Goal: Task Accomplishment & Management: Manage account settings

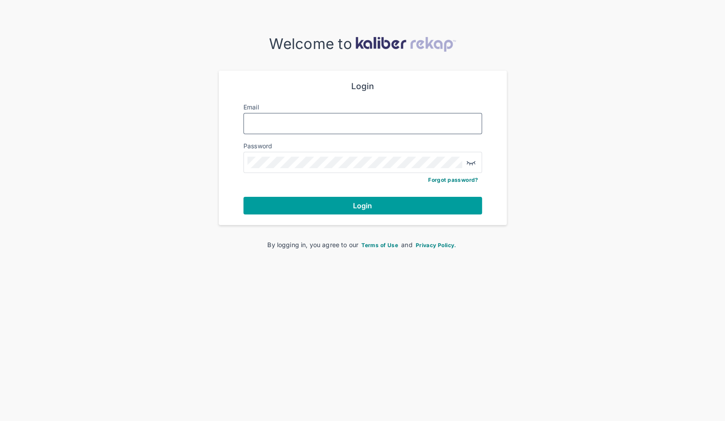
type input "**********"
click at [356, 206] on span "Login" at bounding box center [362, 205] width 19 height 9
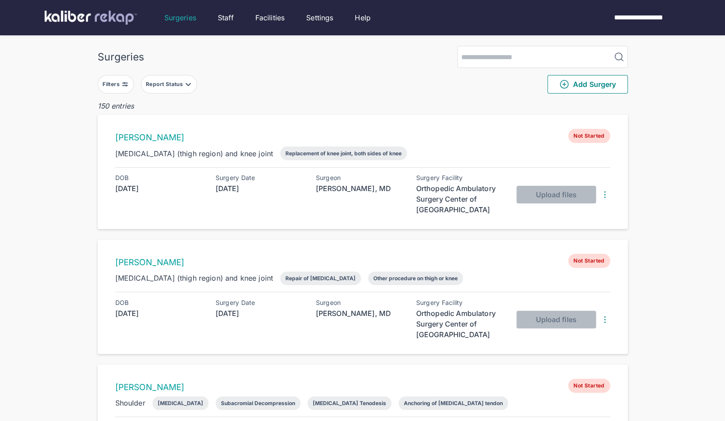
click at [186, 79] on button "Report Status" at bounding box center [169, 84] width 56 height 19
click at [158, 141] on label "Ready for Review" at bounding box center [208, 138] width 120 height 9
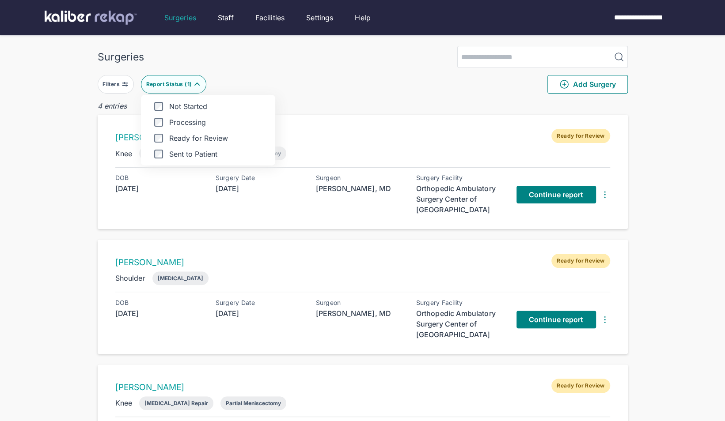
click at [87, 162] on div "Surgeries Filters Report Status ( 1 ) Not Started Processing Ready for Review S…" at bounding box center [362, 307] width 725 height 615
click at [189, 72] on div "Filters Report Status ( 1 ) Add Surgery" at bounding box center [363, 84] width 530 height 33
click at [188, 81] on div "Report Status ( 1 )" at bounding box center [170, 84] width 48 height 7
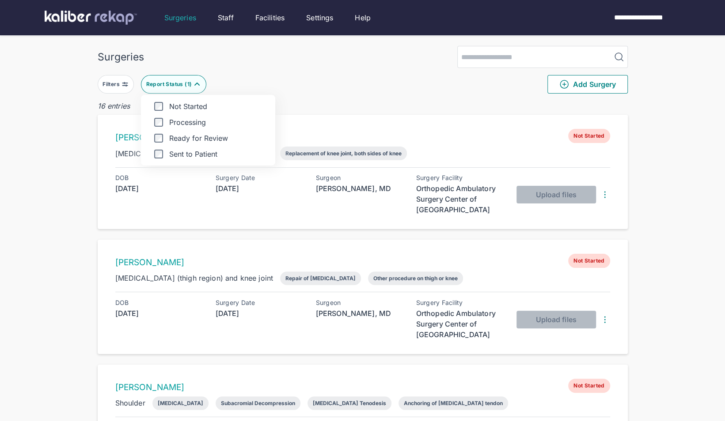
click at [328, 55] on div "Surgeries" at bounding box center [363, 57] width 530 height 22
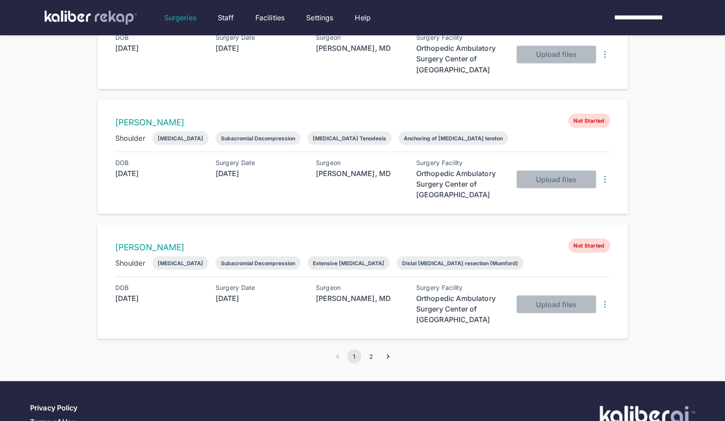
scroll to position [1049, 0]
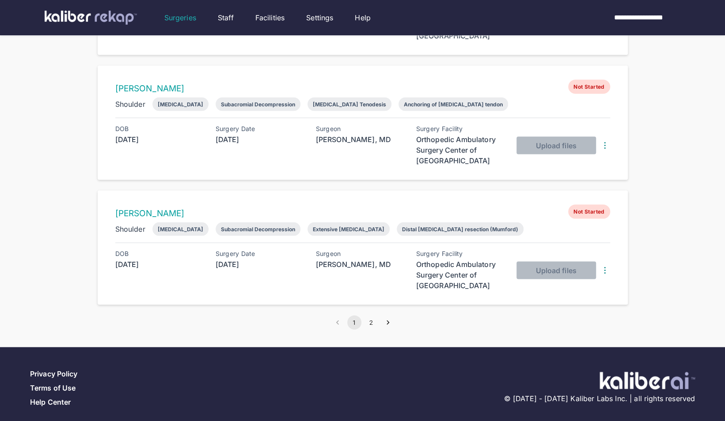
click at [375, 315] on button "2" at bounding box center [371, 322] width 14 height 14
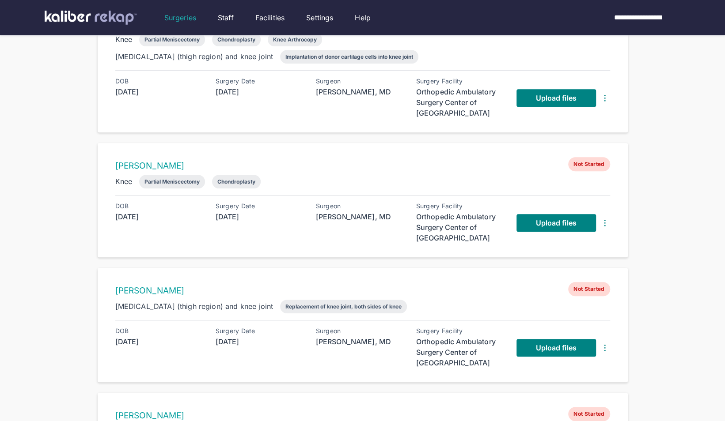
scroll to position [569, 0]
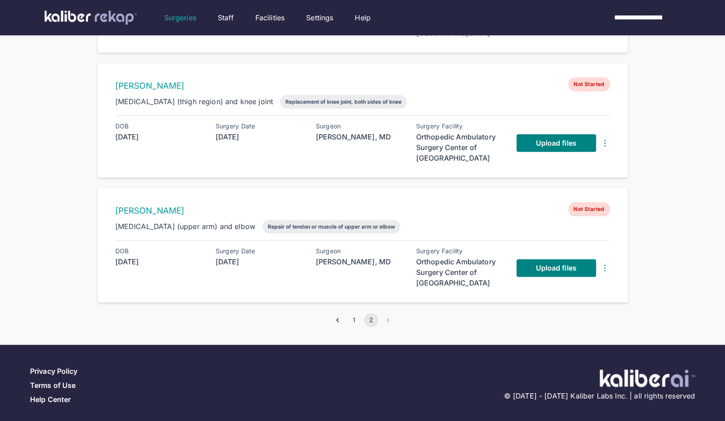
click at [604, 257] on div "Upload files" at bounding box center [563, 268] width 94 height 41
click at [604, 263] on img at bounding box center [604, 268] width 11 height 11
click at [540, 280] on div "Delete Surgery" at bounding box center [570, 284] width 90 height 9
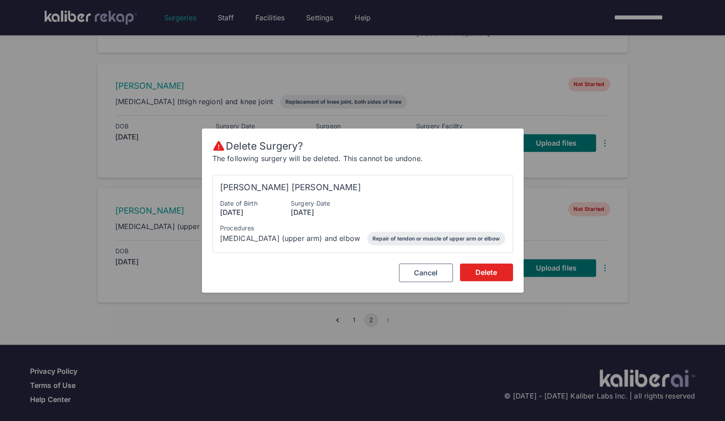
click at [494, 270] on span "Delete" at bounding box center [486, 272] width 22 height 9
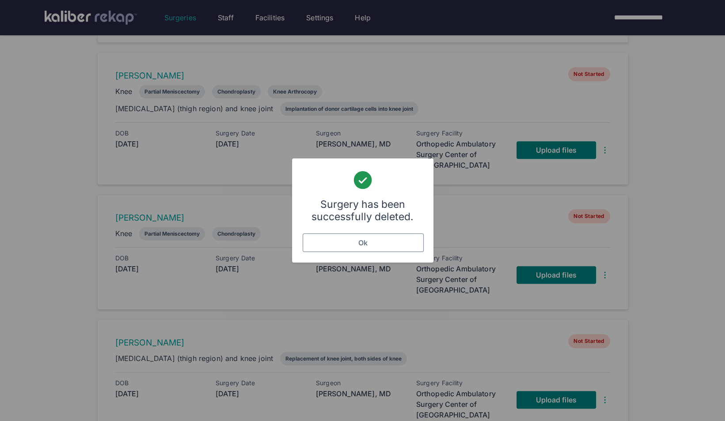
click at [409, 246] on button "Ok" at bounding box center [362, 243] width 121 height 19
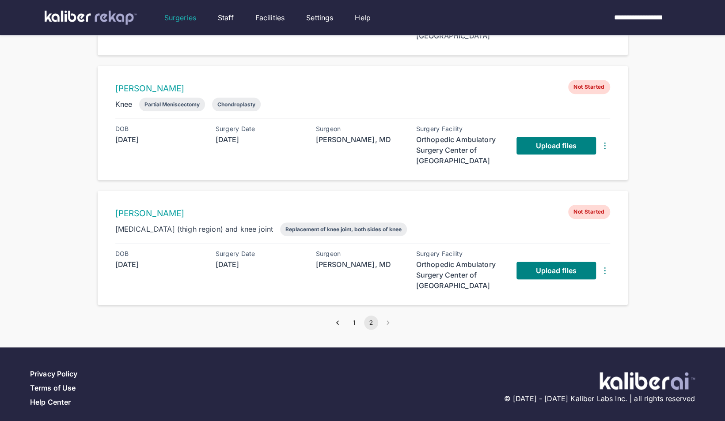
scroll to position [444, 0]
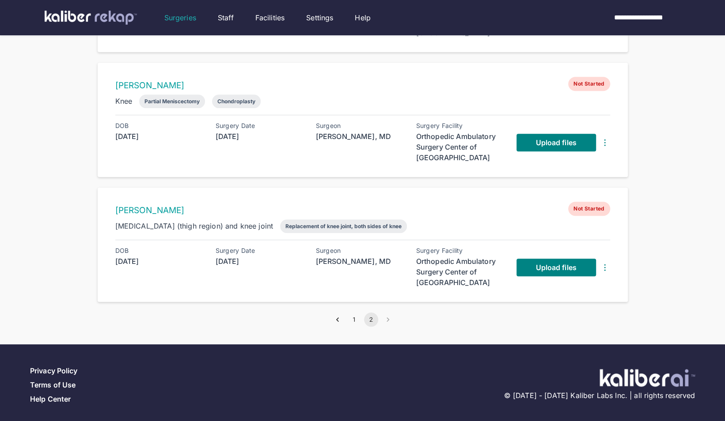
click at [604, 262] on img at bounding box center [604, 267] width 11 height 11
click at [558, 281] on div "Delete Surgery" at bounding box center [570, 284] width 90 height 9
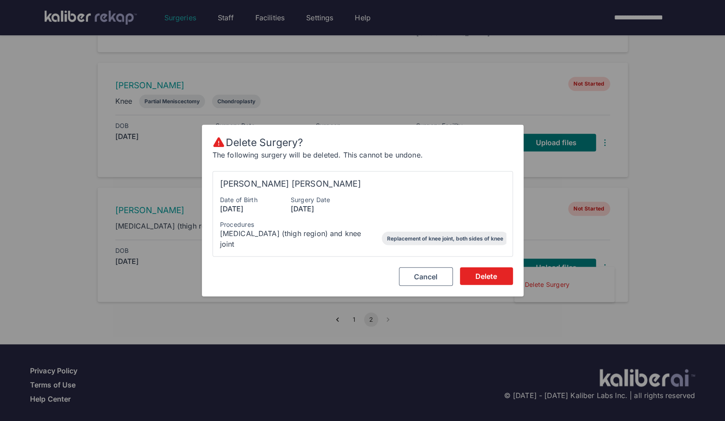
click at [488, 275] on span "Delete" at bounding box center [486, 276] width 22 height 9
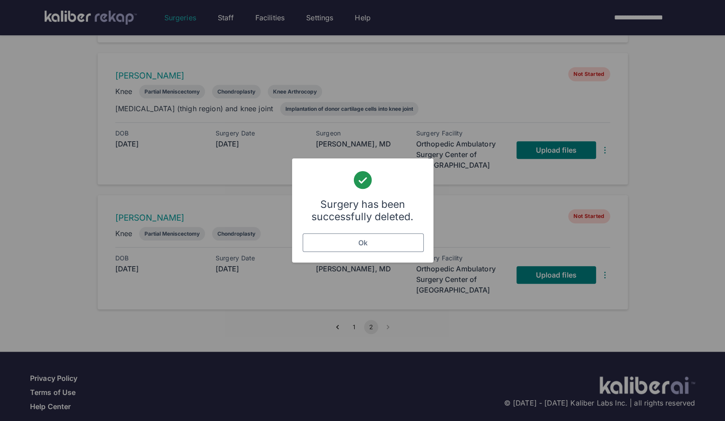
click at [366, 245] on span "Ok" at bounding box center [362, 242] width 9 height 9
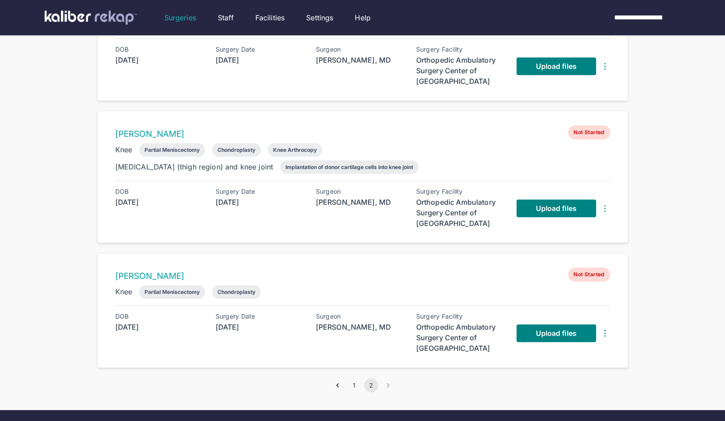
scroll to position [257, 0]
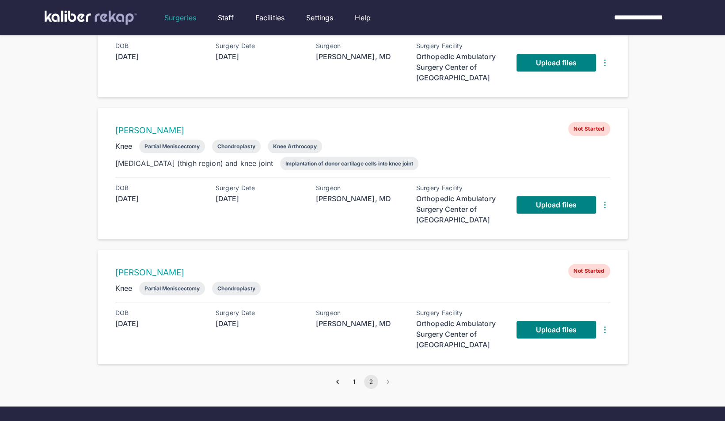
click at [607, 325] on img at bounding box center [604, 330] width 11 height 11
click at [548, 343] on div "Delete Surgery" at bounding box center [570, 346] width 90 height 9
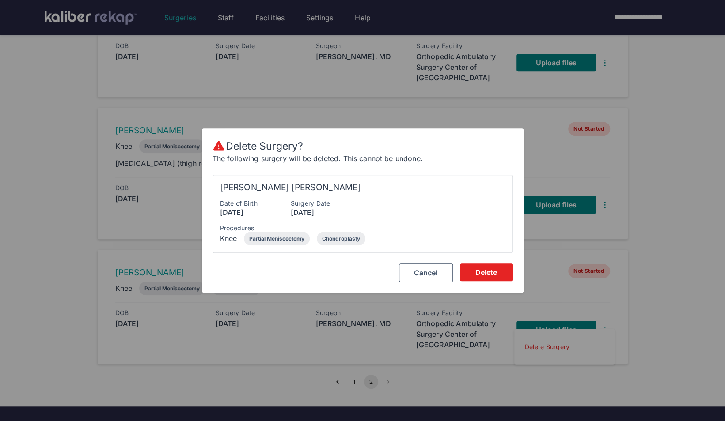
click at [484, 276] on span "Delete" at bounding box center [486, 272] width 22 height 9
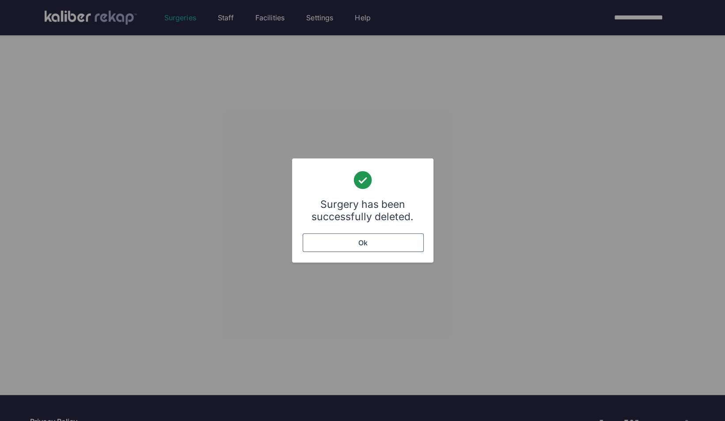
scroll to position [196, 0]
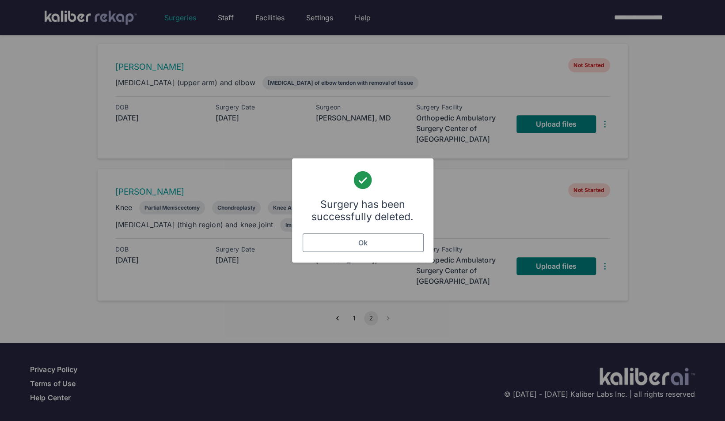
click at [374, 240] on button "Ok" at bounding box center [362, 243] width 121 height 19
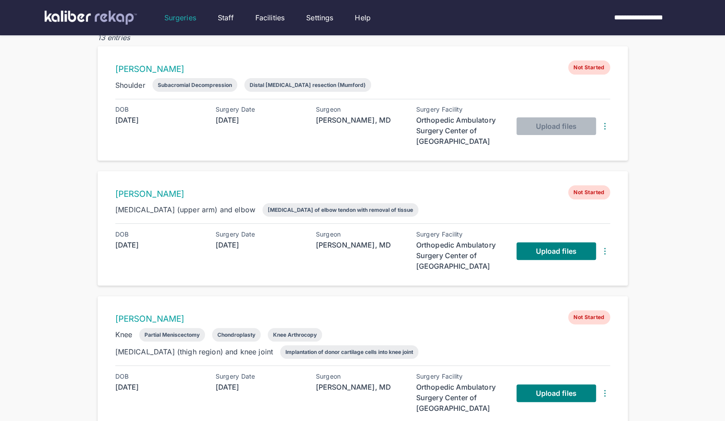
scroll to position [66, 0]
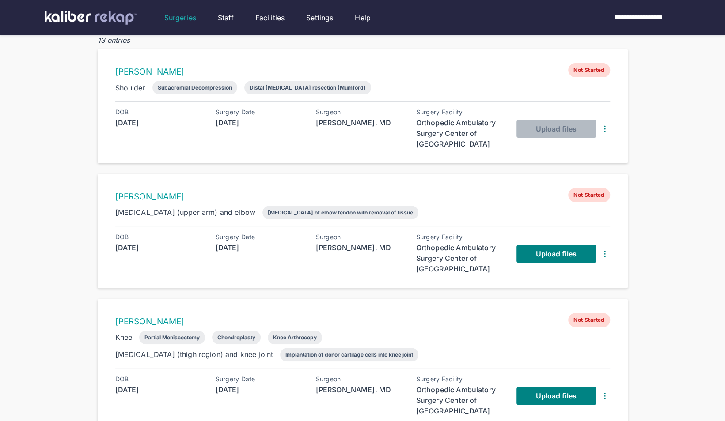
click at [603, 249] on img at bounding box center [604, 254] width 11 height 11
click at [564, 269] on div "Delete Surgery" at bounding box center [570, 270] width 90 height 9
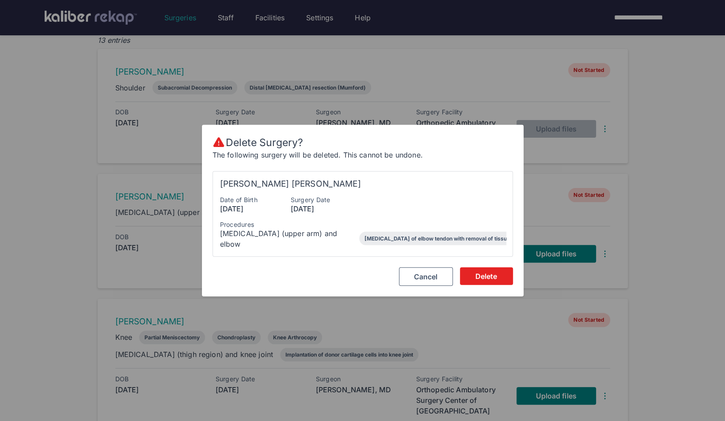
click at [494, 267] on button "Delete" at bounding box center [486, 276] width 53 height 18
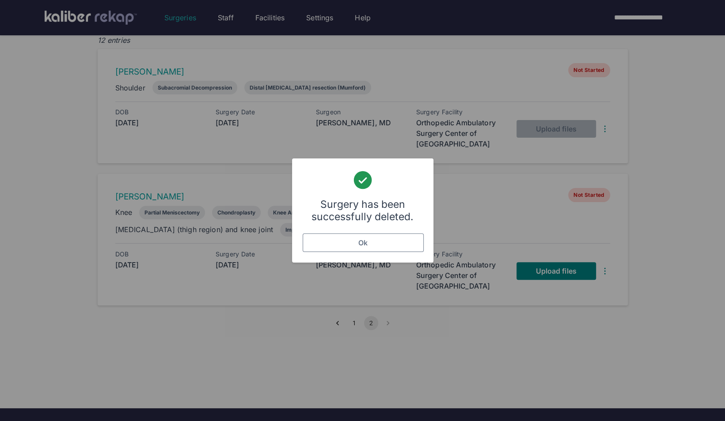
click at [394, 243] on button "Ok" at bounding box center [362, 243] width 121 height 19
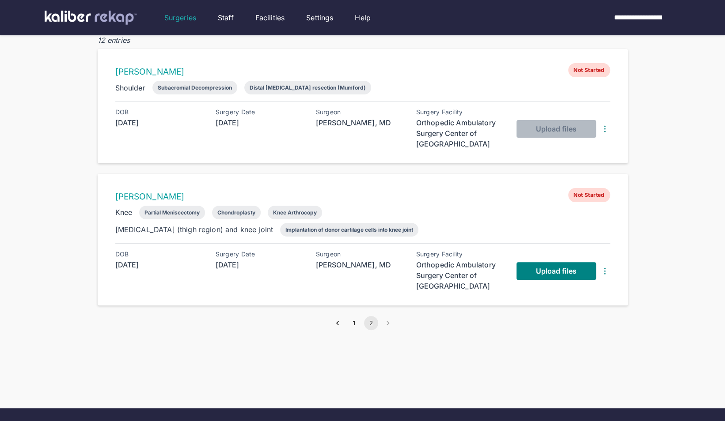
scroll to position [0, 0]
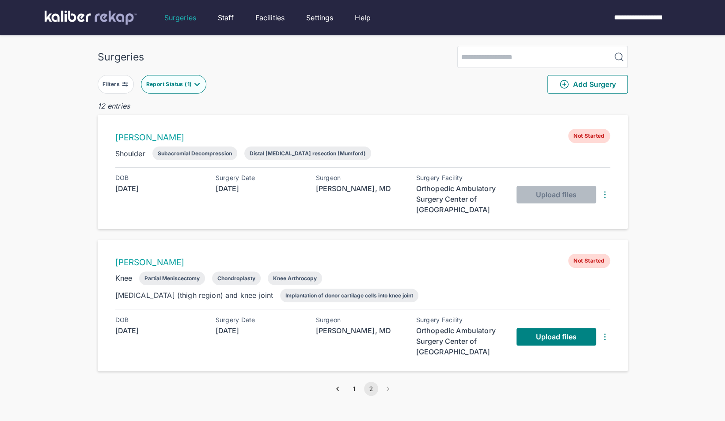
click at [353, 384] on button "1" at bounding box center [354, 389] width 14 height 14
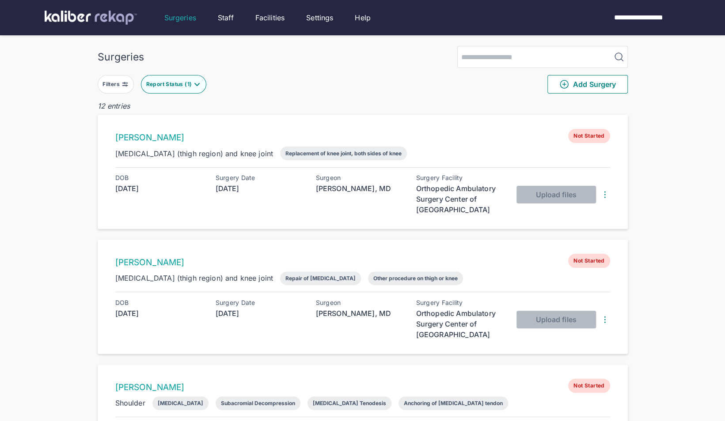
click at [192, 87] on div "Report Status ( 1 )" at bounding box center [170, 84] width 48 height 7
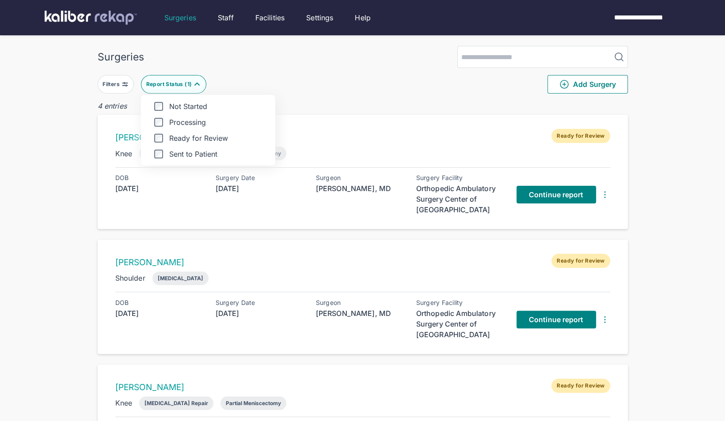
click at [60, 204] on div "Surgeries Filters Report Status ( 1 ) Not Started Processing Ready for Review S…" at bounding box center [362, 307] width 725 height 615
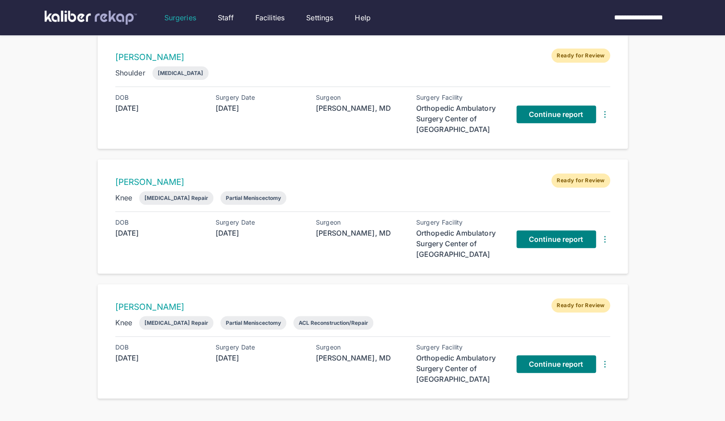
scroll to position [206, 0]
click at [546, 359] on span "Continue report" at bounding box center [556, 363] width 55 height 9
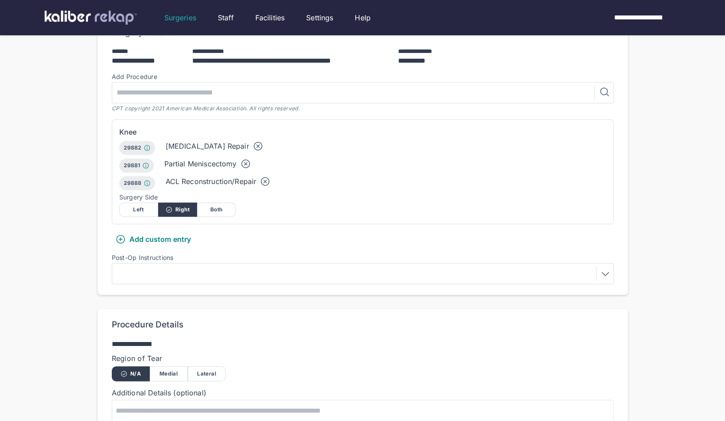
scroll to position [202, 0]
click at [197, 267] on div at bounding box center [362, 274] width 495 height 14
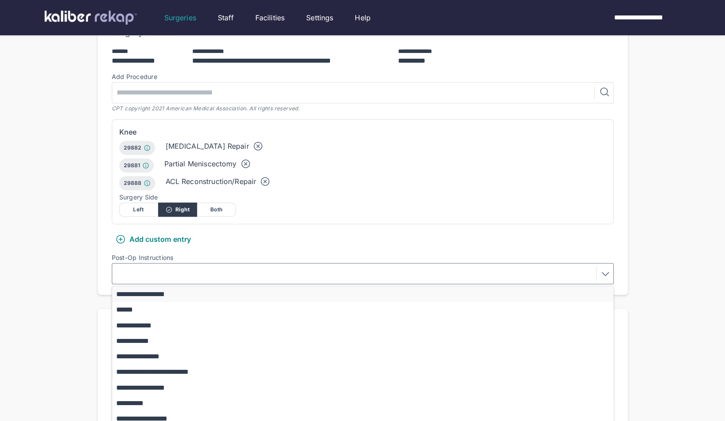
click at [165, 287] on button "**********" at bounding box center [366, 294] width 509 height 15
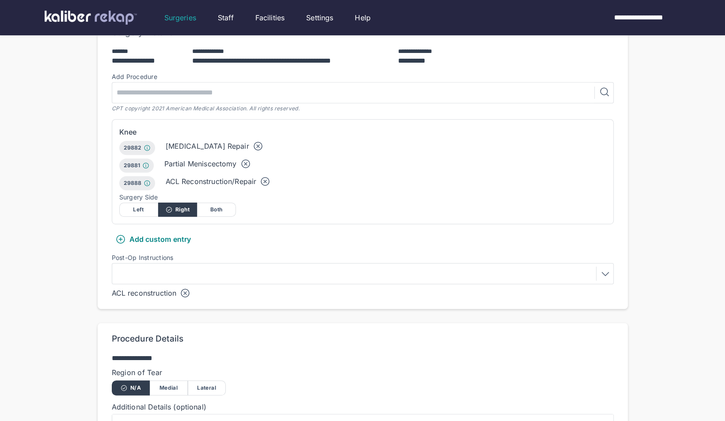
click at [262, 267] on div at bounding box center [362, 274] width 495 height 14
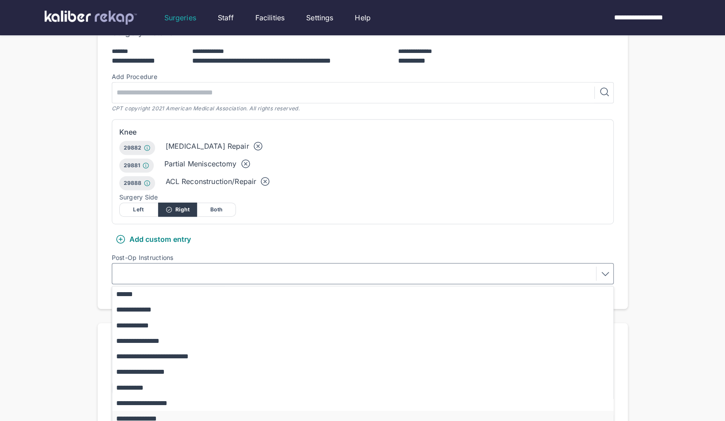
click at [178, 411] on button "**********" at bounding box center [366, 418] width 509 height 15
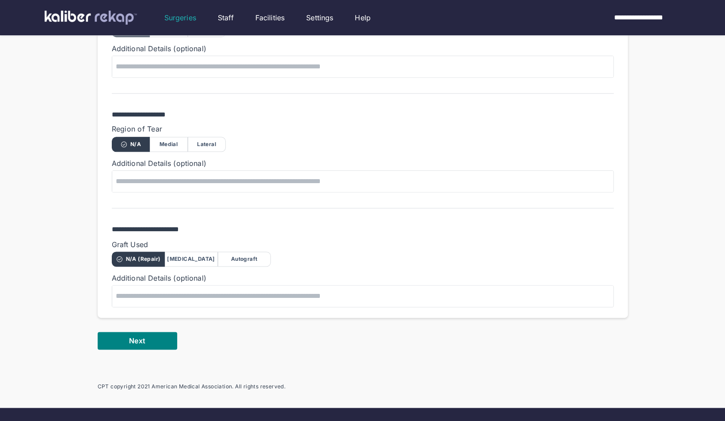
scroll to position [576, 0]
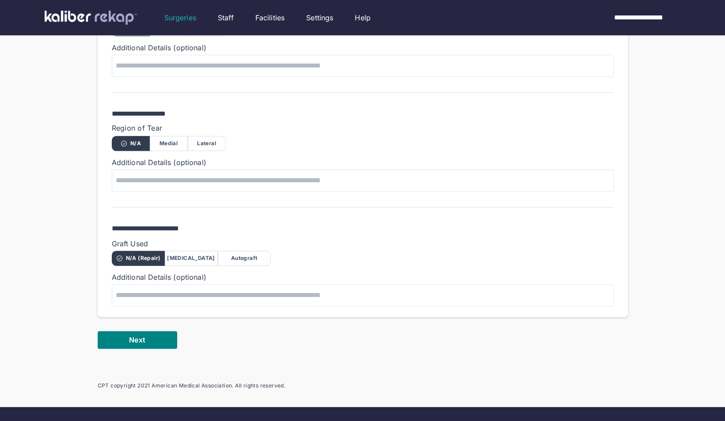
click at [250, 251] on div "Autograft" at bounding box center [244, 258] width 53 height 15
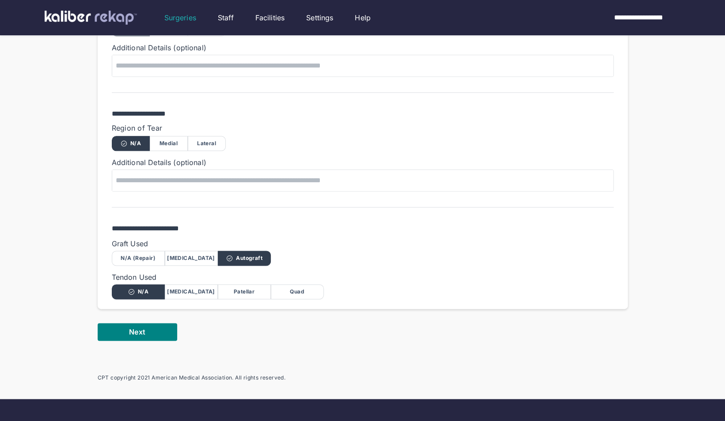
click at [301, 284] on div "Quad" at bounding box center [297, 291] width 53 height 15
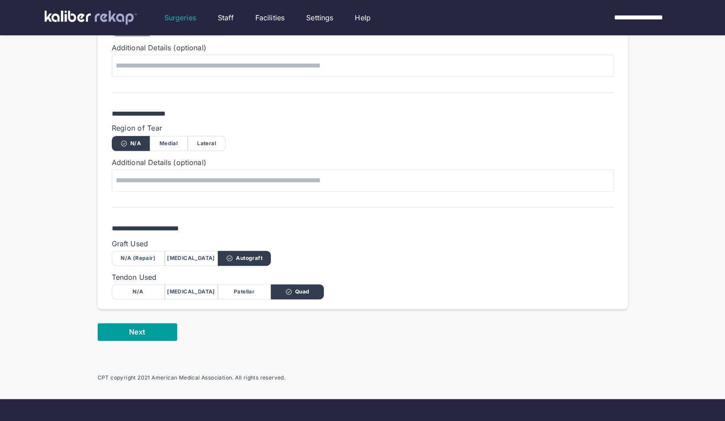
click at [166, 323] on button "Next" at bounding box center [137, 332] width 79 height 18
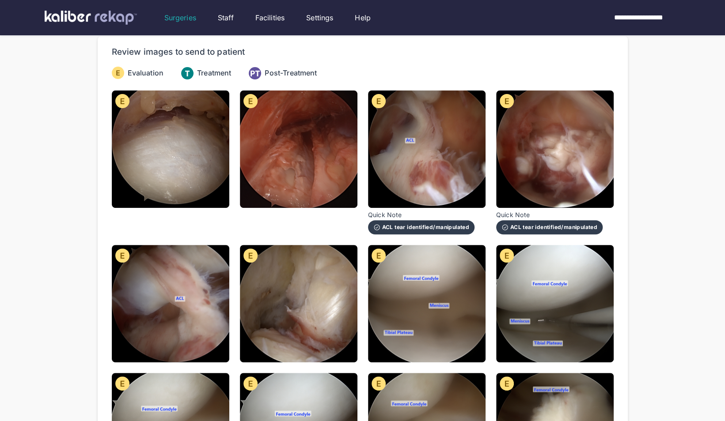
scroll to position [82, 0]
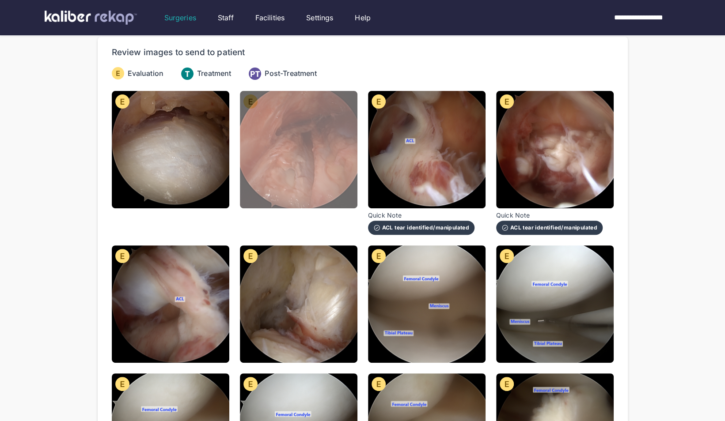
click at [297, 141] on img at bounding box center [298, 149] width 117 height 117
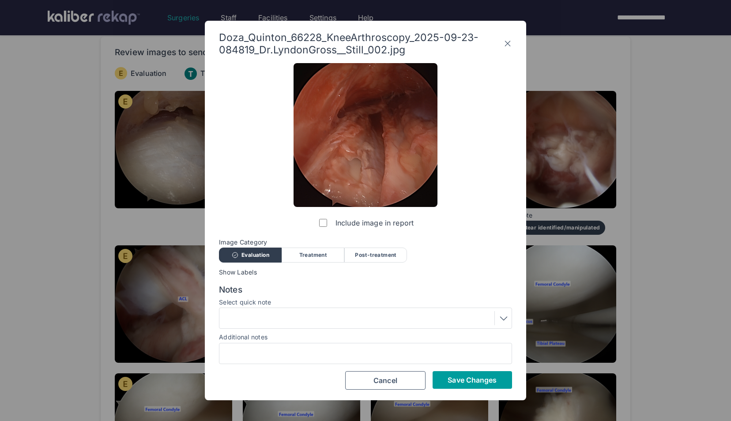
click at [451, 377] on span "Save Changes" at bounding box center [472, 380] width 49 height 9
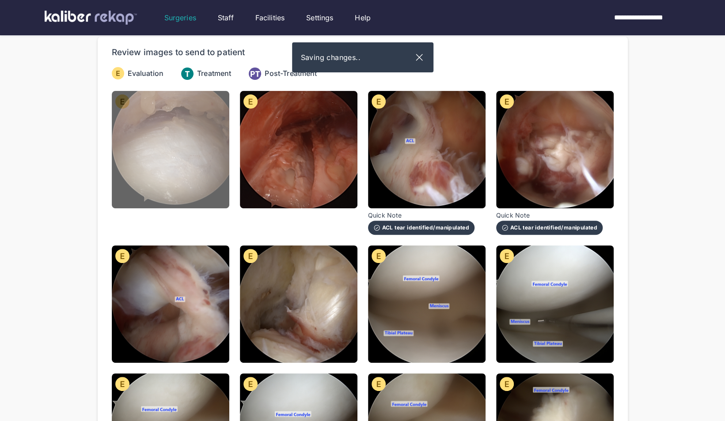
click at [187, 91] on img at bounding box center [170, 149] width 117 height 117
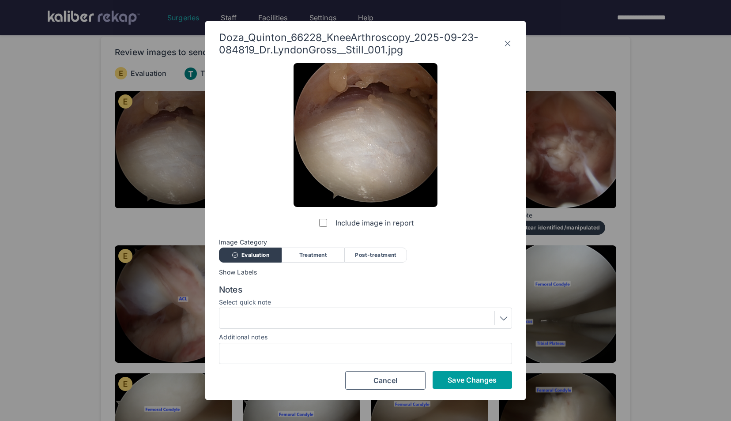
click at [464, 377] on span "Save Changes" at bounding box center [472, 380] width 49 height 9
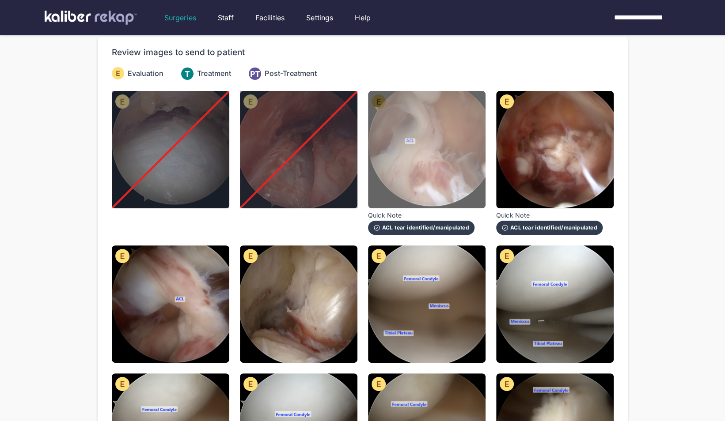
click at [451, 159] on img at bounding box center [426, 149] width 117 height 117
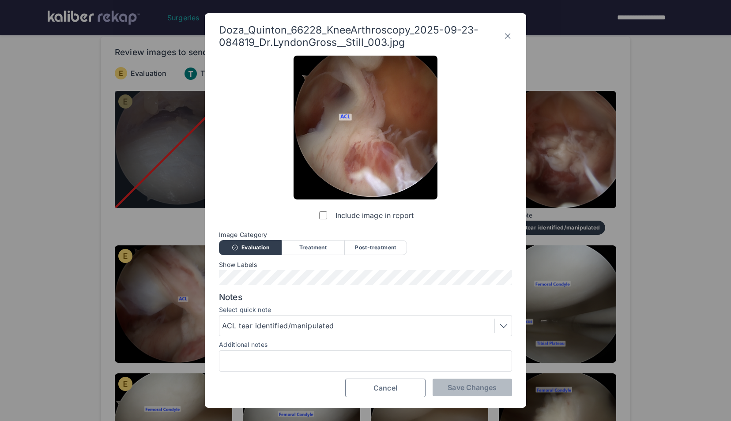
click at [397, 389] on span "Cancel" at bounding box center [386, 388] width 24 height 9
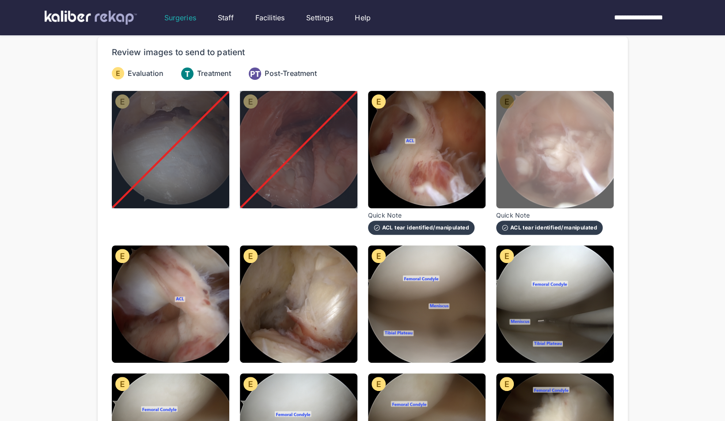
click at [514, 165] on img at bounding box center [554, 149] width 117 height 117
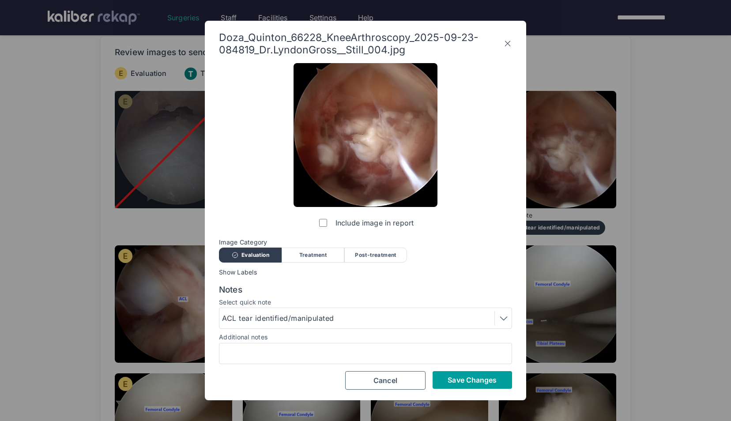
click at [462, 382] on span "Save Changes" at bounding box center [472, 380] width 49 height 9
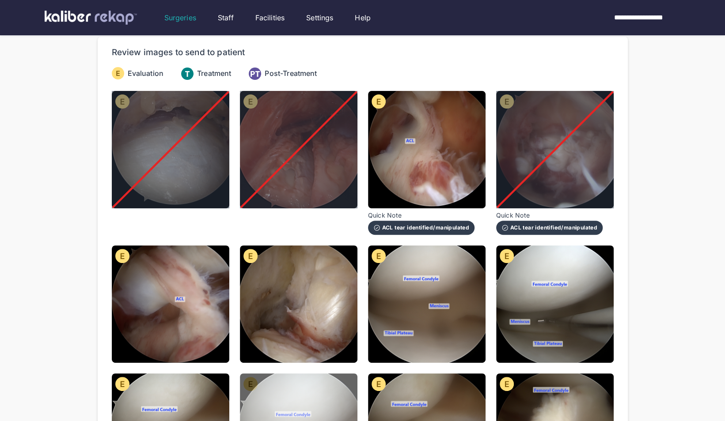
scroll to position [139, 0]
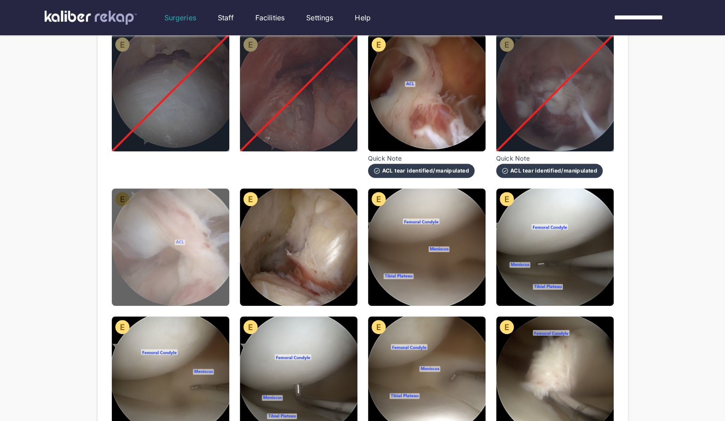
click at [185, 280] on img at bounding box center [170, 247] width 117 height 117
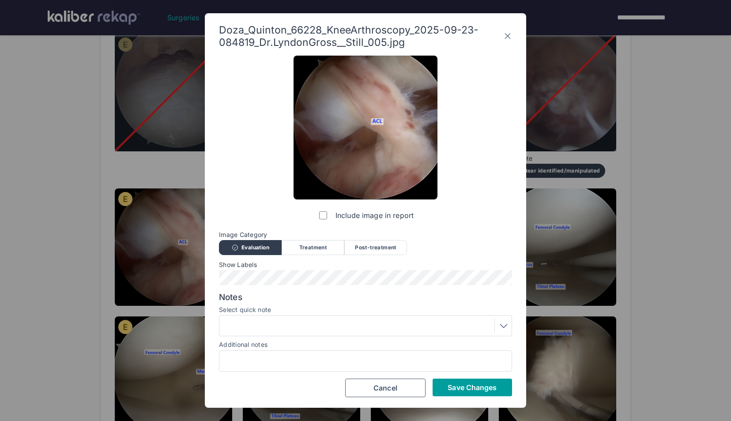
click at [481, 386] on span "Save Changes" at bounding box center [472, 387] width 49 height 9
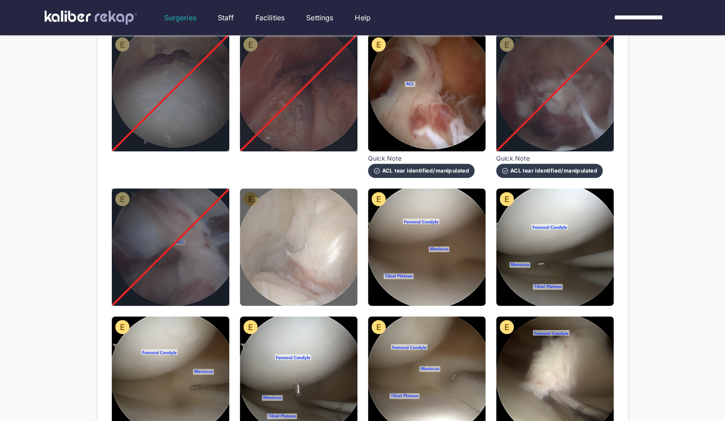
click at [341, 256] on img at bounding box center [298, 247] width 117 height 117
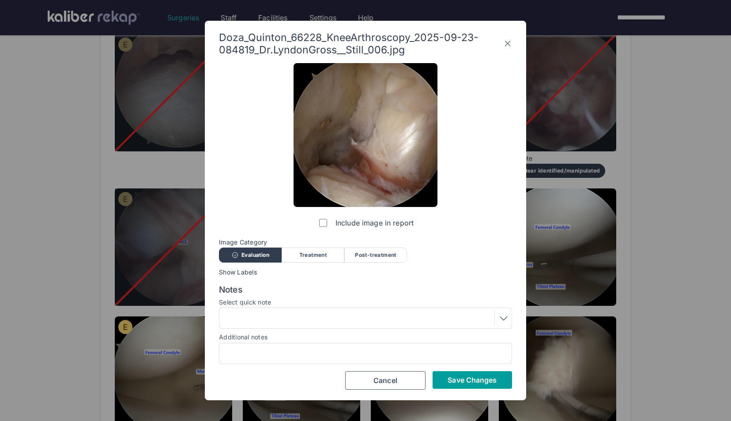
click at [458, 380] on span "Save Changes" at bounding box center [472, 380] width 49 height 9
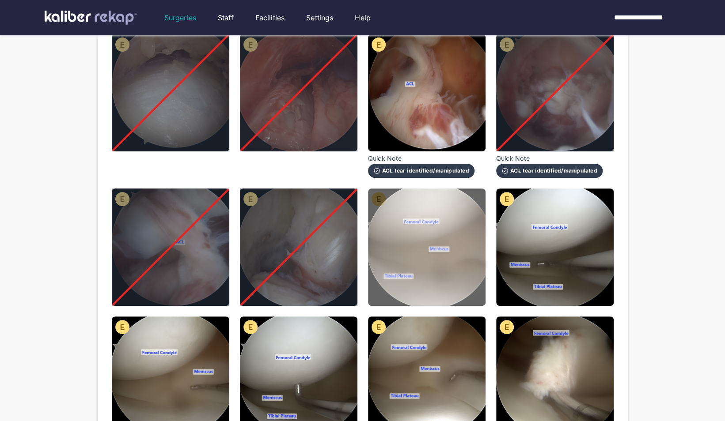
click at [443, 268] on img at bounding box center [426, 247] width 117 height 117
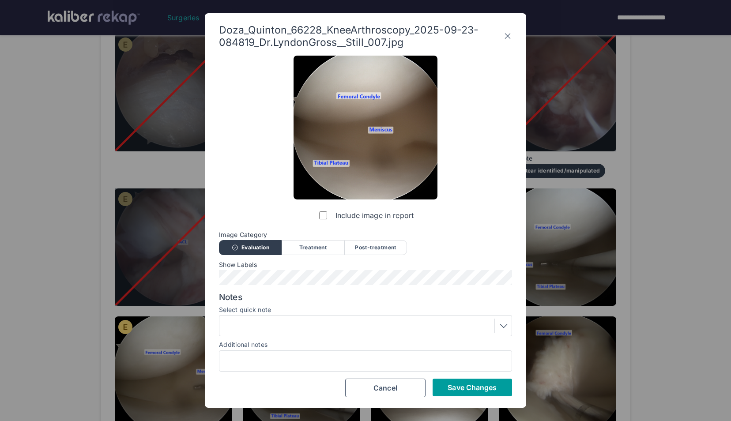
click at [476, 388] on span "Save Changes" at bounding box center [472, 387] width 49 height 9
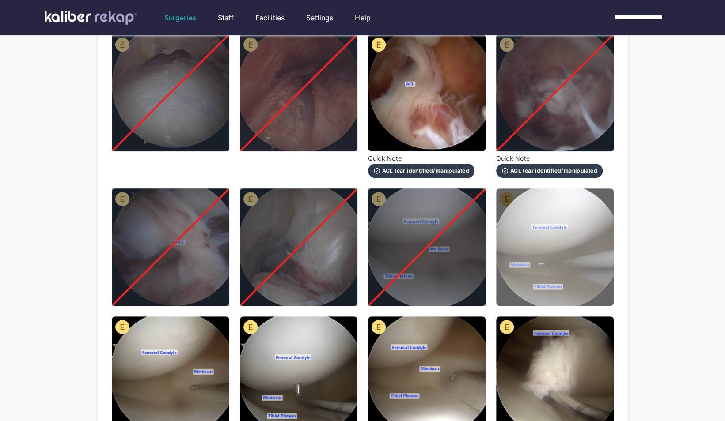
click at [557, 252] on img at bounding box center [554, 247] width 117 height 117
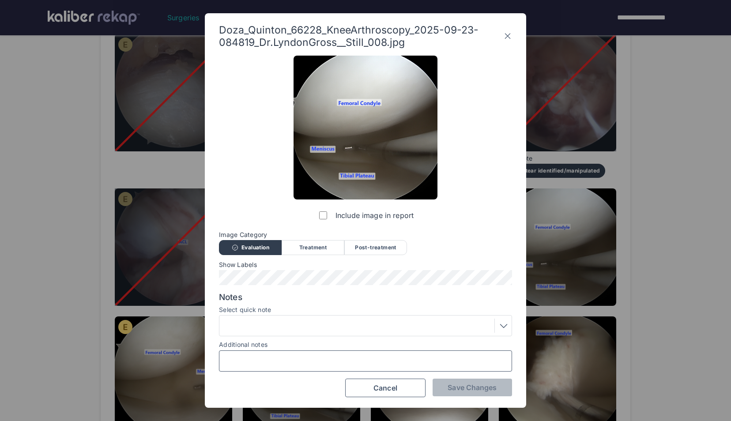
click at [258, 359] on input "Additional notes" at bounding box center [365, 360] width 285 height 11
type input "**********"
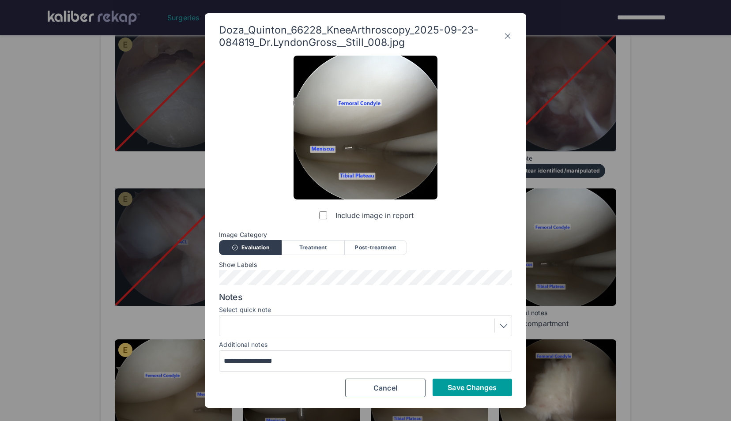
click at [487, 391] on span "Save Changes" at bounding box center [472, 387] width 49 height 9
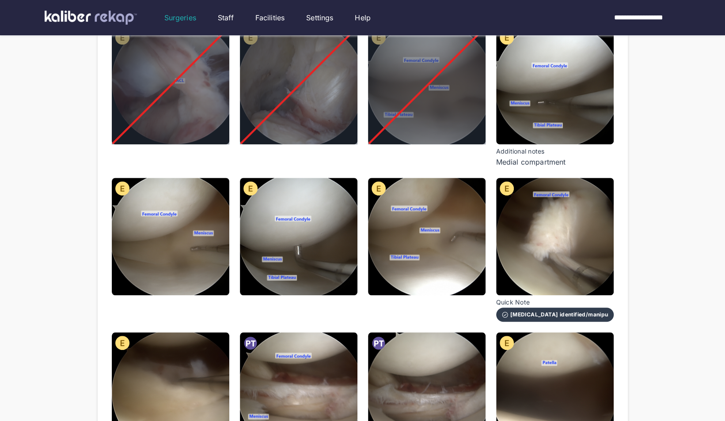
scroll to position [301, 0]
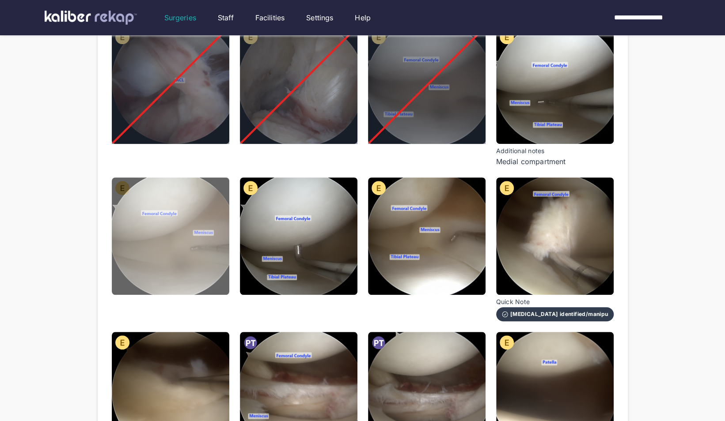
click at [201, 264] on img at bounding box center [170, 236] width 117 height 117
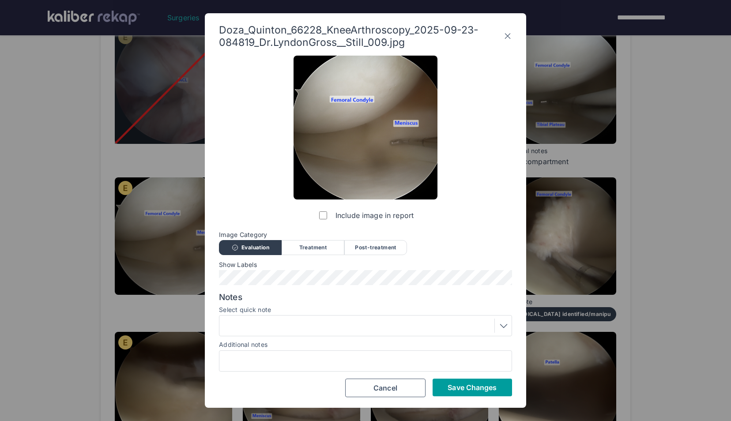
click at [460, 392] on span "Save Changes" at bounding box center [472, 387] width 49 height 9
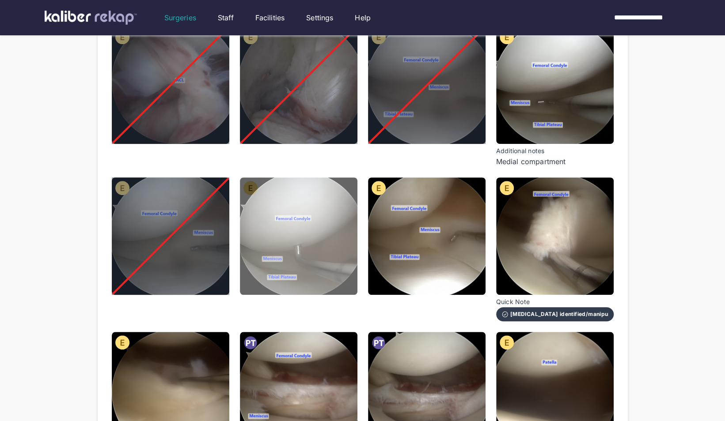
click at [346, 261] on img at bounding box center [298, 236] width 117 height 117
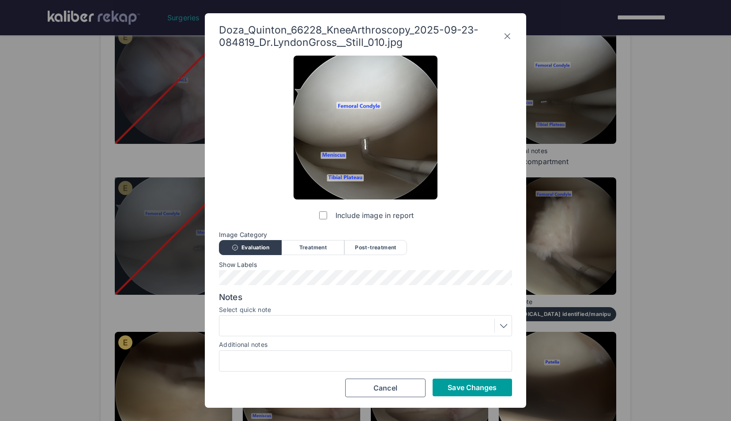
click at [445, 385] on button "Save Changes" at bounding box center [472, 388] width 79 height 18
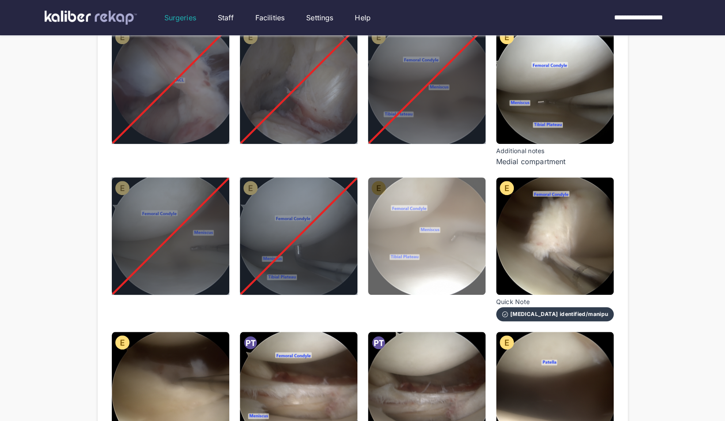
click at [412, 266] on img at bounding box center [426, 236] width 117 height 117
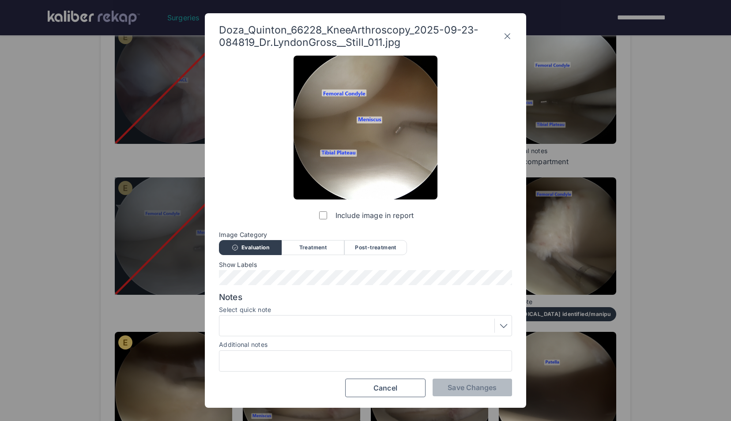
click at [323, 210] on label "Include image in report" at bounding box center [365, 216] width 96 height 18
click at [480, 384] on span "Save Changes" at bounding box center [472, 387] width 49 height 9
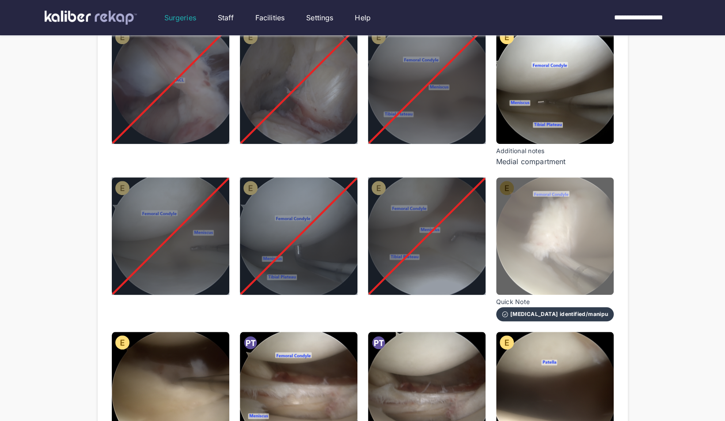
click at [550, 245] on img at bounding box center [554, 236] width 117 height 117
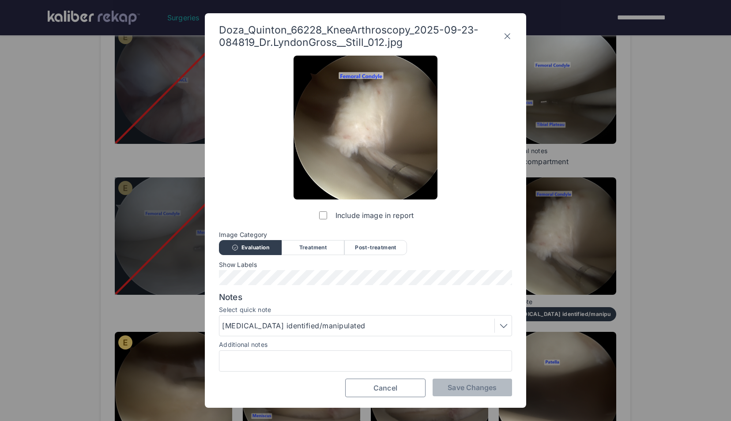
click at [368, 382] on button "Cancel" at bounding box center [385, 388] width 80 height 19
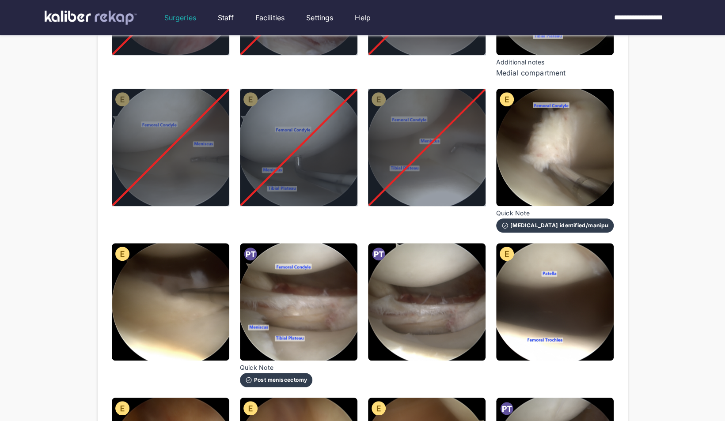
scroll to position [389, 0]
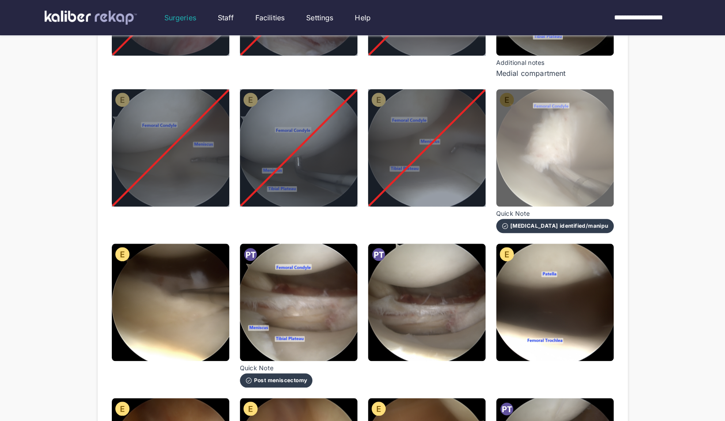
click at [510, 150] on img at bounding box center [554, 147] width 117 height 117
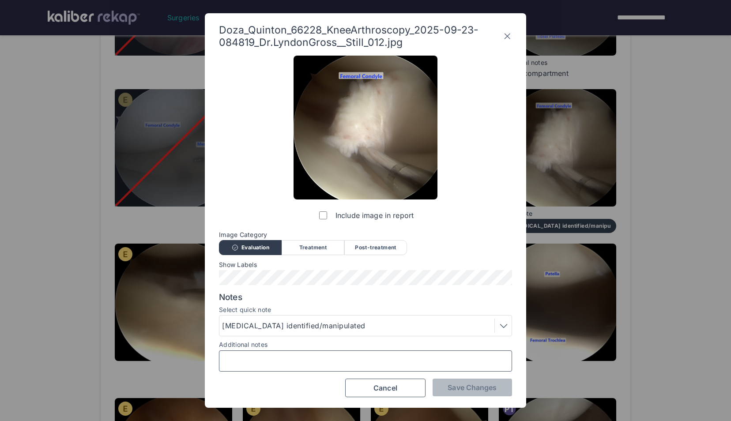
click at [352, 361] on input "Additional notes" at bounding box center [365, 360] width 285 height 11
type input "**********"
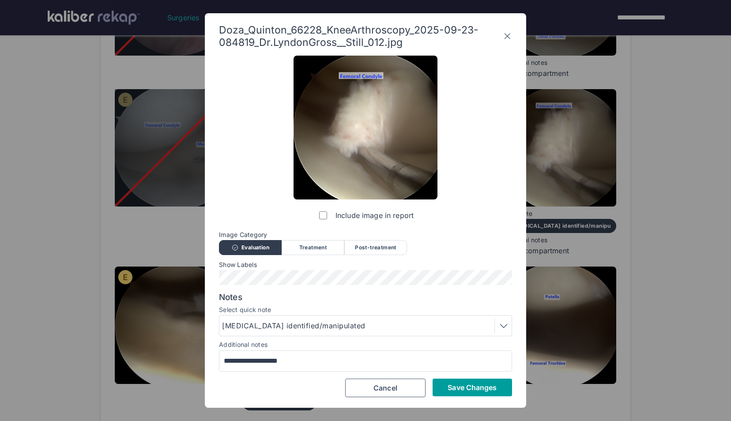
click at [467, 382] on button "Save Changes" at bounding box center [472, 388] width 79 height 18
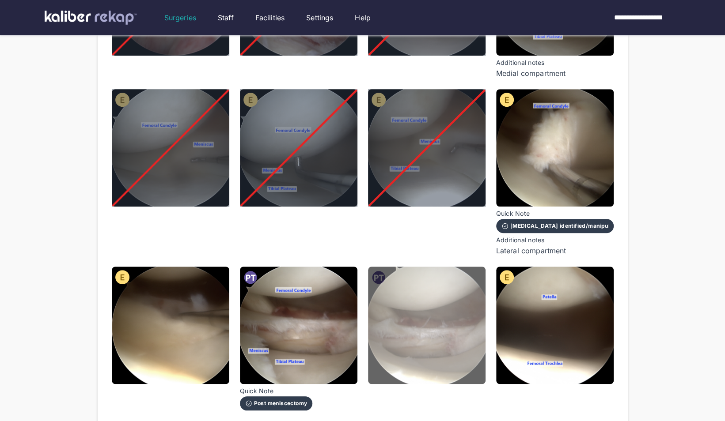
click at [404, 300] on img at bounding box center [426, 325] width 117 height 117
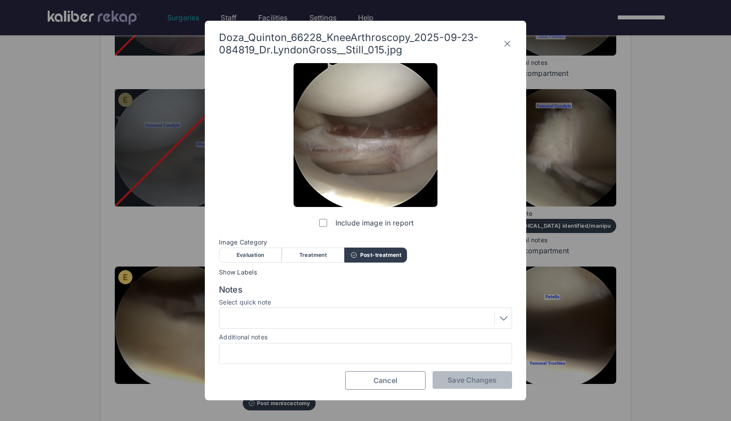
click at [392, 384] on span "Cancel" at bounding box center [386, 380] width 24 height 9
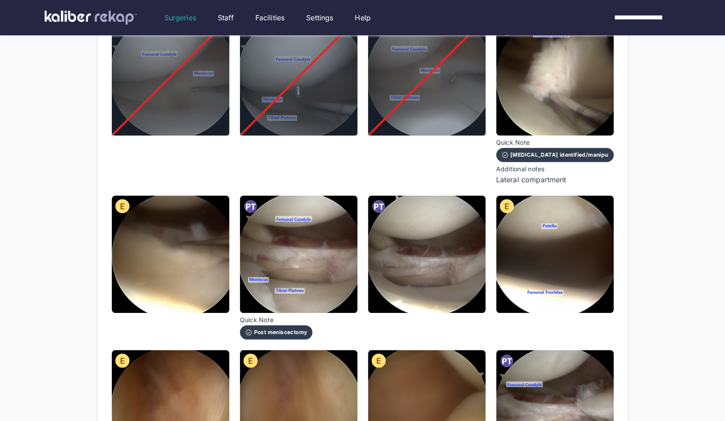
scroll to position [461, 0]
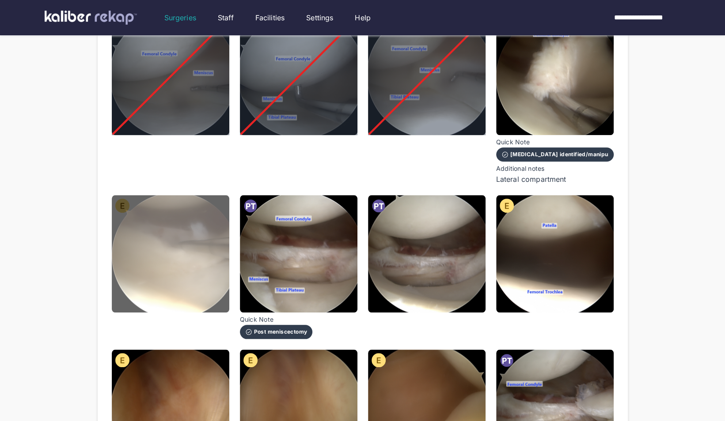
click at [184, 274] on img at bounding box center [170, 253] width 117 height 117
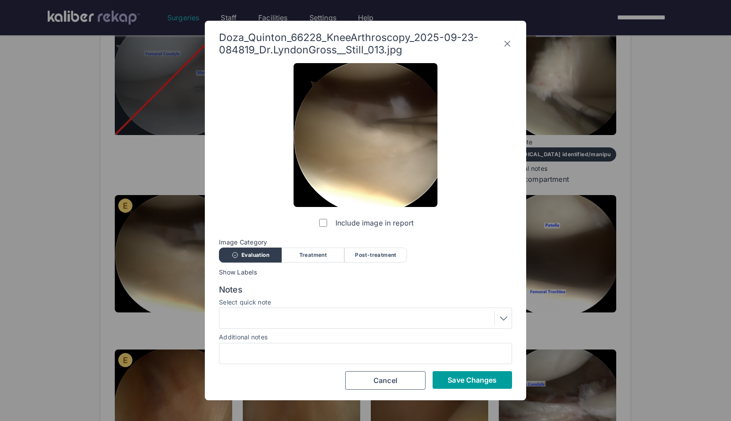
click at [493, 377] on span "Save Changes" at bounding box center [472, 380] width 49 height 9
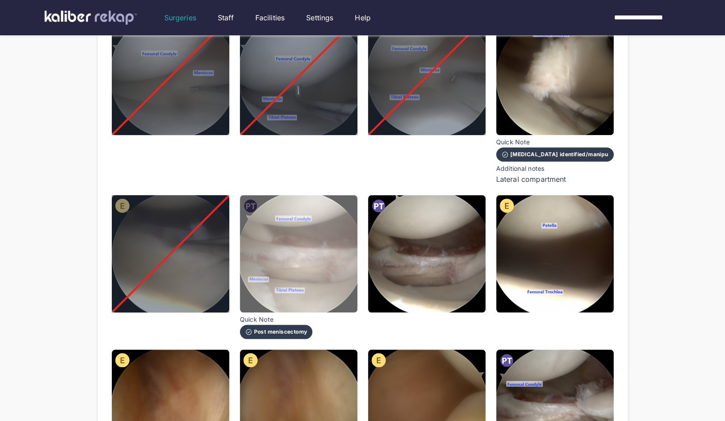
click at [344, 269] on img at bounding box center [298, 253] width 117 height 117
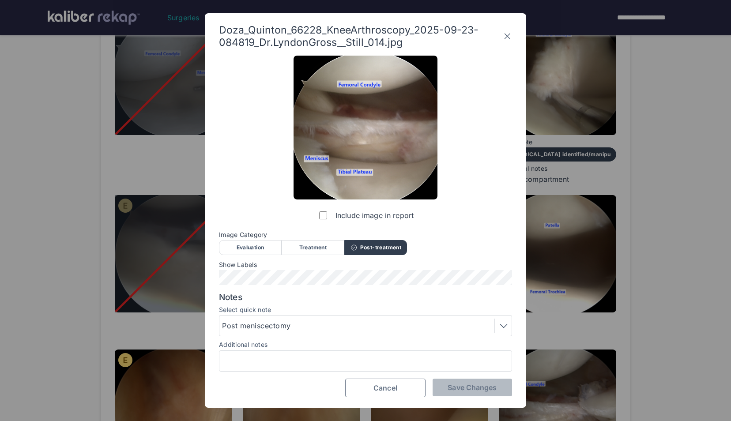
click at [390, 388] on span "Cancel" at bounding box center [386, 388] width 24 height 9
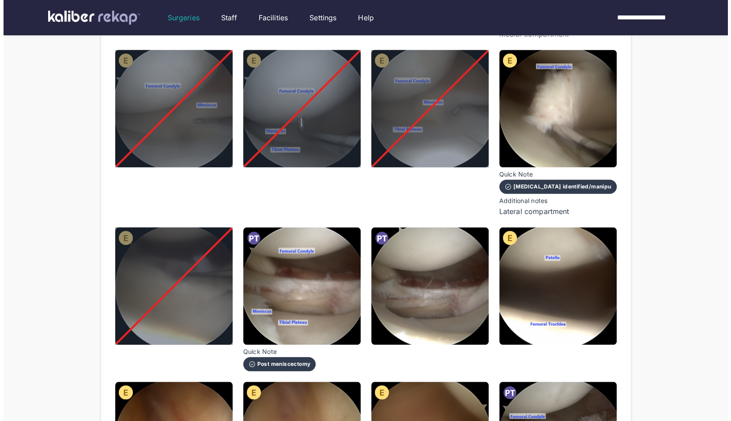
scroll to position [428, 0]
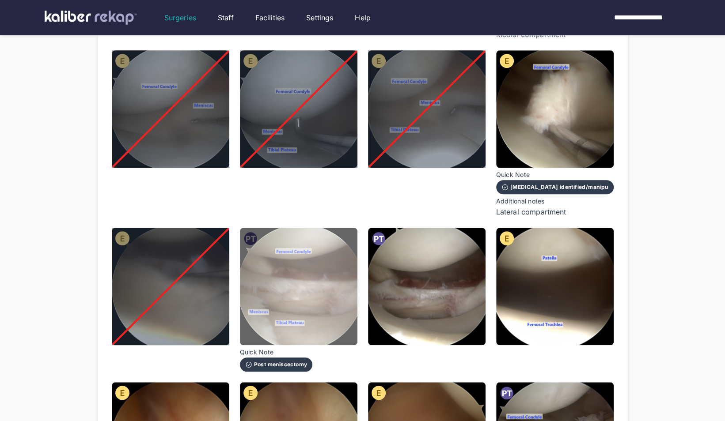
click at [332, 297] on img at bounding box center [298, 286] width 117 height 117
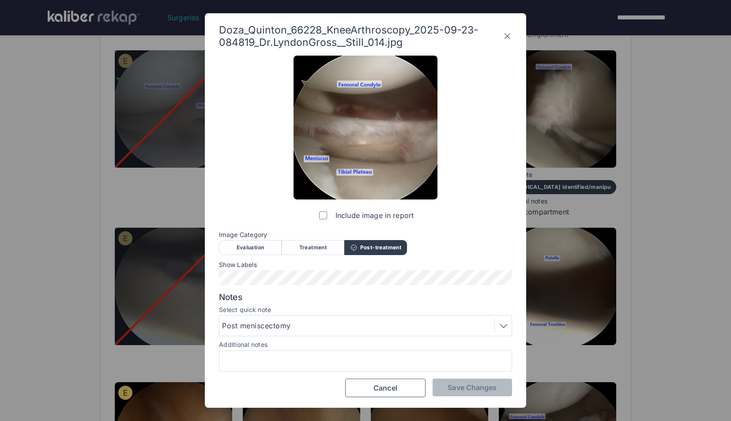
click at [325, 247] on div "Treatment" at bounding box center [313, 247] width 63 height 15
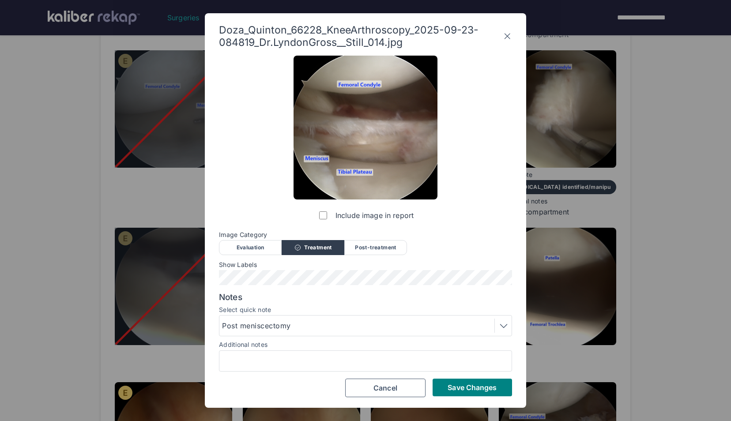
click at [284, 329] on div "Post meniscectomy" at bounding box center [258, 326] width 72 height 11
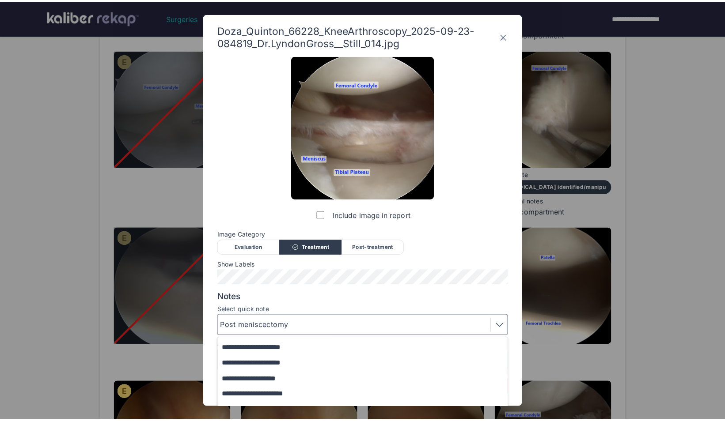
scroll to position [76, 0]
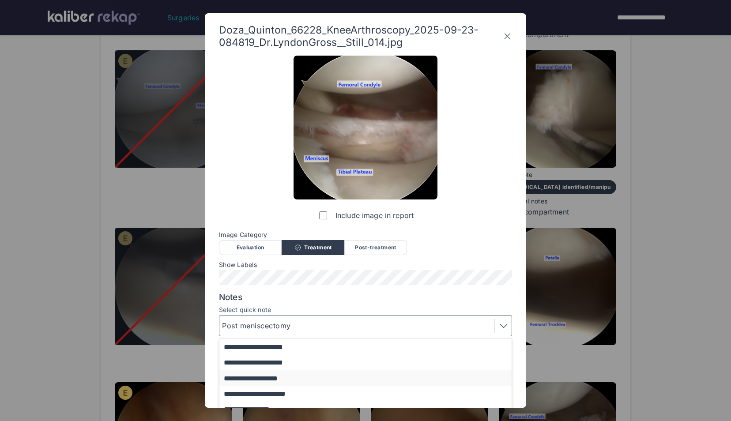
click at [312, 382] on button "**********" at bounding box center [369, 377] width 301 height 15
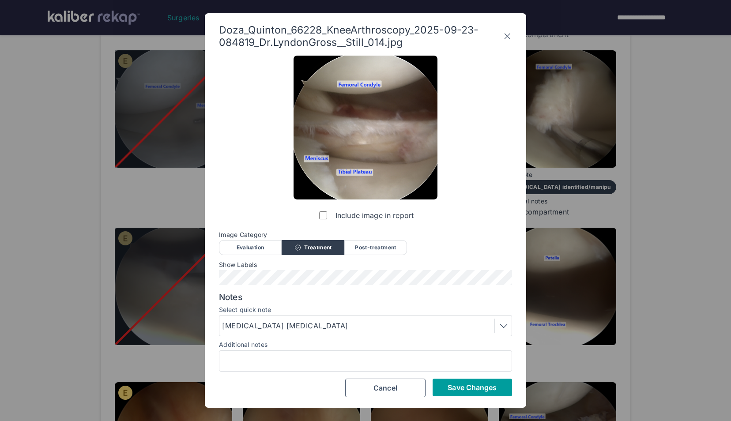
click at [459, 391] on span "Save Changes" at bounding box center [472, 387] width 49 height 9
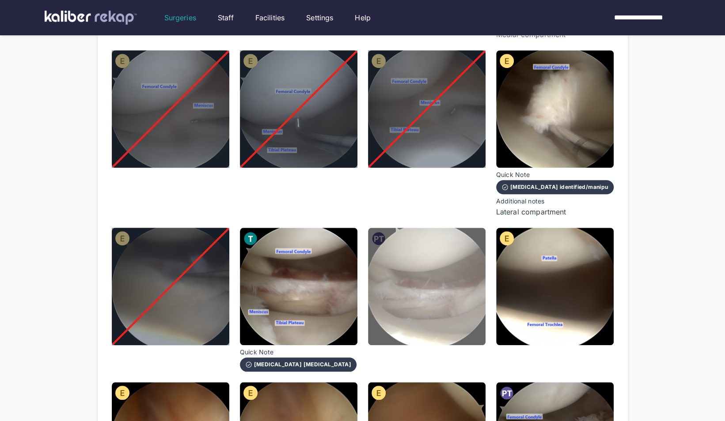
click at [438, 286] on img at bounding box center [426, 286] width 117 height 117
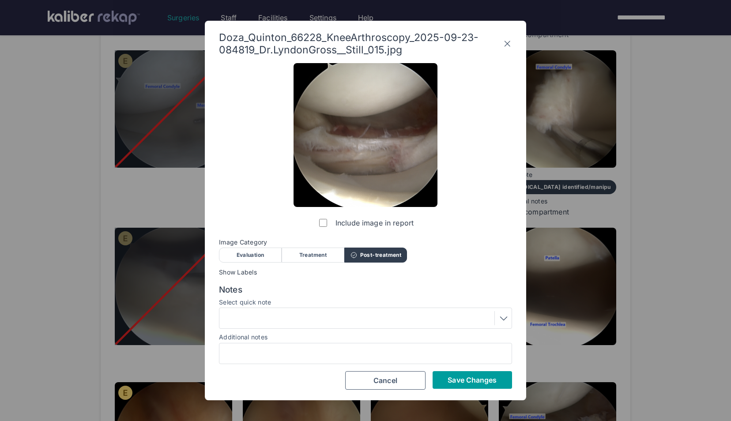
click at [486, 376] on span "Save Changes" at bounding box center [472, 380] width 49 height 9
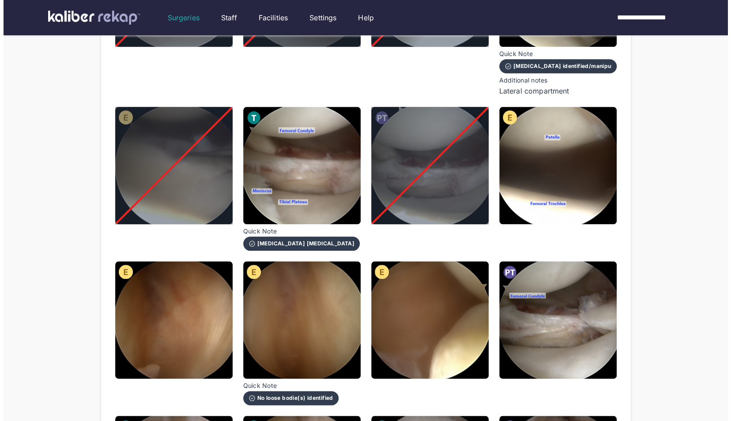
scroll to position [548, 0]
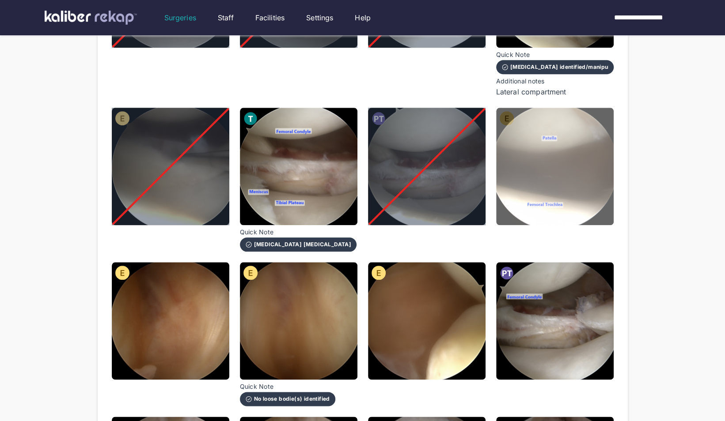
click at [578, 172] on img at bounding box center [554, 166] width 117 height 117
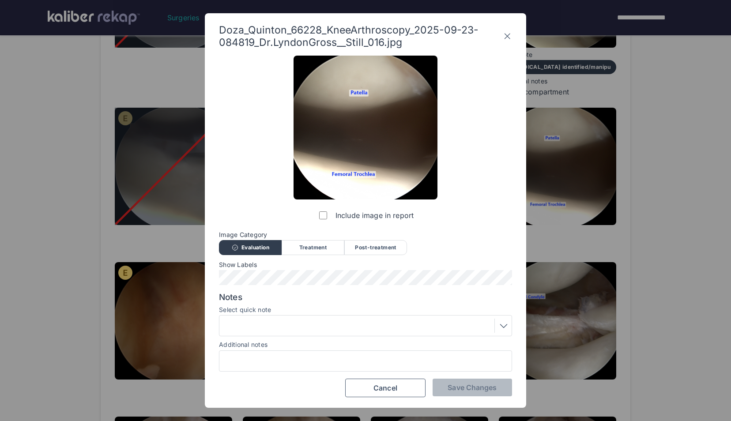
click at [348, 325] on div at bounding box center [365, 326] width 287 height 14
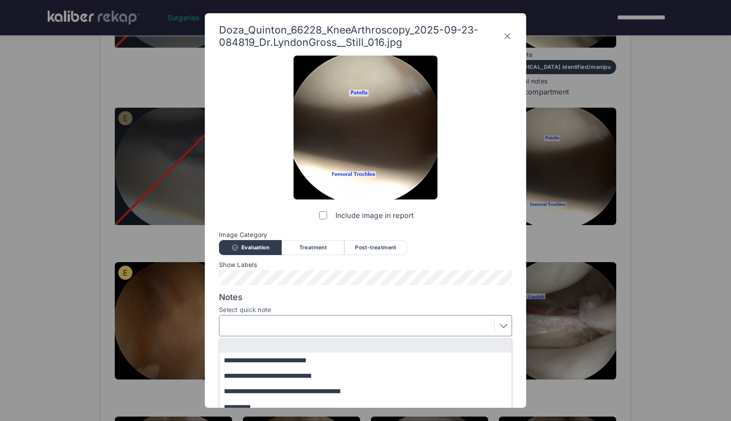
click at [335, 329] on div at bounding box center [365, 326] width 287 height 14
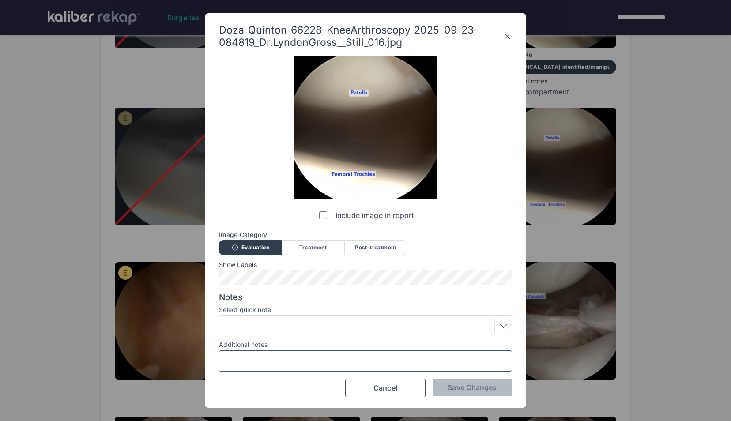
click at [319, 356] on input "Additional notes" at bounding box center [365, 360] width 285 height 11
type input "**********"
click at [454, 383] on span "Save Changes" at bounding box center [472, 387] width 49 height 9
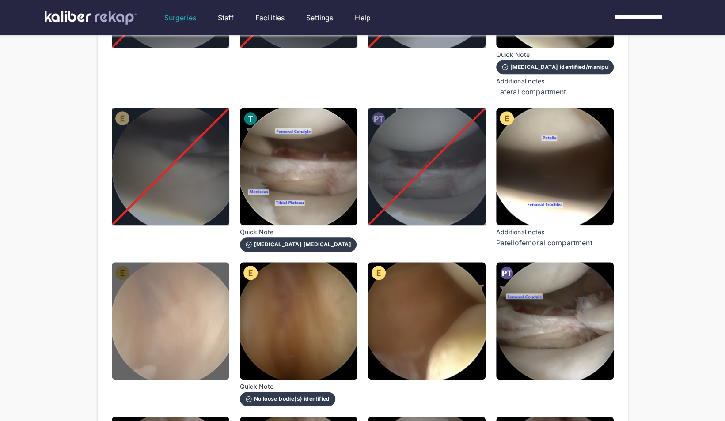
click at [196, 317] on img at bounding box center [170, 320] width 117 height 117
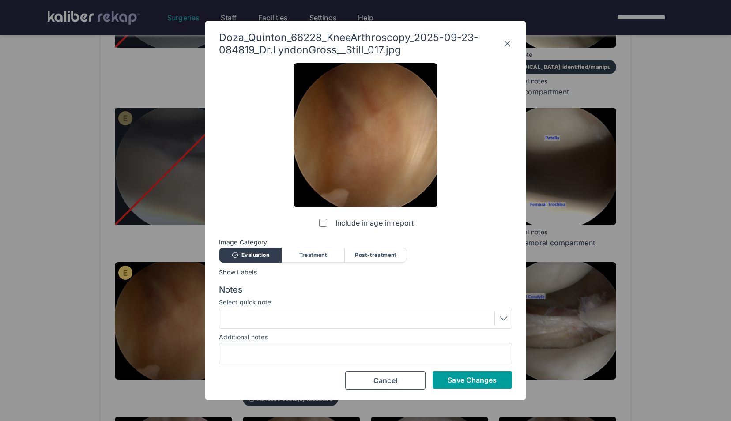
click at [447, 375] on button "Save Changes" at bounding box center [472, 380] width 79 height 18
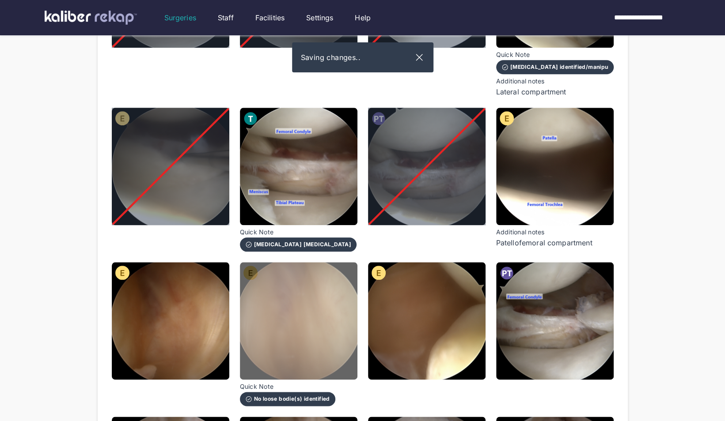
click at [340, 337] on img at bounding box center [298, 320] width 117 height 117
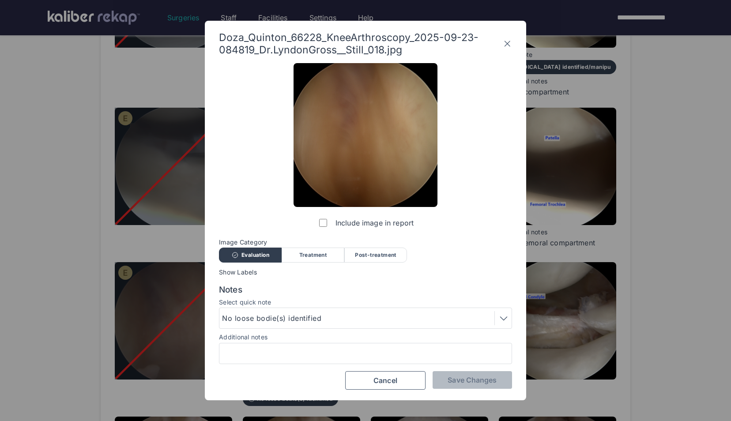
click at [330, 220] on label "Include image in report" at bounding box center [365, 223] width 96 height 18
click at [457, 385] on button "Save Changes" at bounding box center [472, 380] width 79 height 18
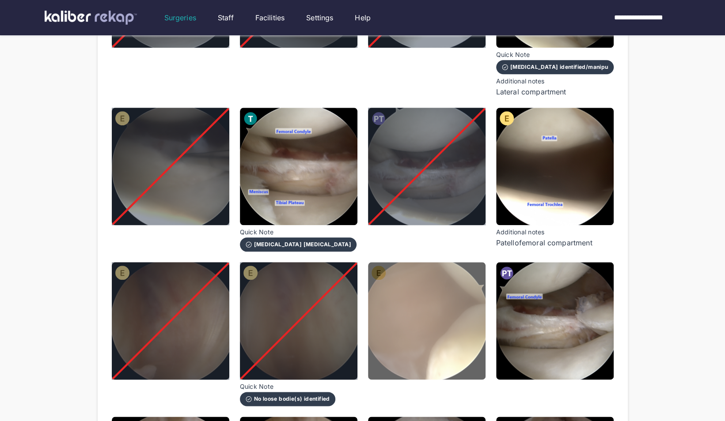
click at [403, 276] on img at bounding box center [426, 320] width 117 height 117
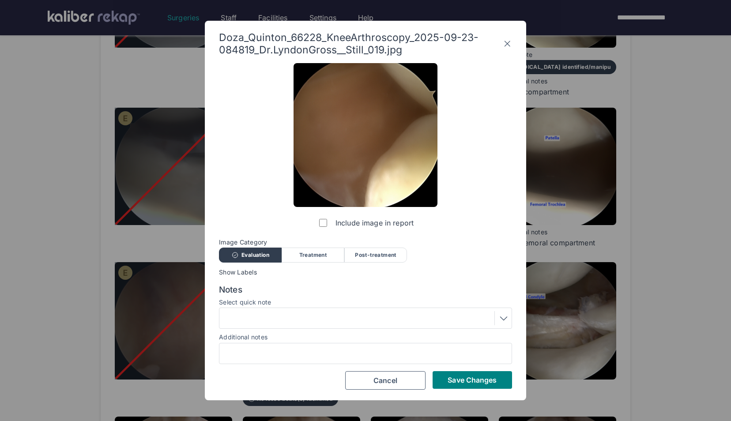
click at [473, 389] on div "Save Changes Cancel" at bounding box center [365, 380] width 293 height 19
click at [469, 383] on span "Save Changes" at bounding box center [472, 380] width 49 height 9
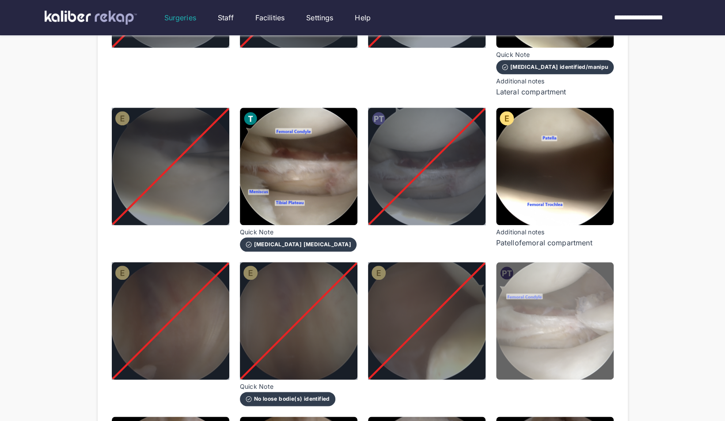
click at [546, 339] on img at bounding box center [554, 320] width 117 height 117
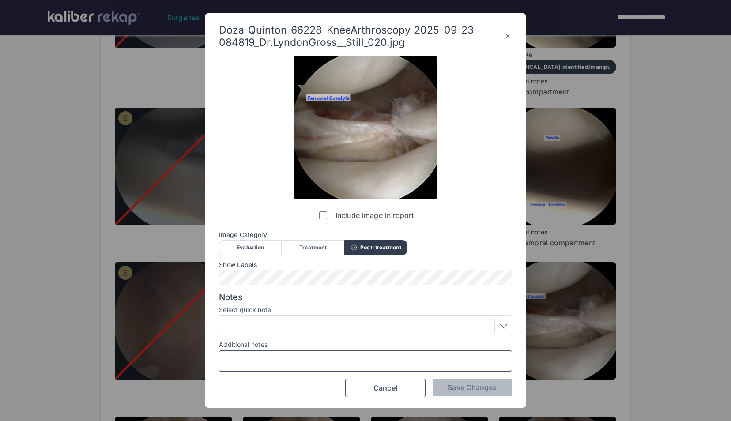
click at [384, 355] on input "Additional notes" at bounding box center [365, 360] width 285 height 11
click at [408, 326] on div at bounding box center [365, 326] width 287 height 14
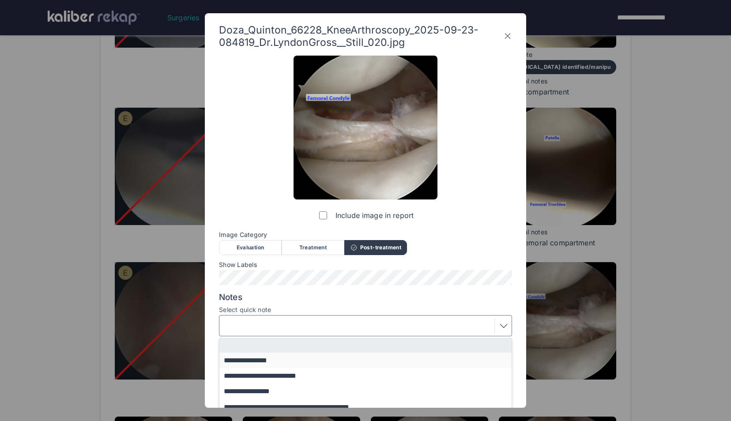
scroll to position [39, 0]
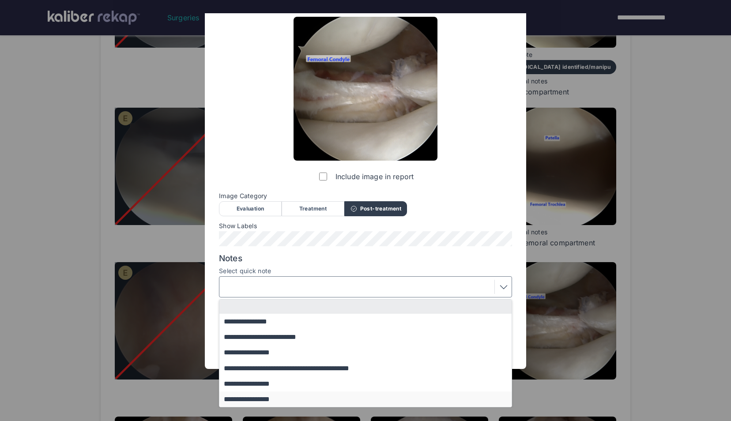
click at [293, 395] on button "**********" at bounding box center [369, 399] width 301 height 15
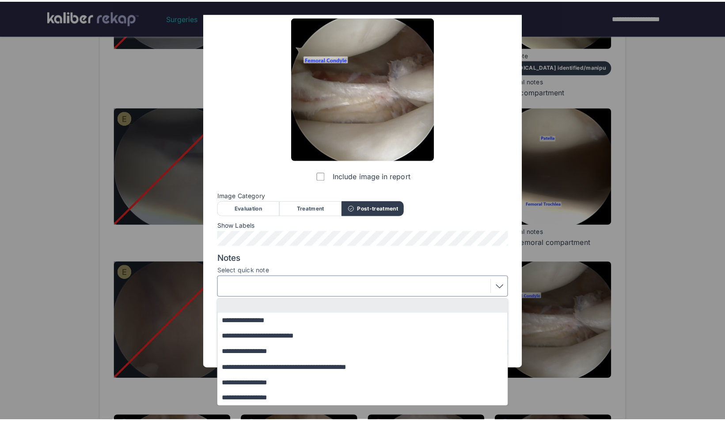
scroll to position [0, 0]
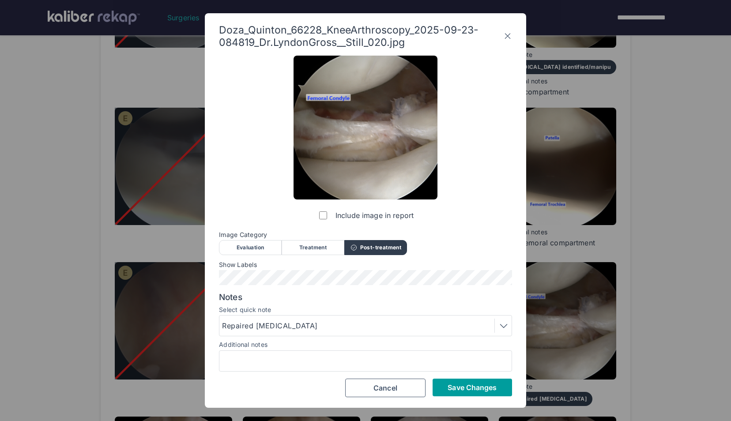
click at [465, 384] on span "Save Changes" at bounding box center [472, 387] width 49 height 9
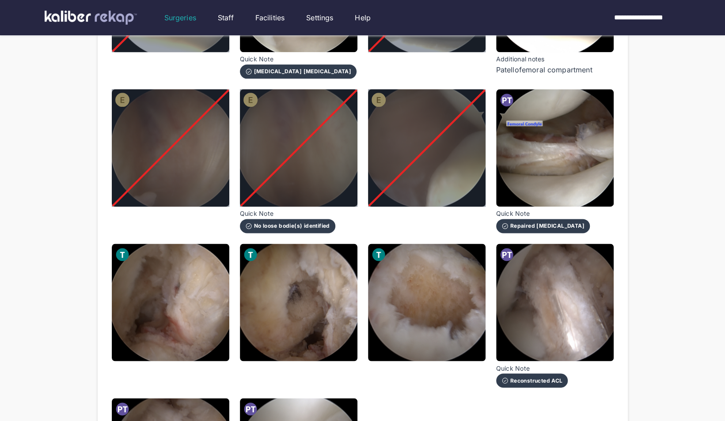
scroll to position [721, 0]
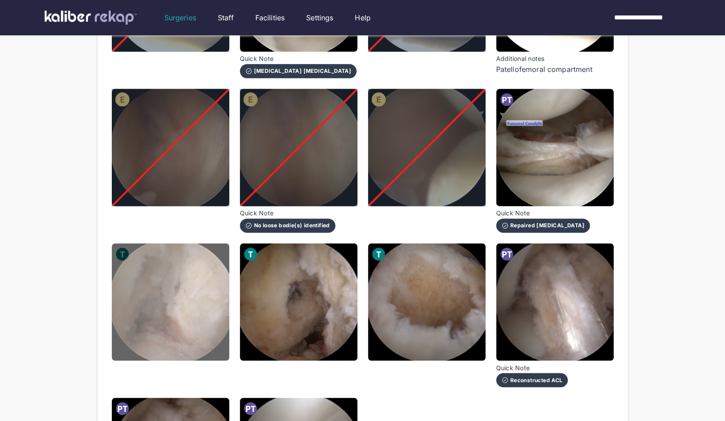
click at [168, 283] on img at bounding box center [170, 301] width 117 height 117
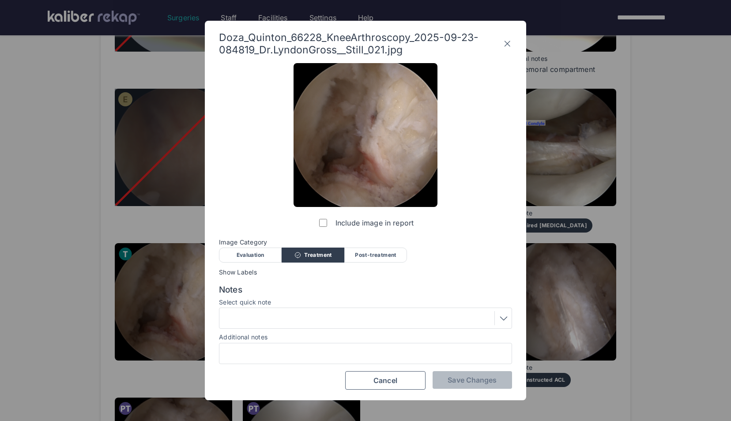
click at [422, 315] on div at bounding box center [365, 318] width 287 height 14
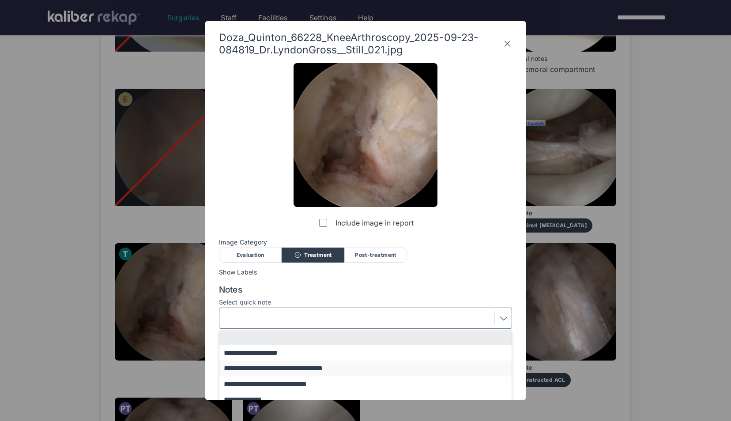
click at [387, 366] on button "**********" at bounding box center [369, 368] width 301 height 15
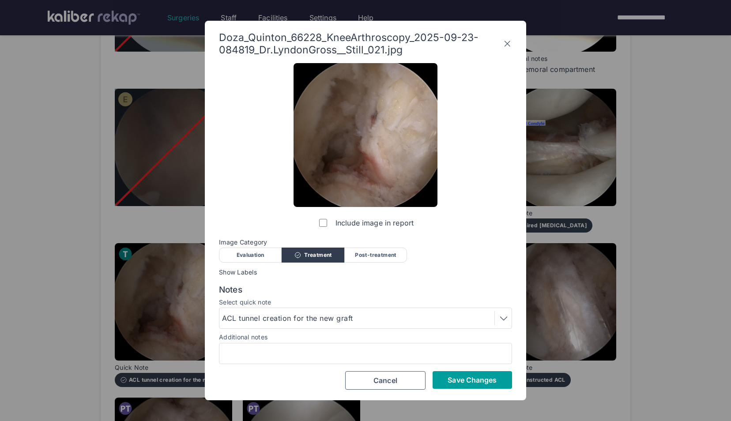
click at [459, 382] on span "Save Changes" at bounding box center [472, 380] width 49 height 9
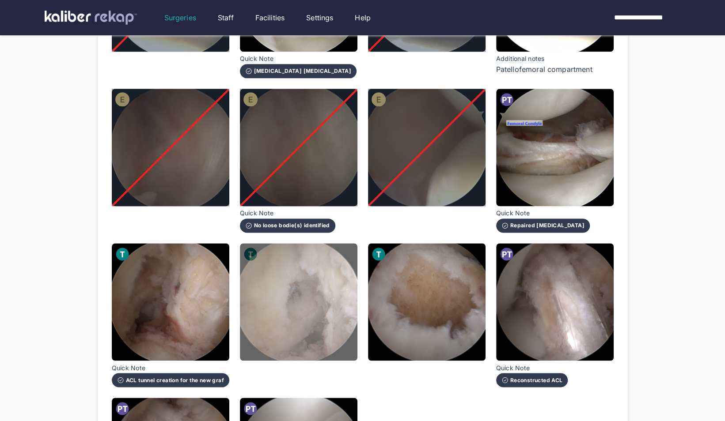
click at [314, 323] on img at bounding box center [298, 301] width 117 height 117
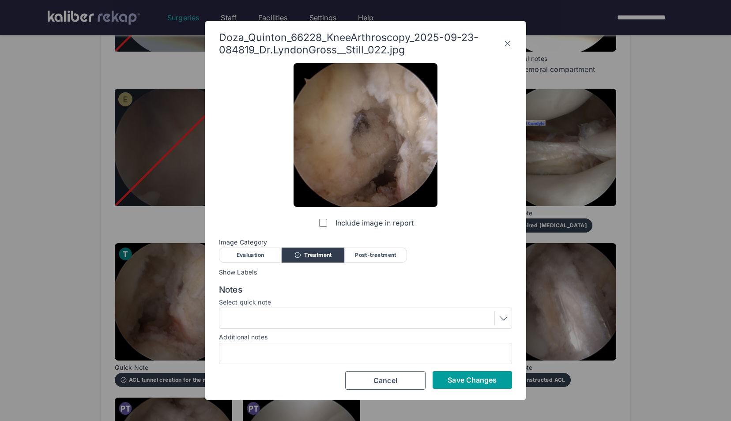
click at [466, 374] on button "Save Changes" at bounding box center [472, 380] width 79 height 18
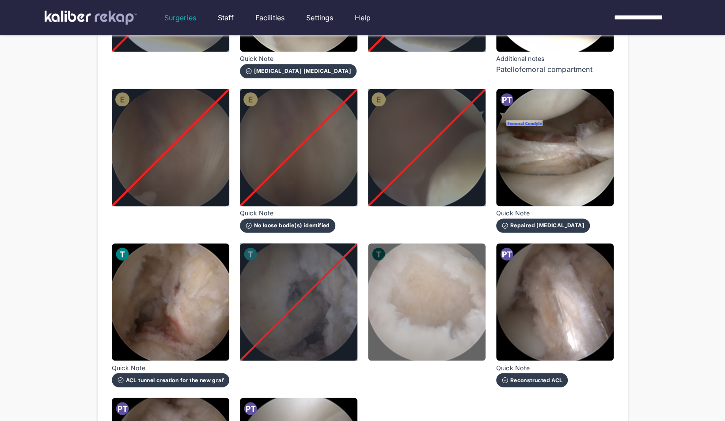
click at [428, 312] on img at bounding box center [426, 301] width 117 height 117
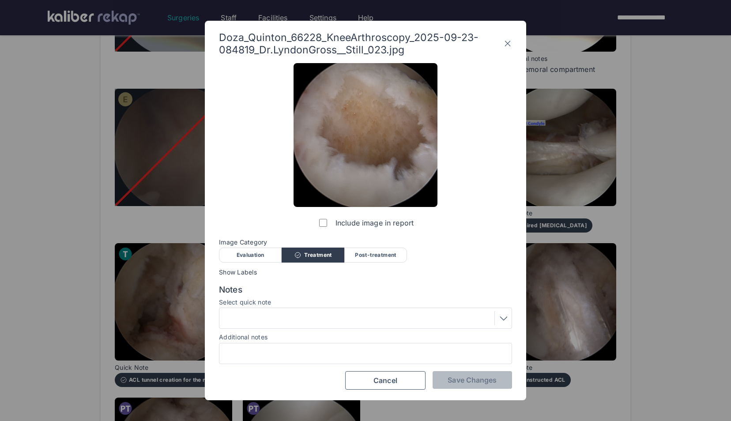
click at [341, 314] on div at bounding box center [365, 318] width 287 height 14
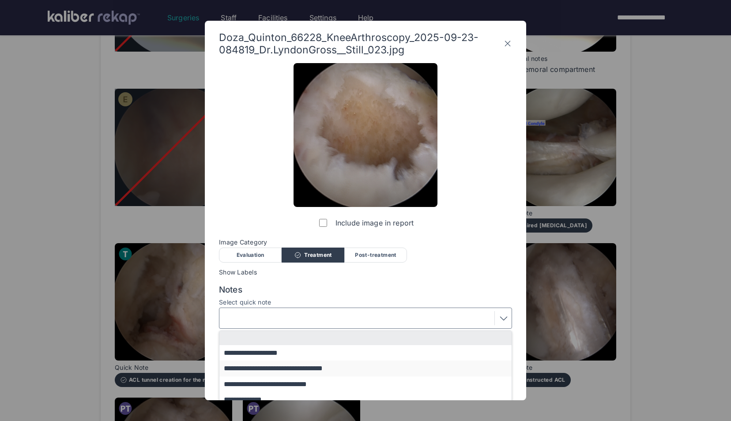
click at [295, 368] on button "**********" at bounding box center [369, 368] width 301 height 15
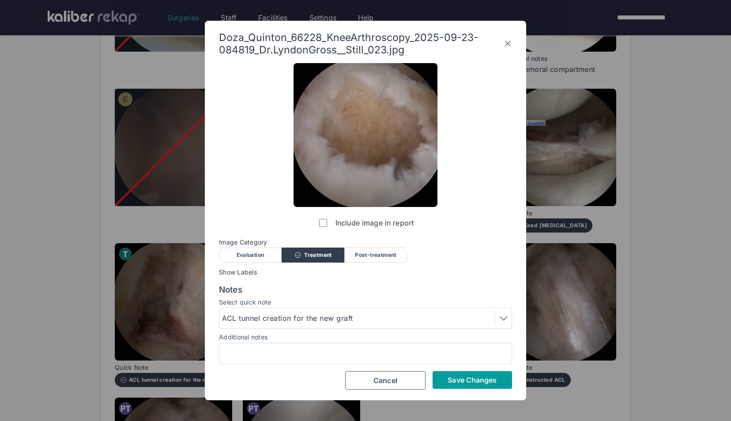
click at [458, 378] on span "Save Changes" at bounding box center [472, 380] width 49 height 9
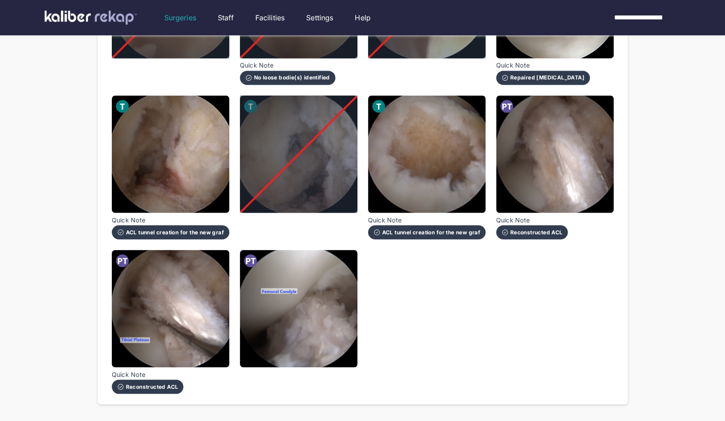
scroll to position [870, 0]
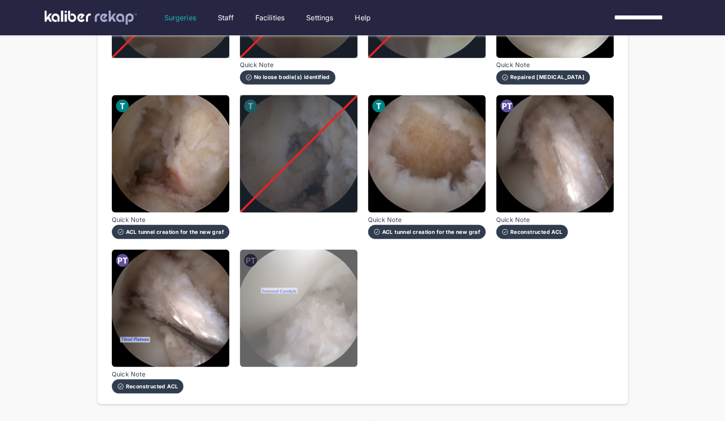
click at [336, 283] on img at bounding box center [298, 307] width 117 height 117
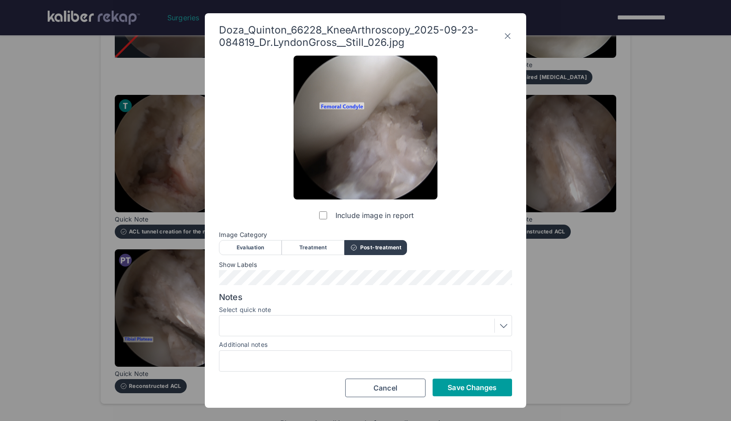
click at [472, 388] on span "Save Changes" at bounding box center [472, 387] width 49 height 9
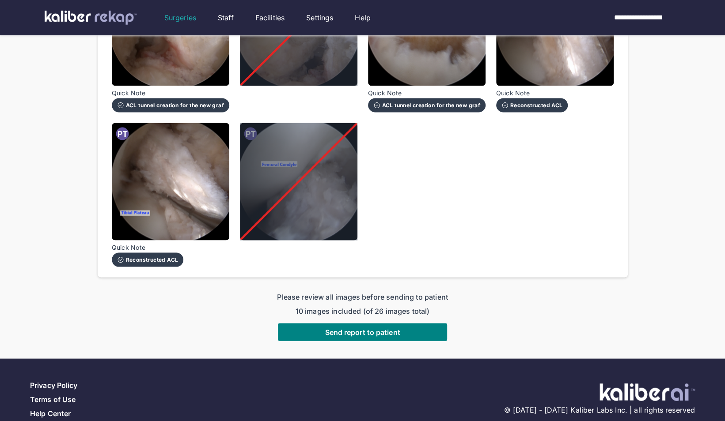
scroll to position [1004, 0]
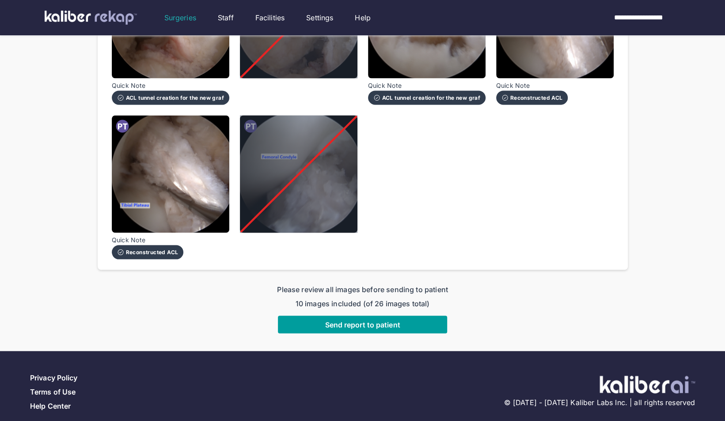
click at [374, 320] on span "Send report to patient" at bounding box center [362, 324] width 75 height 9
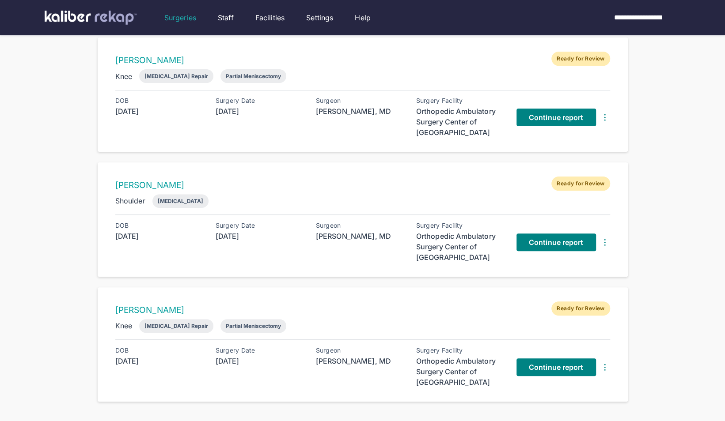
scroll to position [140, 0]
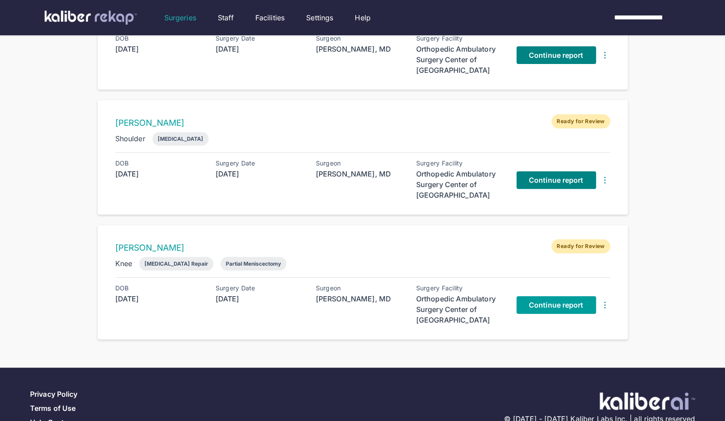
click at [531, 303] on span "Continue report" at bounding box center [556, 305] width 55 height 9
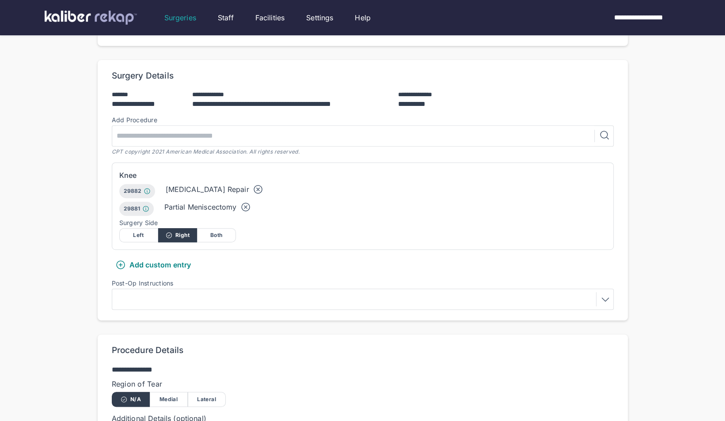
scroll to position [159, 0]
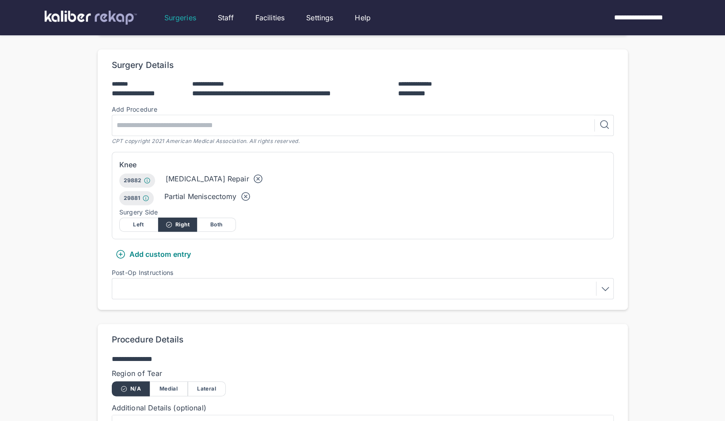
click at [253, 178] on icon at bounding box center [258, 179] width 11 height 11
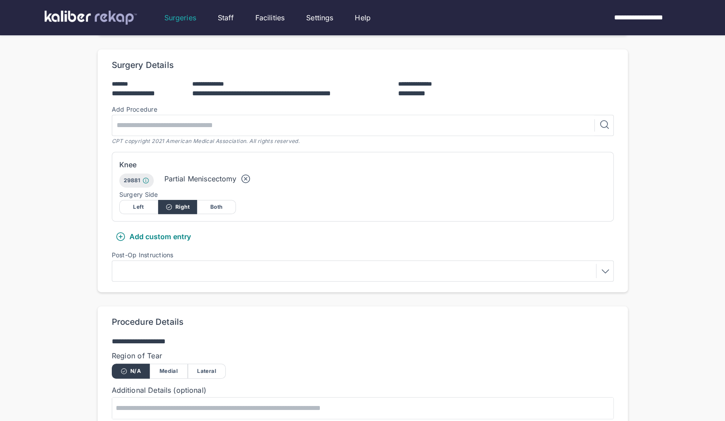
click at [220, 270] on div at bounding box center [362, 271] width 495 height 14
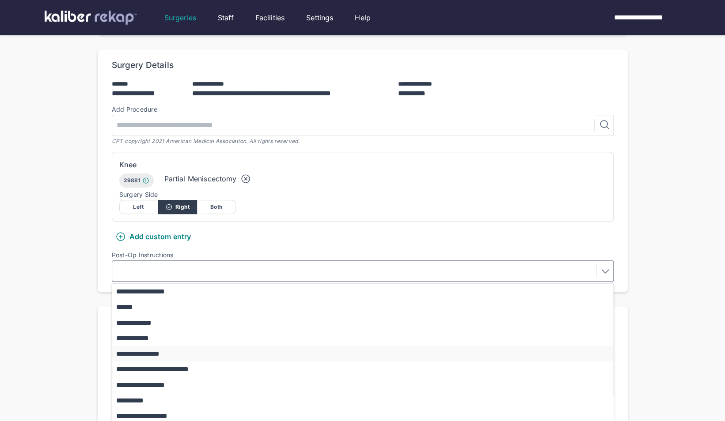
click at [177, 354] on button "**********" at bounding box center [366, 353] width 509 height 15
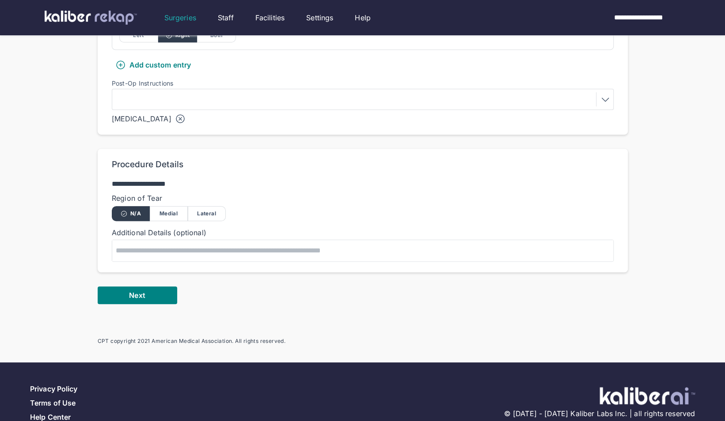
scroll to position [332, 0]
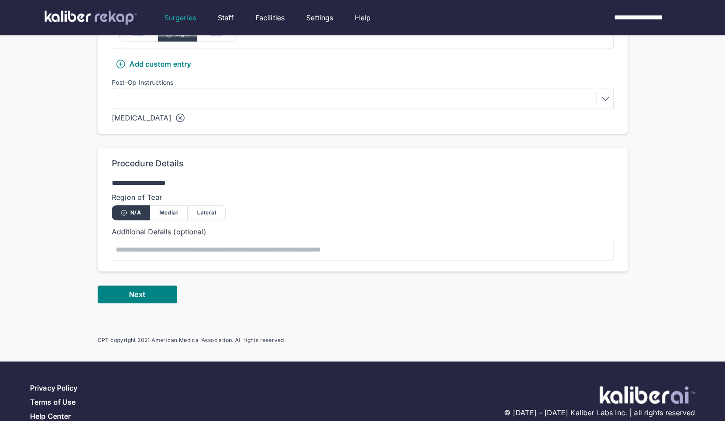
click at [168, 213] on div "Medial" at bounding box center [169, 212] width 38 height 15
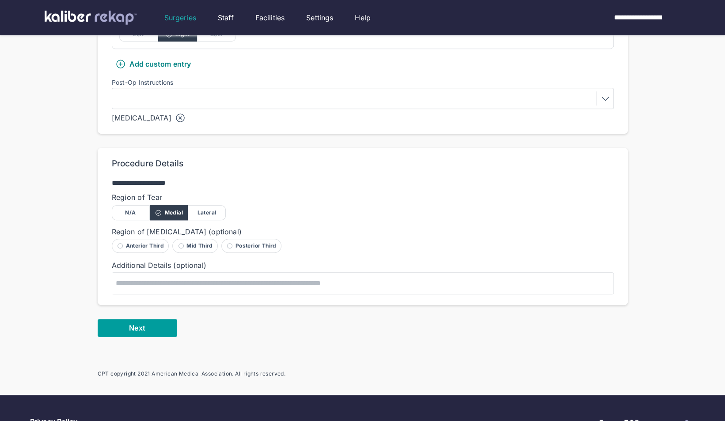
click at [151, 327] on button "Next" at bounding box center [137, 328] width 79 height 18
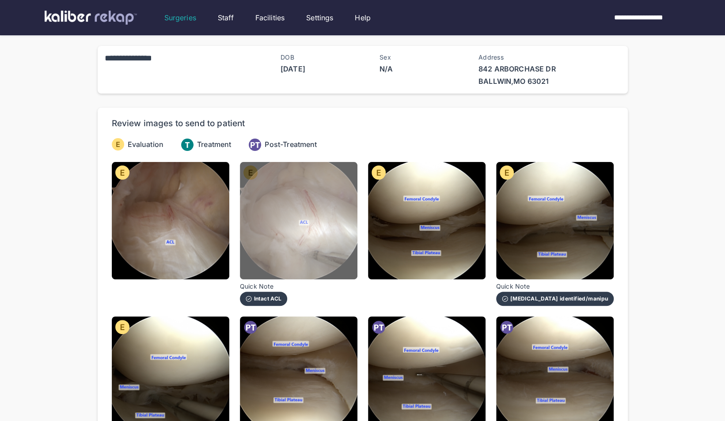
click at [261, 234] on img at bounding box center [298, 220] width 117 height 117
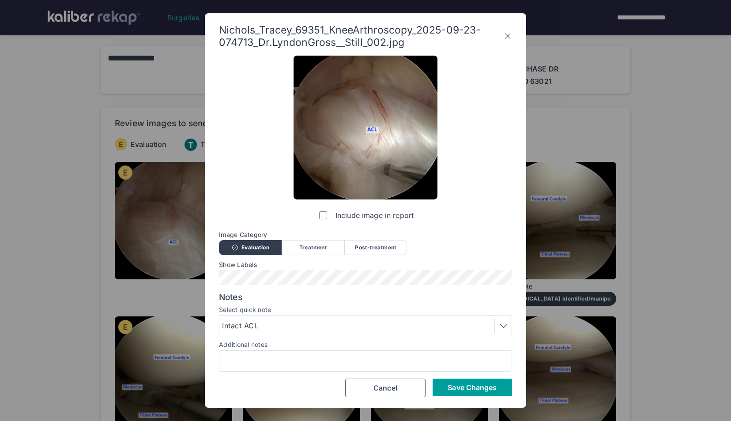
click at [469, 395] on button "Save Changes" at bounding box center [472, 388] width 79 height 18
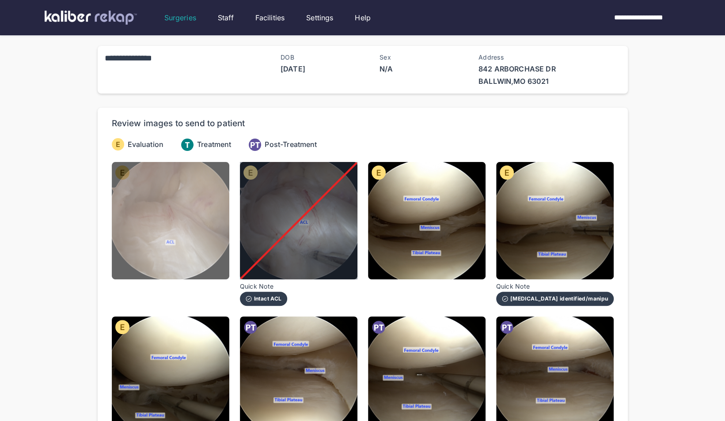
click at [158, 185] on img at bounding box center [170, 220] width 117 height 117
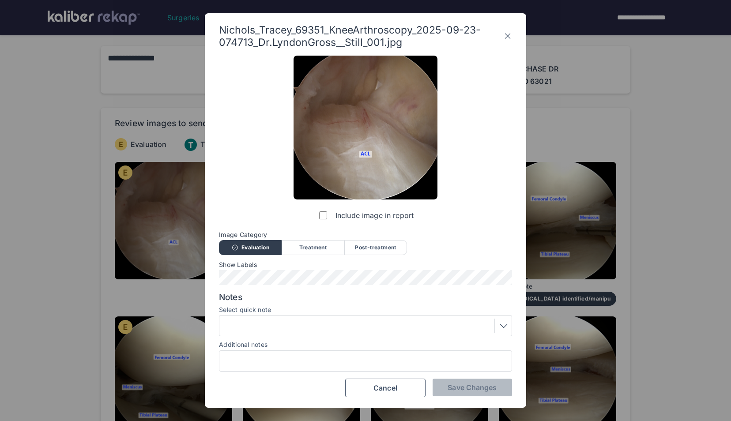
click at [320, 332] on div at bounding box center [365, 326] width 287 height 14
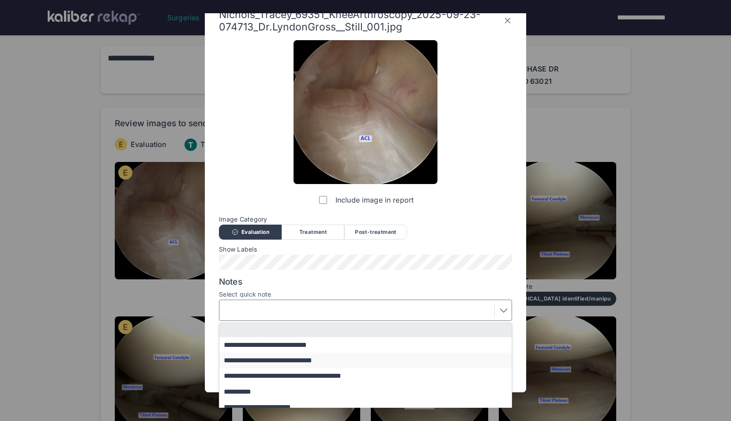
scroll to position [17, 0]
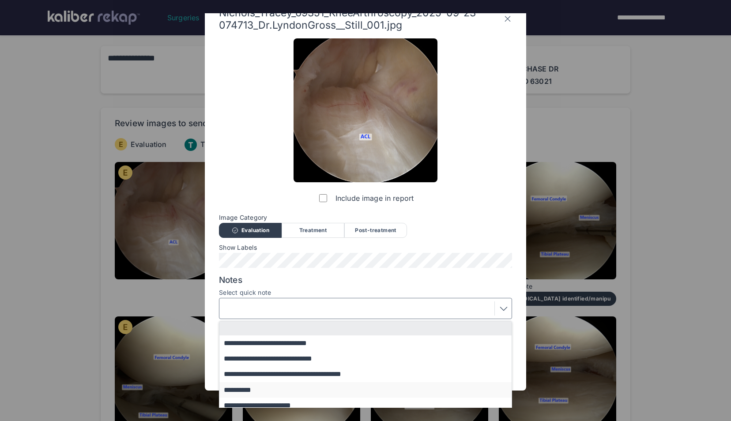
click at [283, 386] on button "**********" at bounding box center [369, 389] width 301 height 15
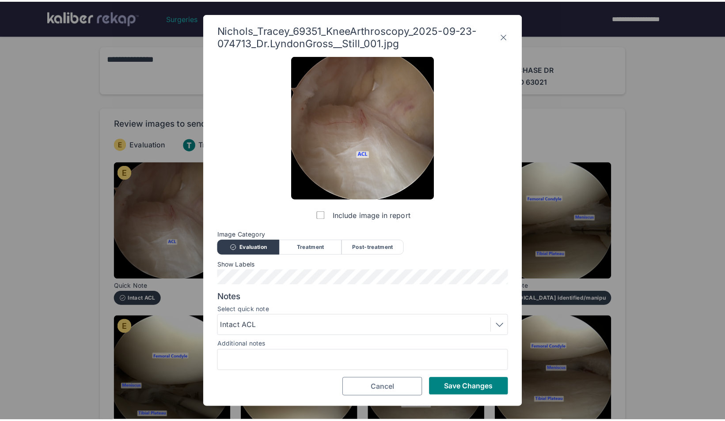
scroll to position [0, 0]
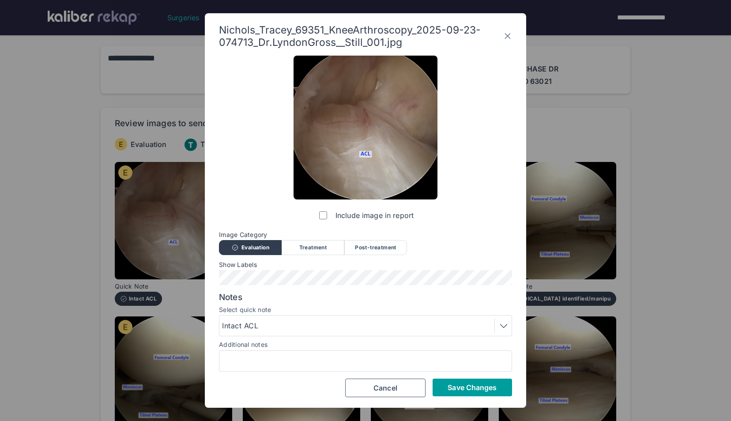
click at [451, 385] on span "Save Changes" at bounding box center [472, 387] width 49 height 9
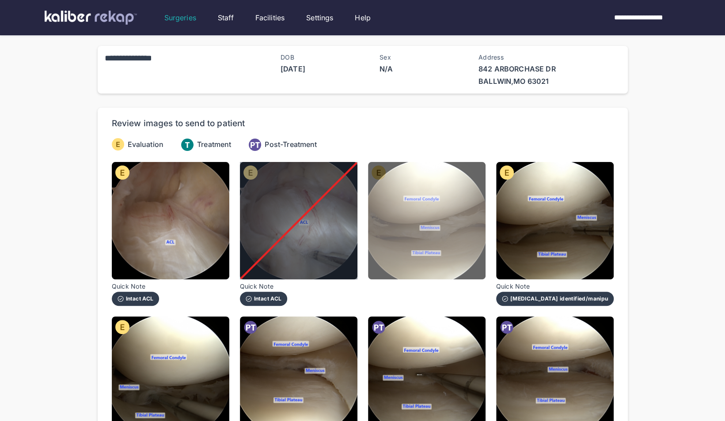
click at [450, 250] on img at bounding box center [426, 220] width 117 height 117
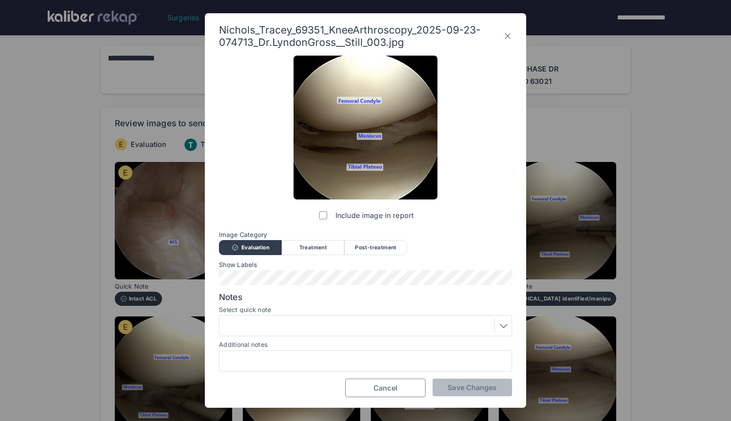
click at [372, 386] on button "Cancel" at bounding box center [385, 388] width 80 height 19
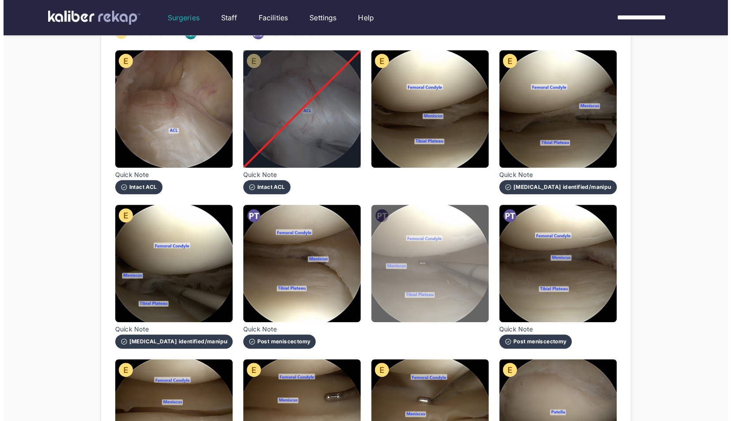
scroll to position [112, 0]
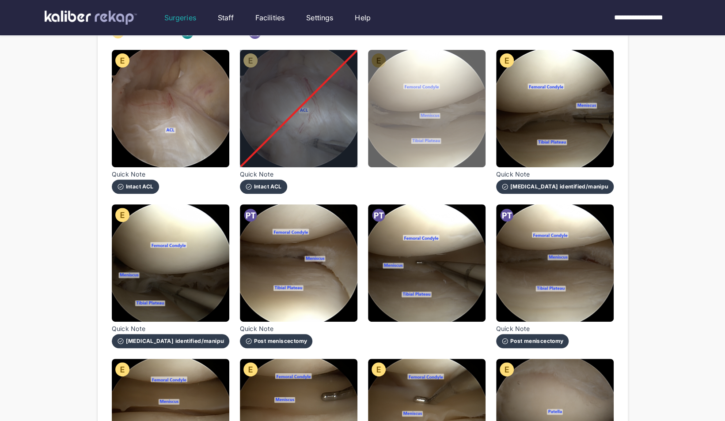
click at [474, 143] on img at bounding box center [426, 108] width 117 height 117
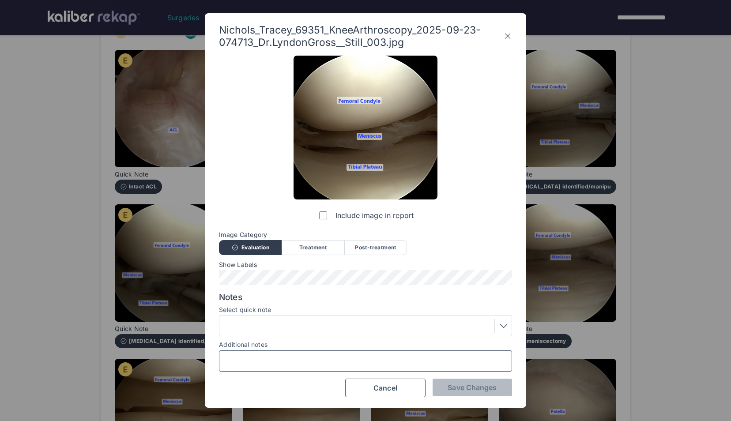
click at [315, 365] on input "Additional notes" at bounding box center [365, 360] width 285 height 11
type input "**********"
click at [314, 329] on div at bounding box center [365, 326] width 287 height 14
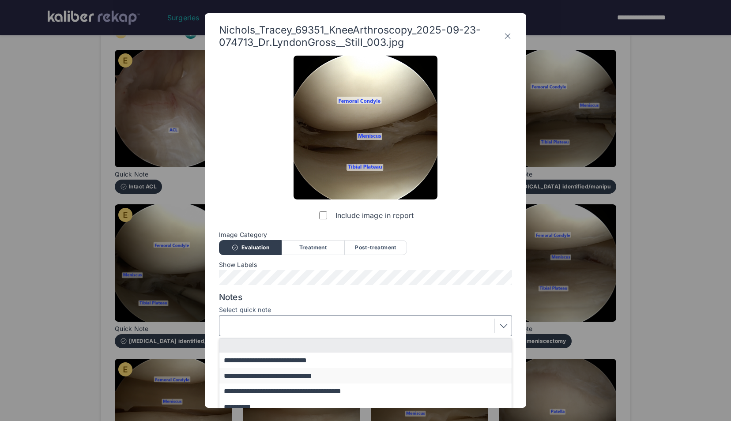
scroll to position [55, 0]
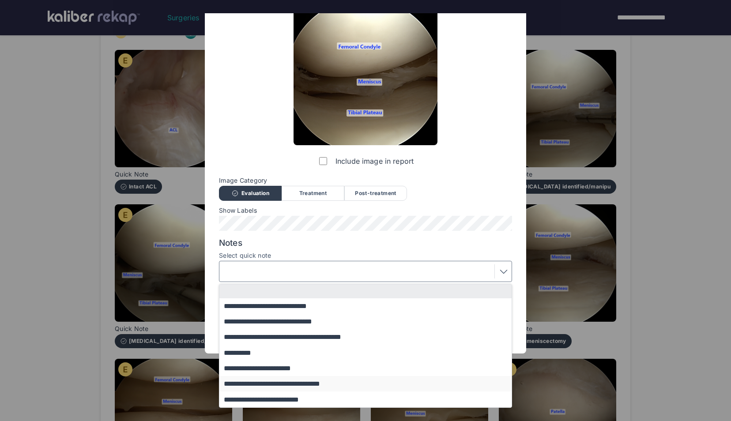
click at [304, 383] on button "**********" at bounding box center [369, 383] width 301 height 15
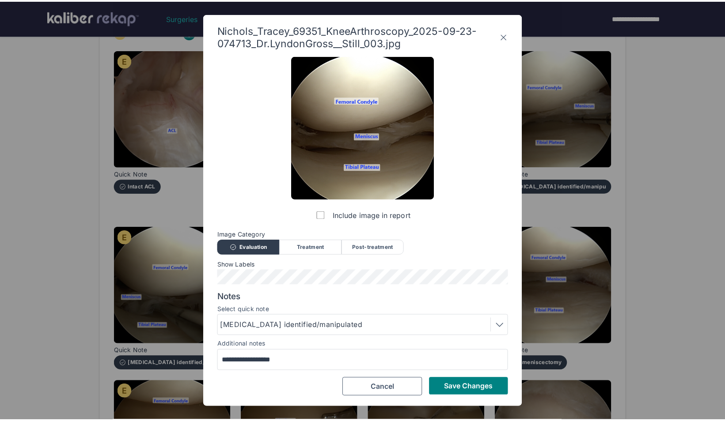
scroll to position [0, 0]
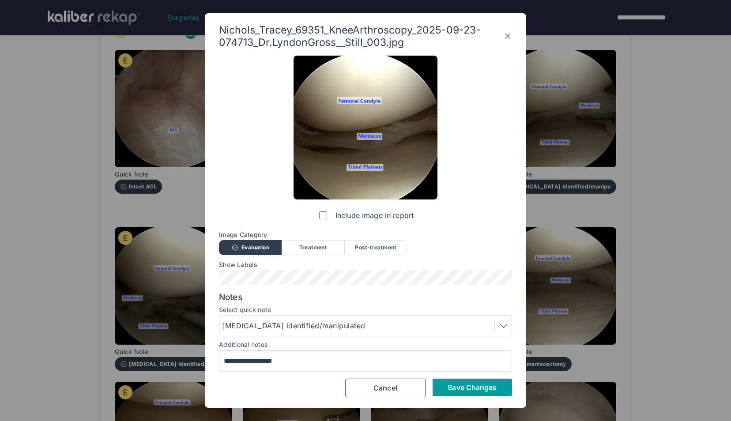
click at [460, 382] on button "Save Changes" at bounding box center [472, 388] width 79 height 18
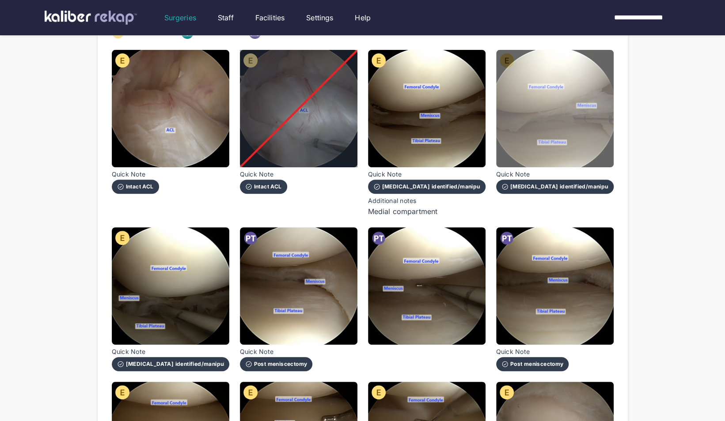
click at [508, 131] on img at bounding box center [554, 108] width 117 height 117
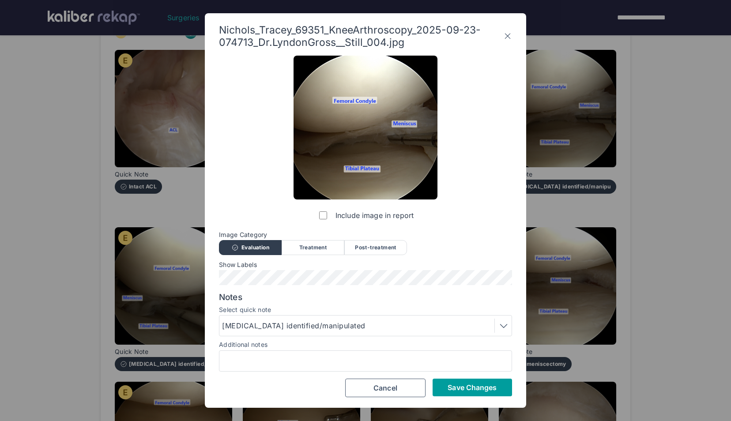
click at [493, 384] on span "Save Changes" at bounding box center [472, 387] width 49 height 9
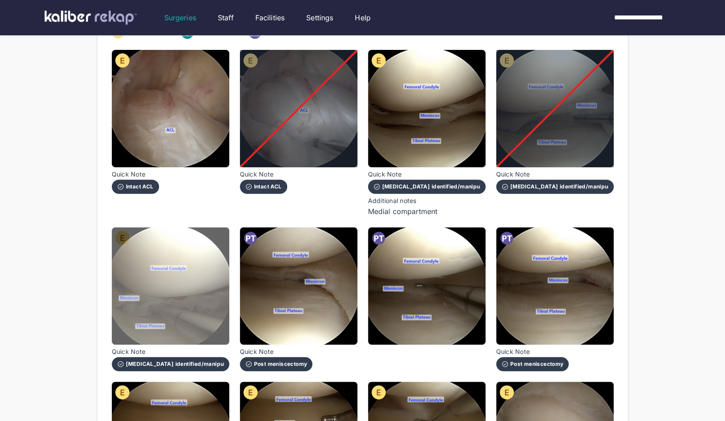
click at [215, 310] on img at bounding box center [170, 285] width 117 height 117
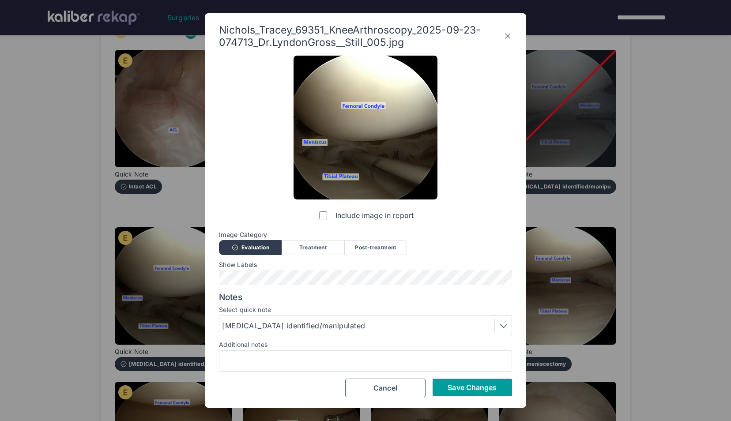
click at [486, 383] on span "Save Changes" at bounding box center [472, 387] width 49 height 9
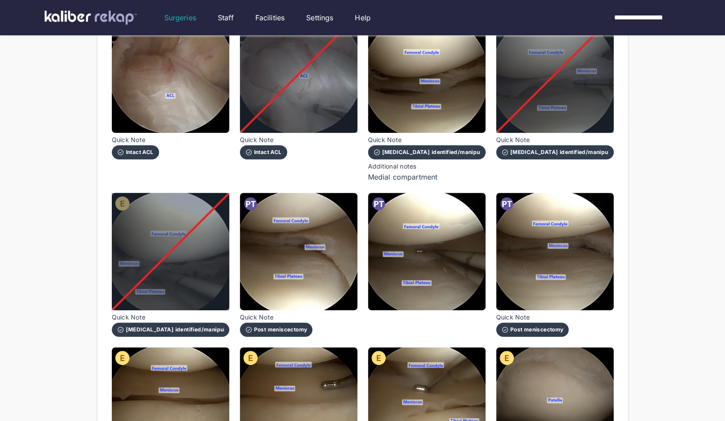
scroll to position [147, 0]
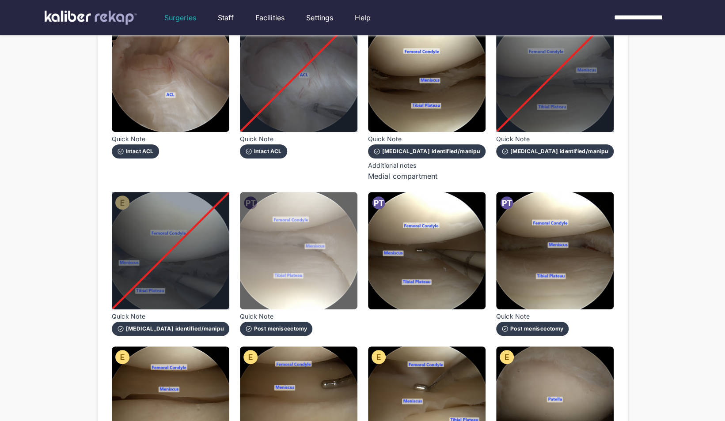
click at [324, 294] on img at bounding box center [298, 250] width 117 height 117
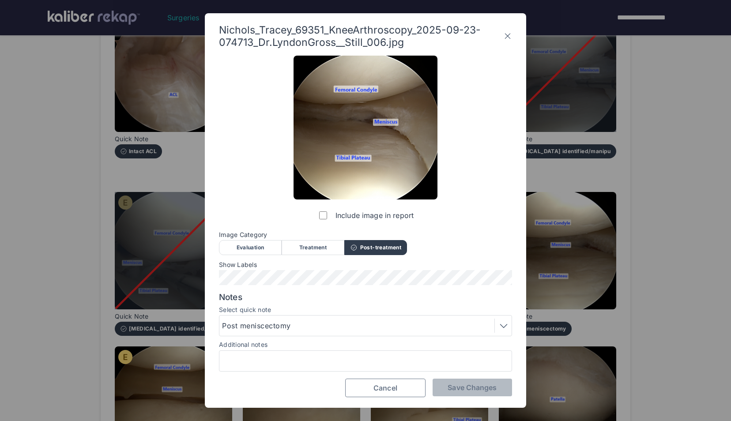
click at [403, 397] on button "Cancel" at bounding box center [385, 388] width 80 height 19
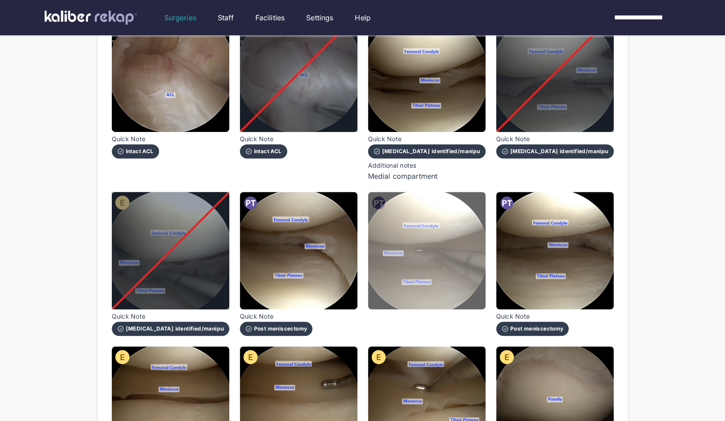
click at [454, 290] on img at bounding box center [426, 250] width 117 height 117
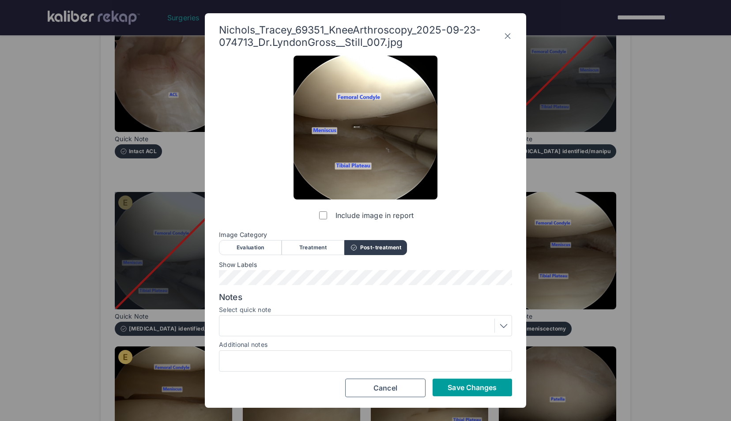
click at [475, 384] on span "Save Changes" at bounding box center [472, 387] width 49 height 9
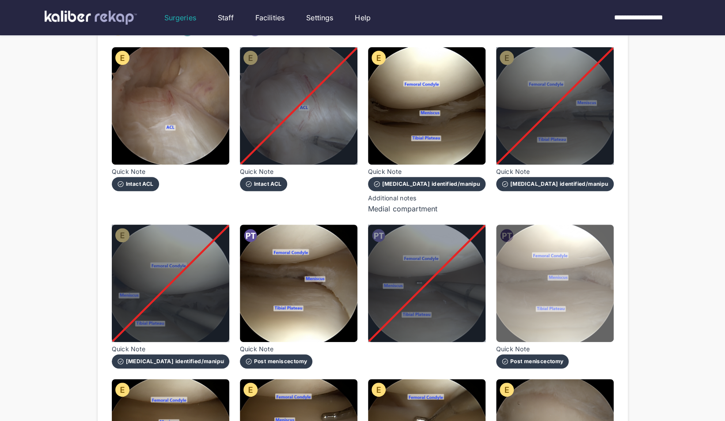
scroll to position [110, 0]
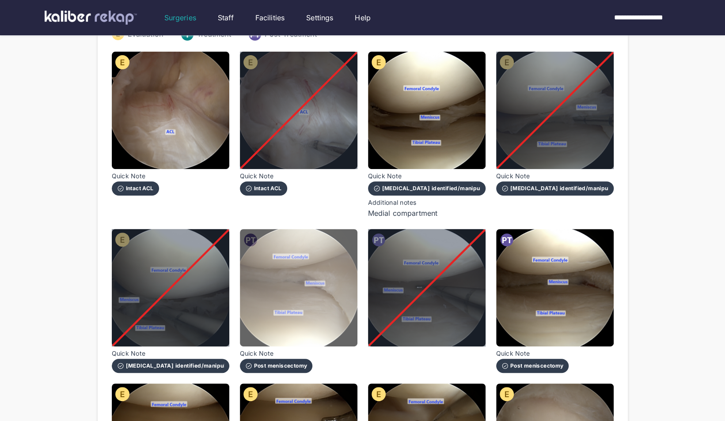
click at [340, 272] on img at bounding box center [298, 287] width 117 height 117
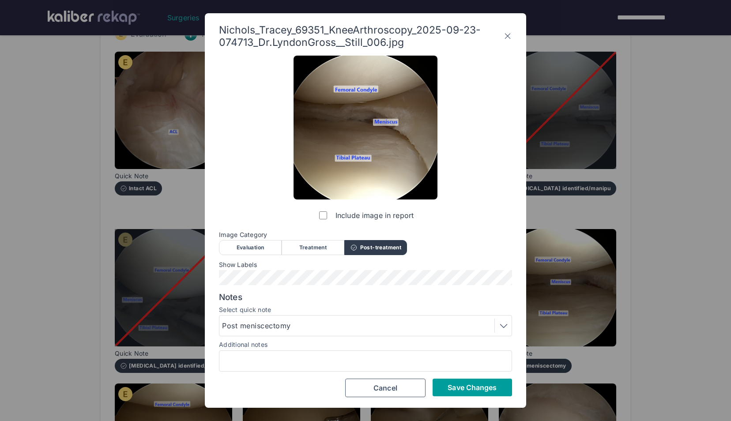
click at [465, 389] on span "Save Changes" at bounding box center [472, 387] width 49 height 9
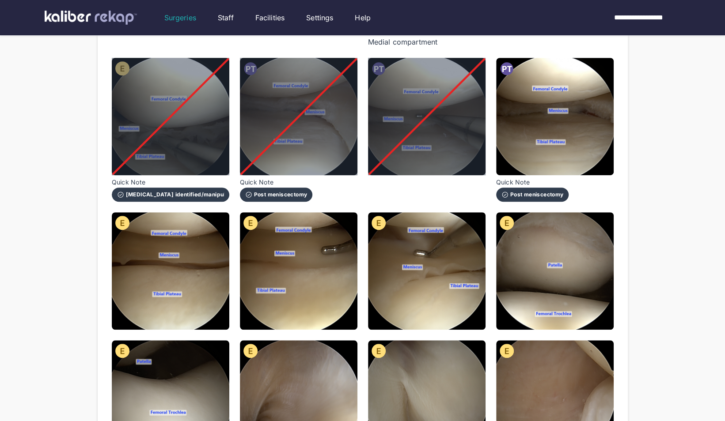
scroll to position [283, 0]
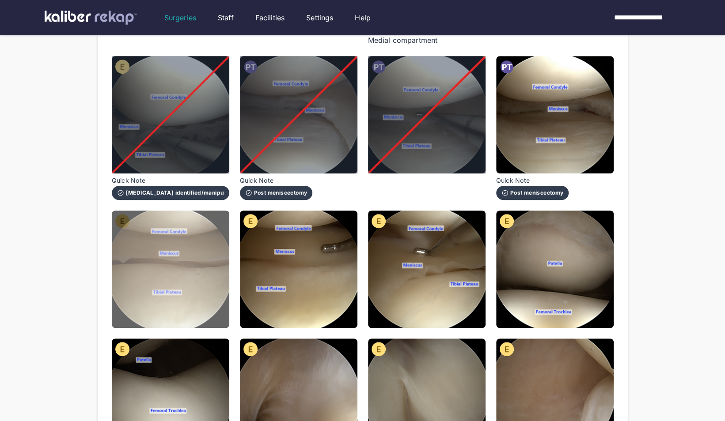
click at [220, 268] on img at bounding box center [170, 269] width 117 height 117
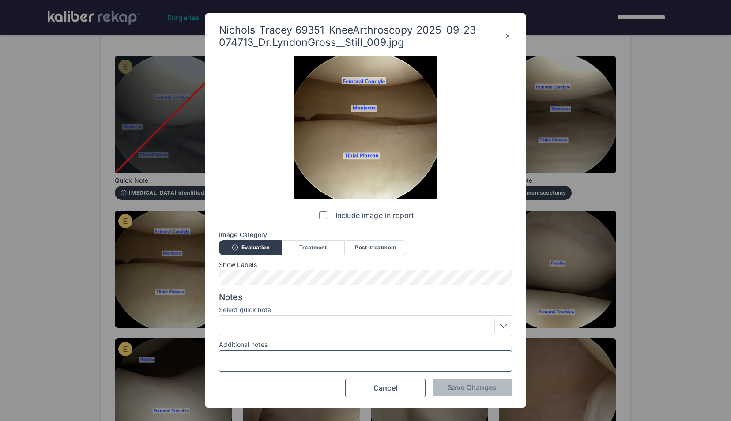
click at [308, 365] on input "Additional notes" at bounding box center [365, 360] width 285 height 11
type input "**********"
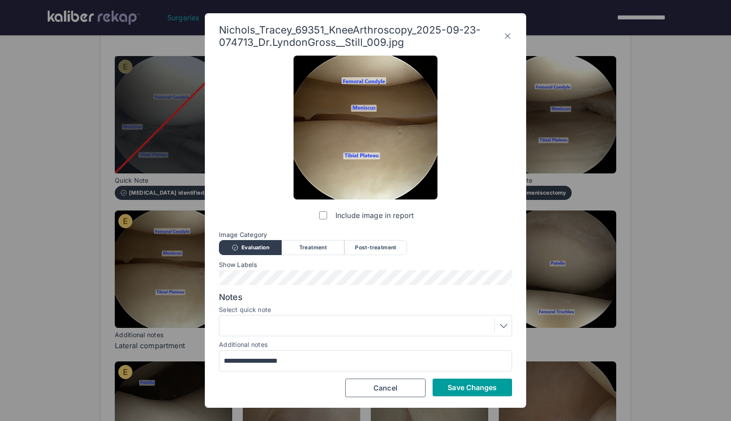
click at [481, 383] on span "Save Changes" at bounding box center [472, 387] width 49 height 9
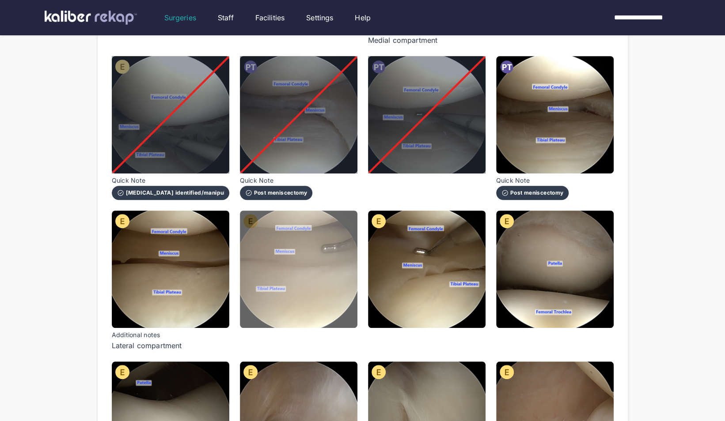
click at [310, 310] on img at bounding box center [298, 269] width 117 height 117
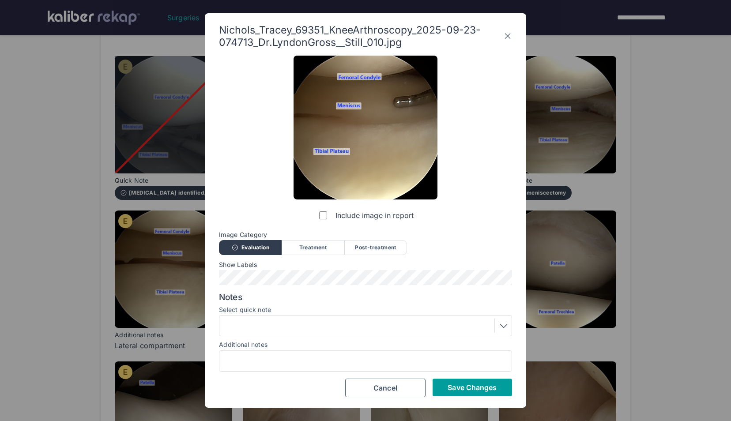
click at [487, 394] on button "Save Changes" at bounding box center [472, 388] width 79 height 18
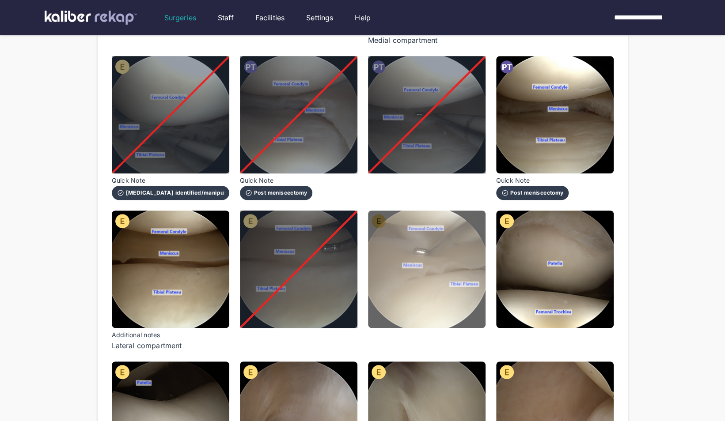
click at [414, 309] on img at bounding box center [426, 269] width 117 height 117
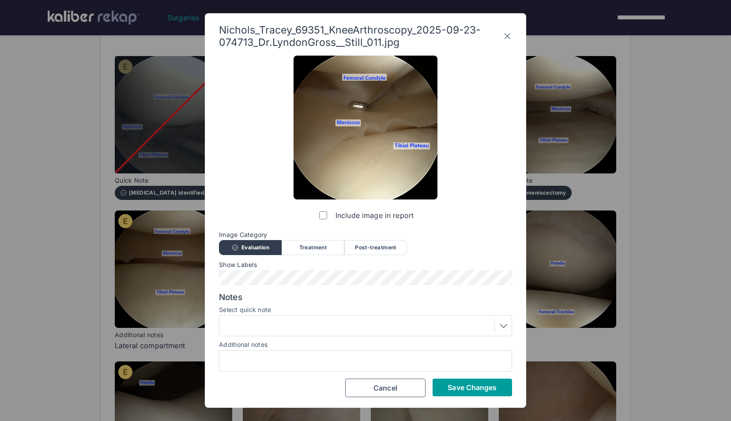
click at [471, 380] on button "Save Changes" at bounding box center [472, 388] width 79 height 18
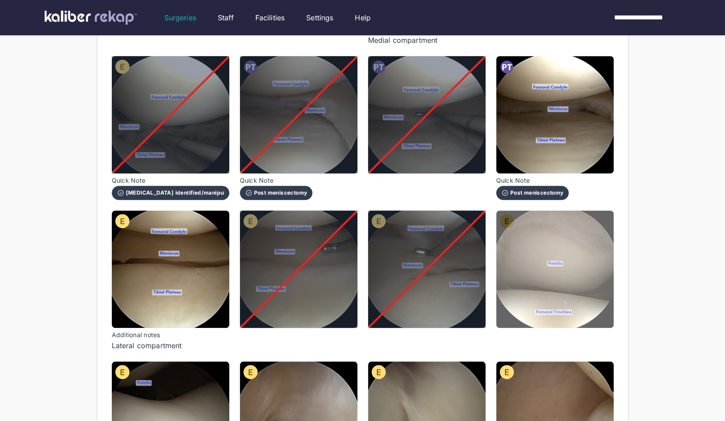
click at [518, 313] on img at bounding box center [554, 269] width 117 height 117
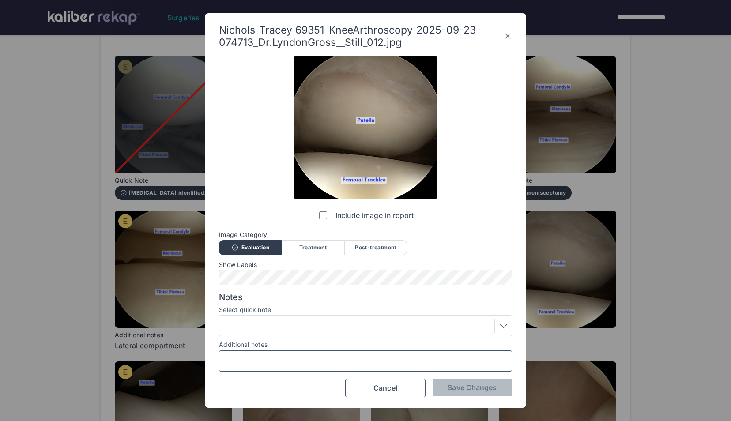
click at [392, 360] on input "Additional notes" at bounding box center [365, 360] width 285 height 11
type input "**********"
click at [464, 385] on span "Save Changes" at bounding box center [472, 387] width 49 height 9
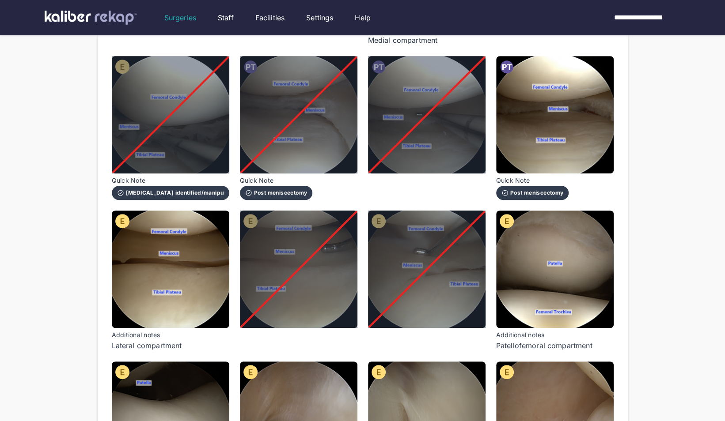
scroll to position [485, 0]
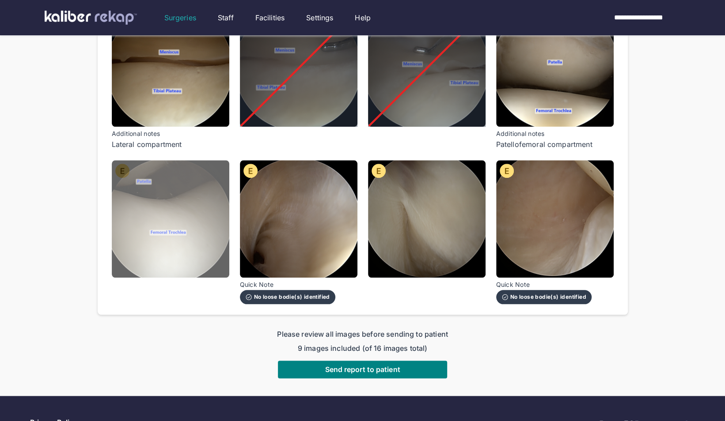
click at [200, 205] on img at bounding box center [170, 218] width 117 height 117
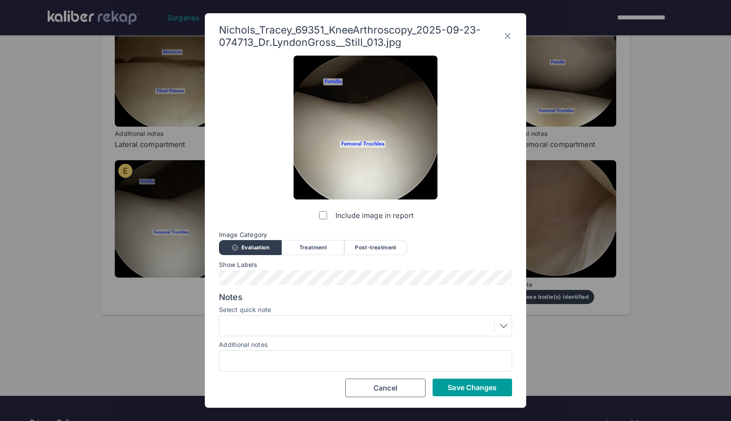
click at [444, 391] on button "Save Changes" at bounding box center [472, 388] width 79 height 18
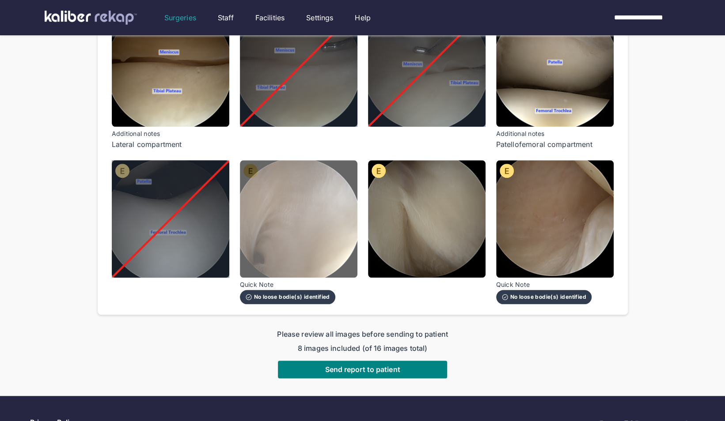
click at [299, 221] on img at bounding box center [298, 218] width 117 height 117
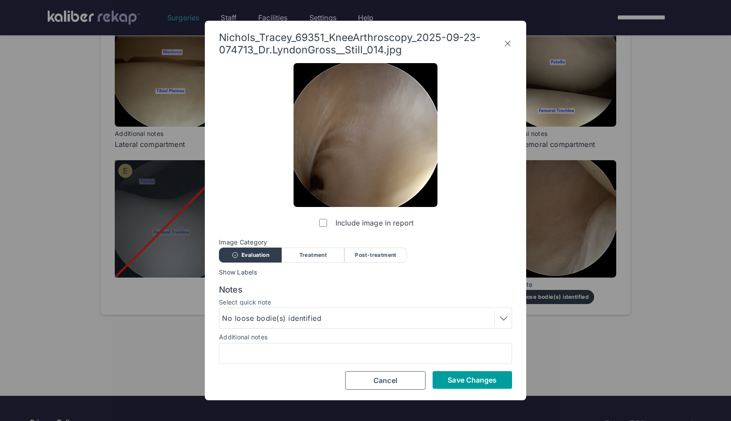
click at [450, 381] on span "Save Changes" at bounding box center [472, 380] width 49 height 9
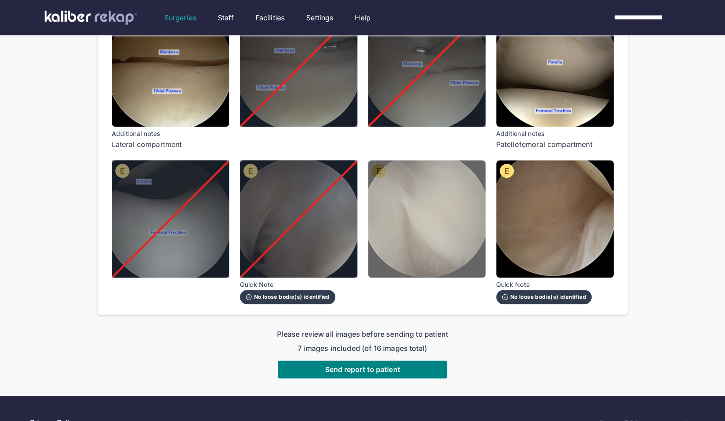
click at [420, 243] on img at bounding box center [426, 218] width 117 height 117
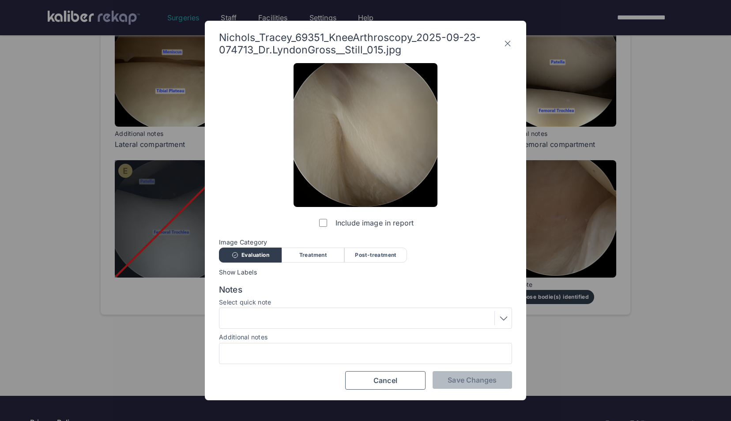
click at [315, 223] on div "Include image in report" at bounding box center [366, 147] width 144 height 169
click at [452, 377] on span "Save Changes" at bounding box center [472, 380] width 49 height 9
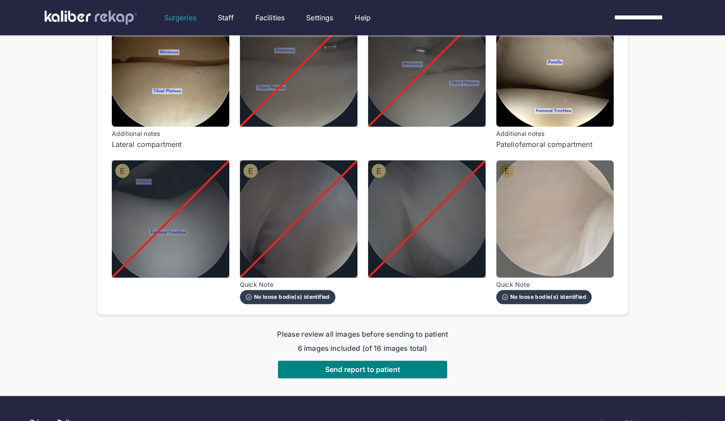
click at [533, 224] on img at bounding box center [554, 218] width 117 height 117
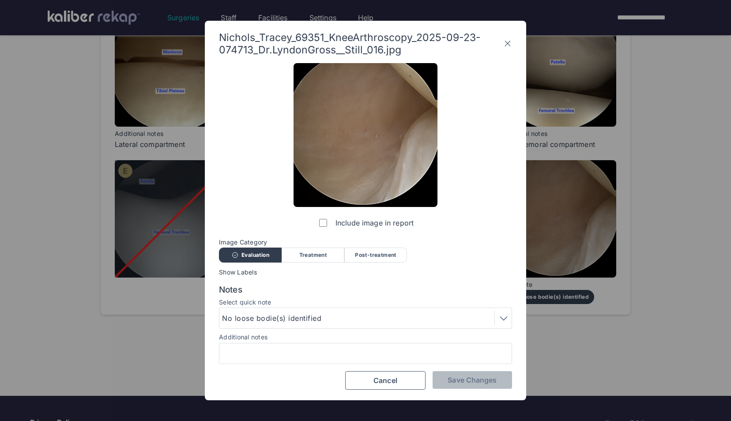
click at [319, 219] on label "Include image in report" at bounding box center [365, 223] width 96 height 18
click at [499, 381] on button "Save Changes" at bounding box center [472, 380] width 79 height 18
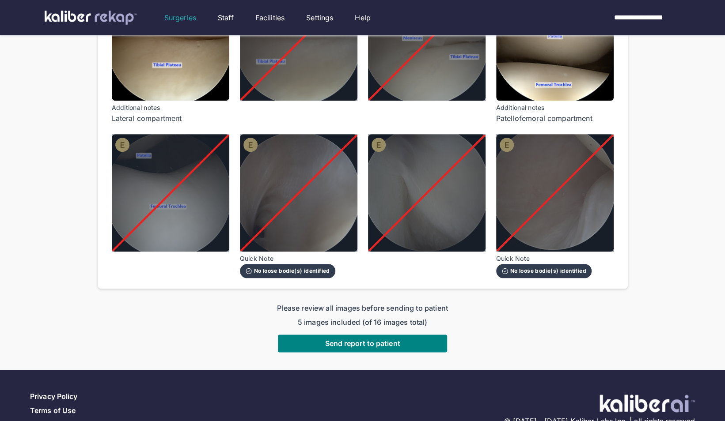
scroll to position [511, 0]
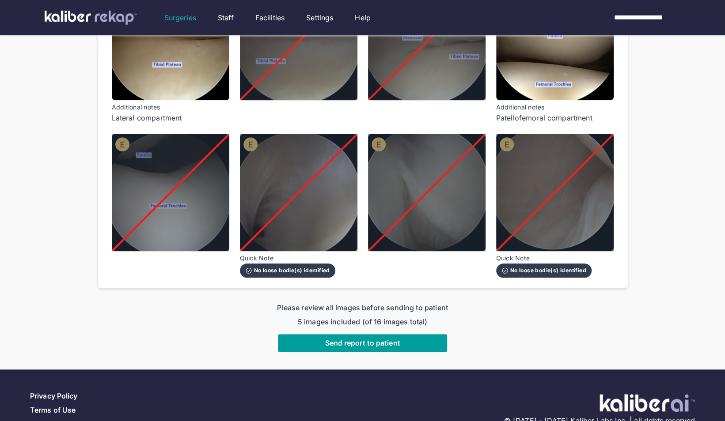
click at [350, 348] on button "Send report to patient" at bounding box center [362, 343] width 169 height 18
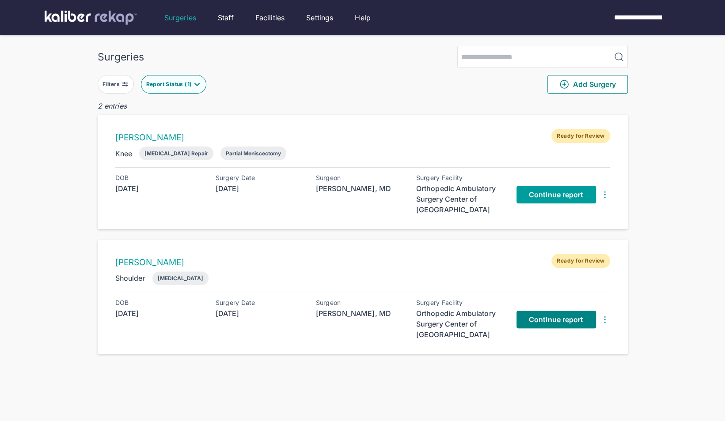
click at [555, 195] on span "Continue report" at bounding box center [556, 194] width 55 height 9
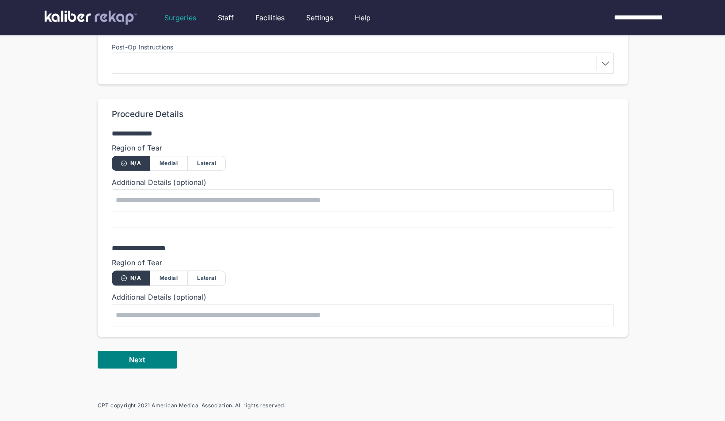
scroll to position [417, 0]
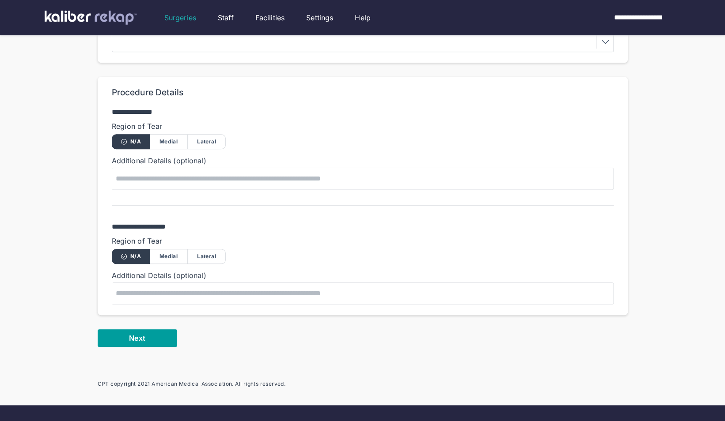
click at [130, 336] on span "Next" at bounding box center [137, 338] width 16 height 9
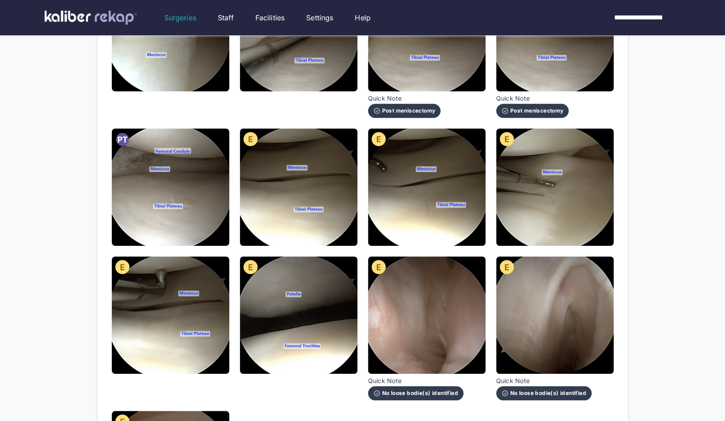
scroll to position [353, 0]
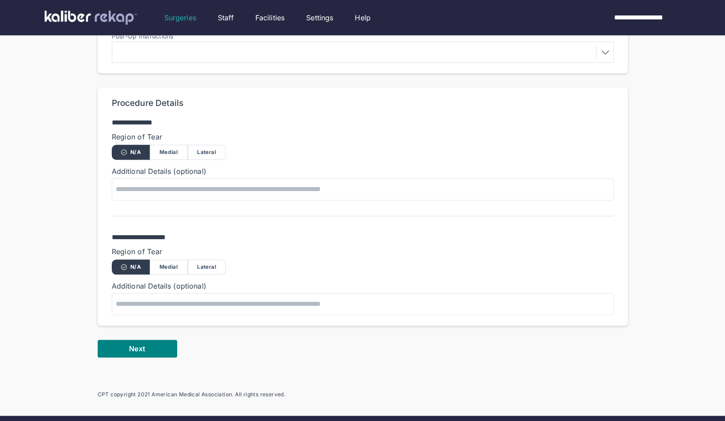
scroll to position [406, 0]
click at [174, 151] on div "Medial" at bounding box center [169, 152] width 38 height 15
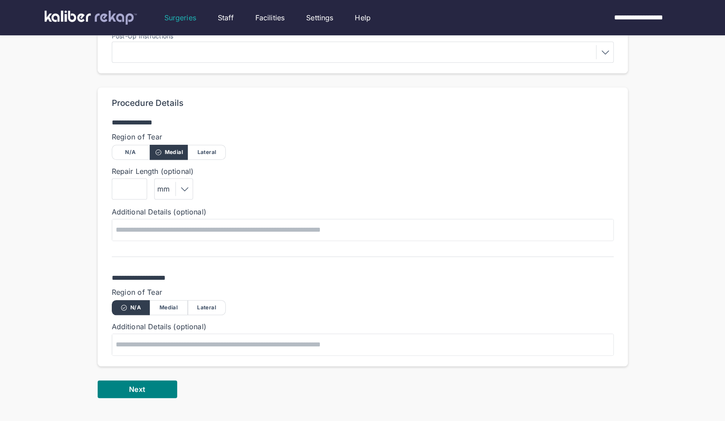
click at [125, 155] on div "N/A" at bounding box center [131, 152] width 38 height 15
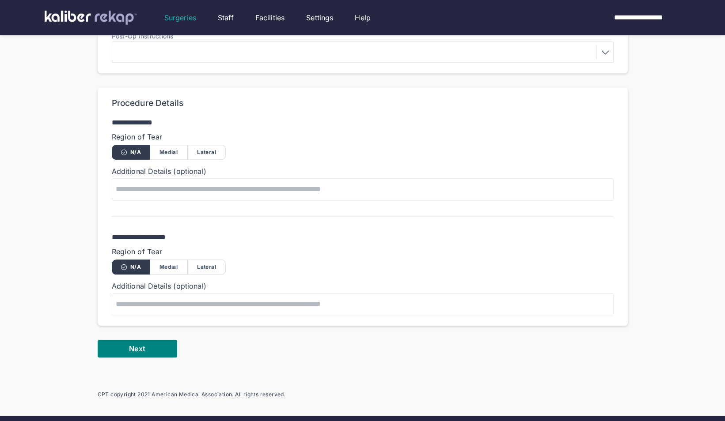
click at [170, 265] on div "Medial" at bounding box center [169, 267] width 38 height 15
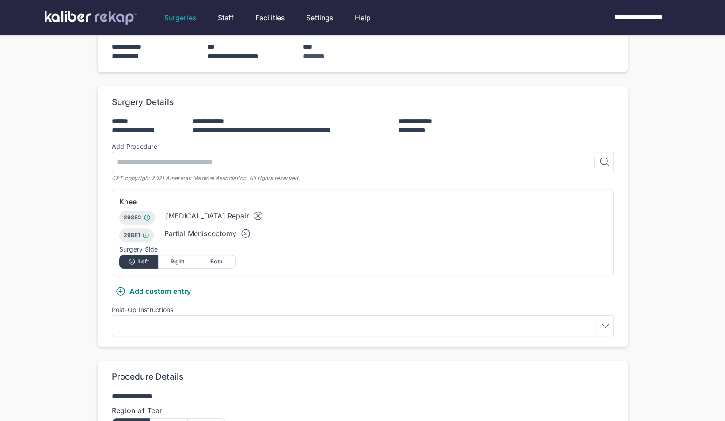
scroll to position [132, 0]
click at [253, 217] on icon at bounding box center [258, 217] width 11 height 11
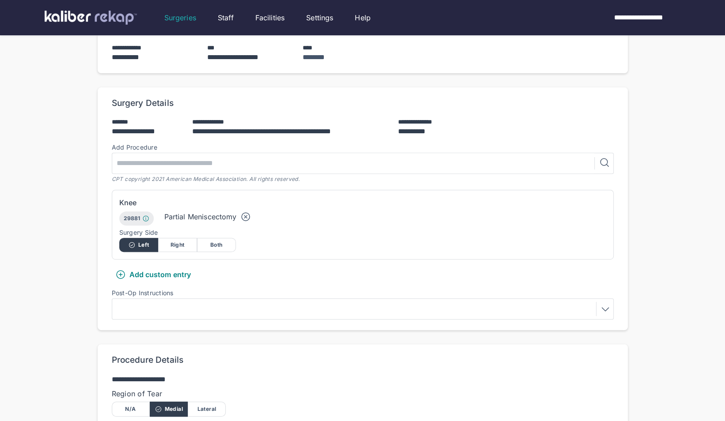
click at [178, 304] on div at bounding box center [362, 309] width 495 height 14
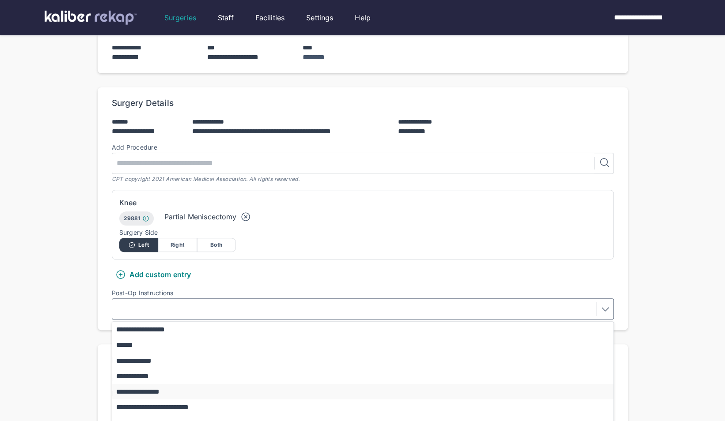
click at [207, 393] on button "**********" at bounding box center [366, 391] width 509 height 15
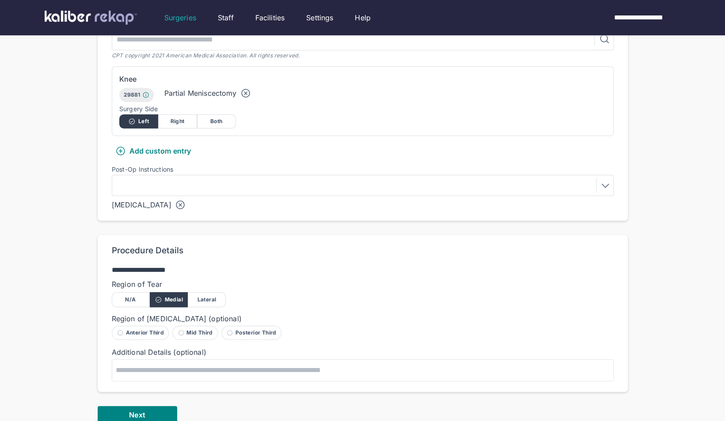
scroll to position [396, 0]
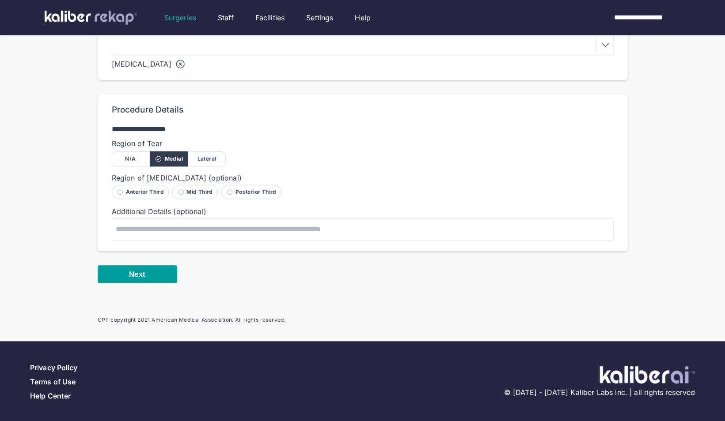
click at [143, 270] on span "Next" at bounding box center [137, 274] width 16 height 9
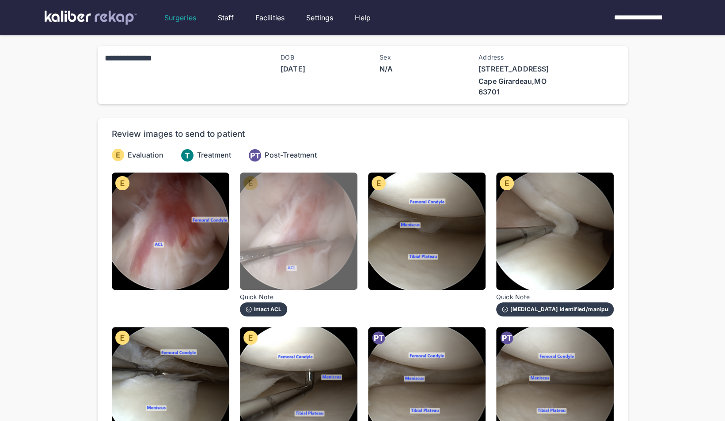
click at [275, 233] on img at bounding box center [298, 231] width 117 height 117
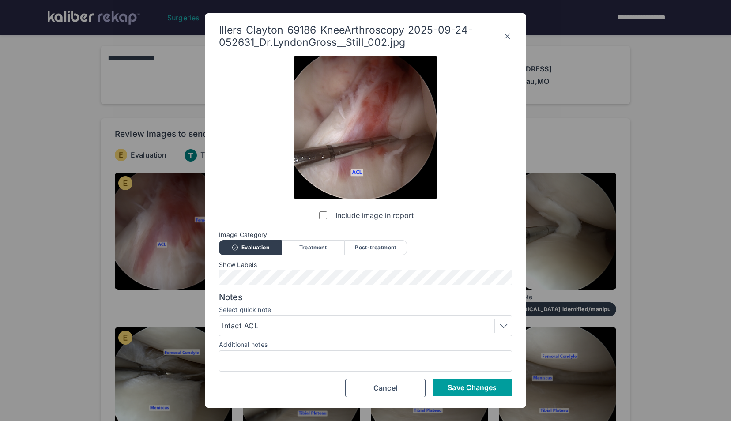
click at [469, 394] on button "Save Changes" at bounding box center [472, 388] width 79 height 18
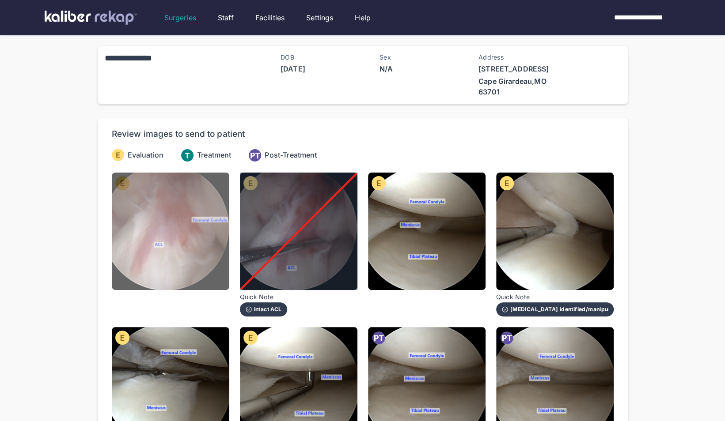
click at [188, 247] on img at bounding box center [170, 231] width 117 height 117
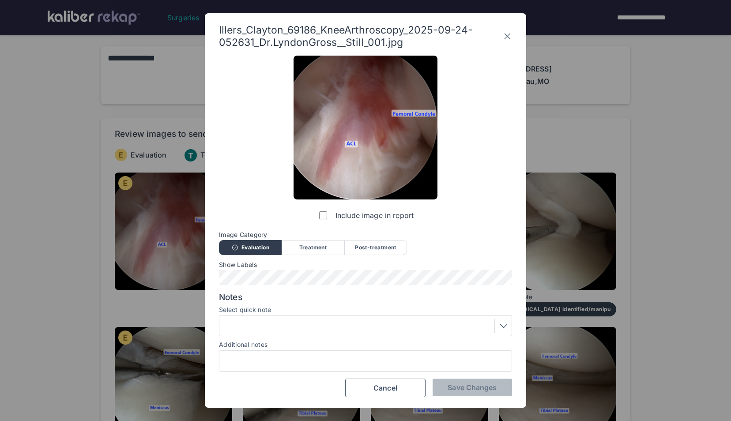
click at [276, 328] on div at bounding box center [365, 326] width 287 height 14
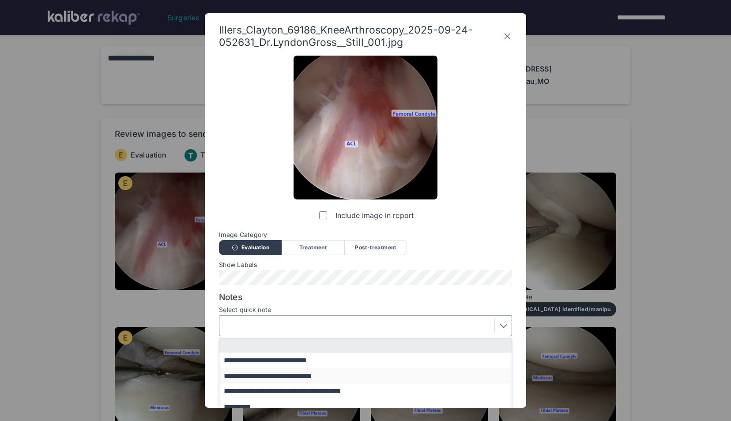
scroll to position [41, 0]
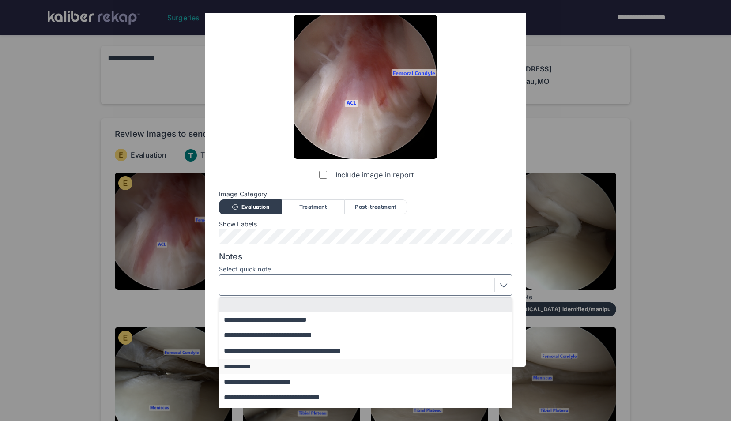
click at [291, 364] on button "**********" at bounding box center [369, 366] width 301 height 15
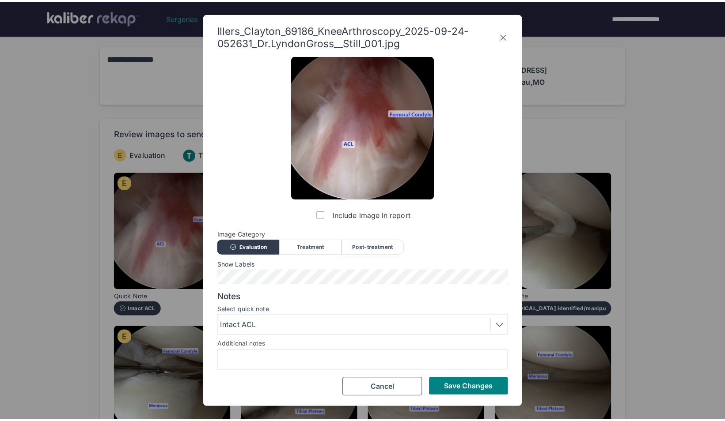
scroll to position [0, 0]
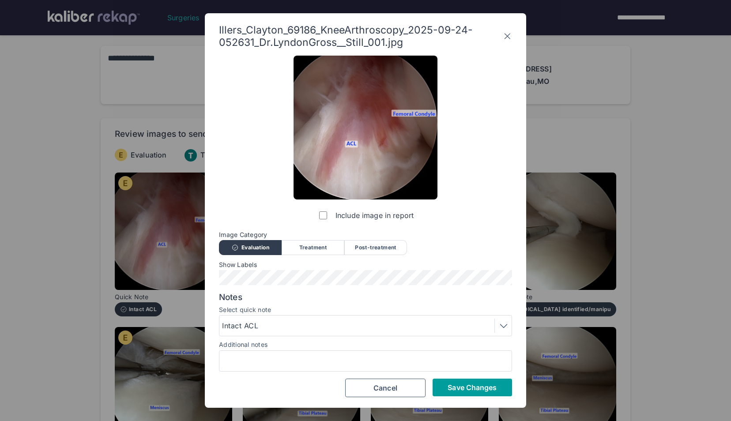
click at [444, 382] on button "Save Changes" at bounding box center [472, 388] width 79 height 18
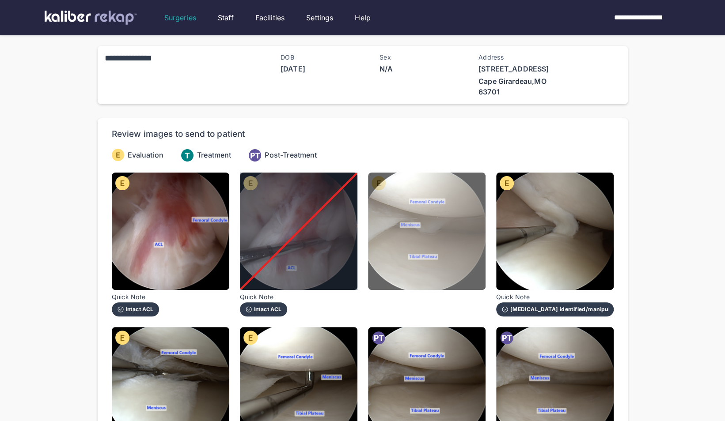
click at [448, 239] on img at bounding box center [426, 231] width 117 height 117
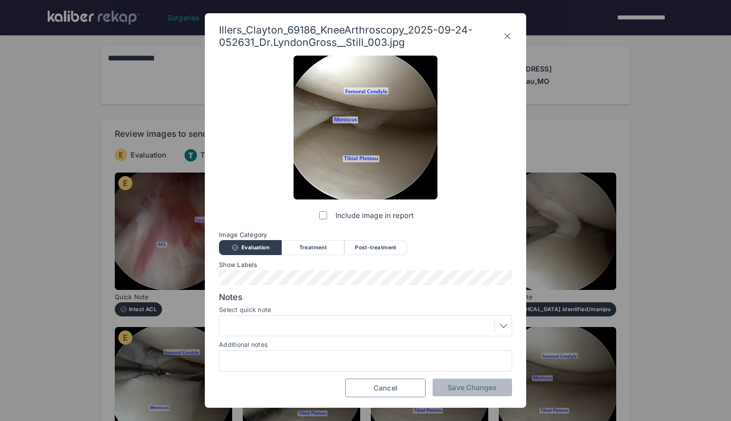
click at [377, 387] on span "Cancel" at bounding box center [386, 388] width 24 height 9
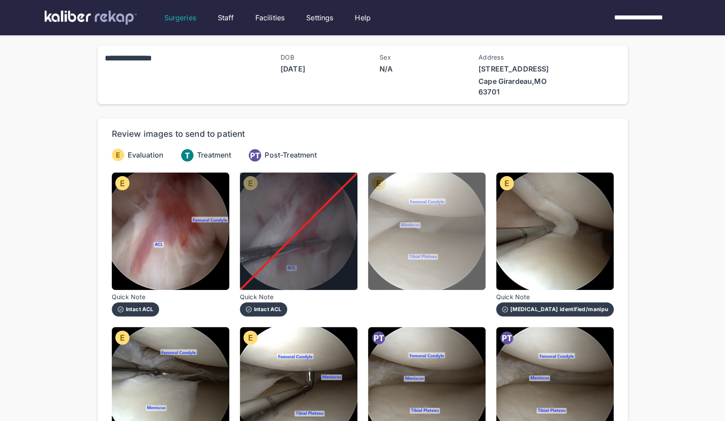
click at [393, 277] on img at bounding box center [426, 231] width 117 height 117
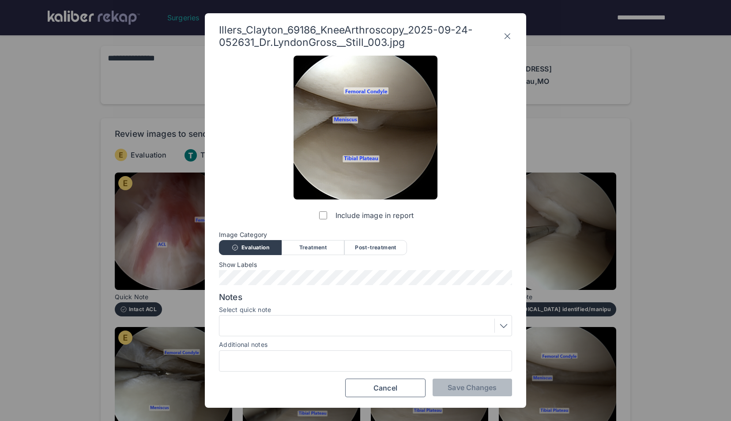
click at [329, 325] on div at bounding box center [365, 326] width 287 height 14
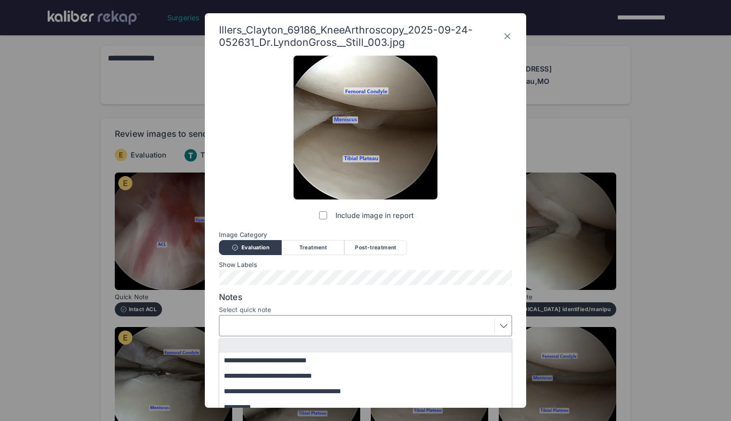
click at [335, 319] on div at bounding box center [365, 326] width 287 height 14
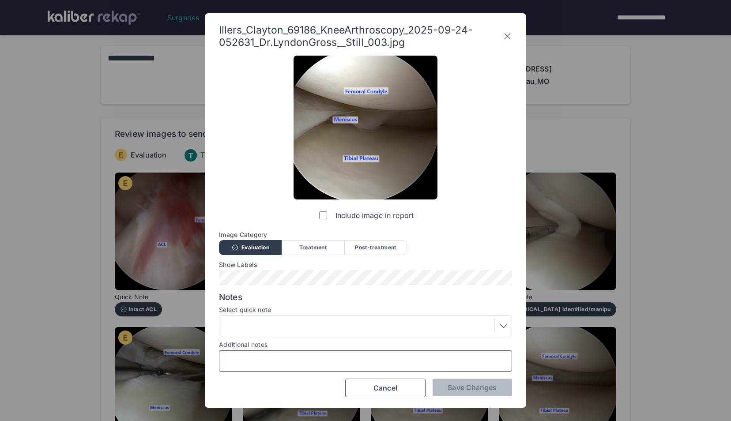
click at [319, 360] on input "Additional notes" at bounding box center [365, 360] width 285 height 11
type input "**********"
click at [477, 389] on span "Save Changes" at bounding box center [472, 387] width 49 height 9
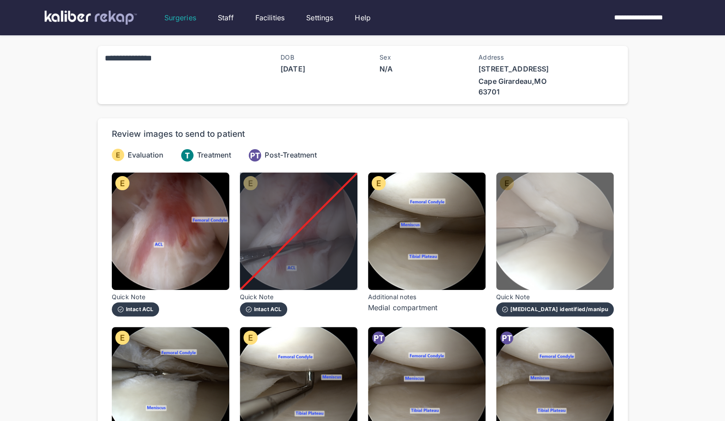
click at [537, 262] on img at bounding box center [554, 231] width 117 height 117
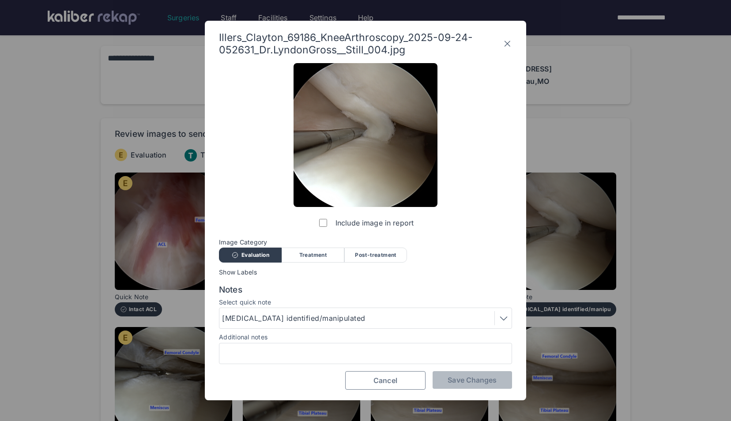
click at [413, 376] on button "Cancel" at bounding box center [385, 380] width 80 height 19
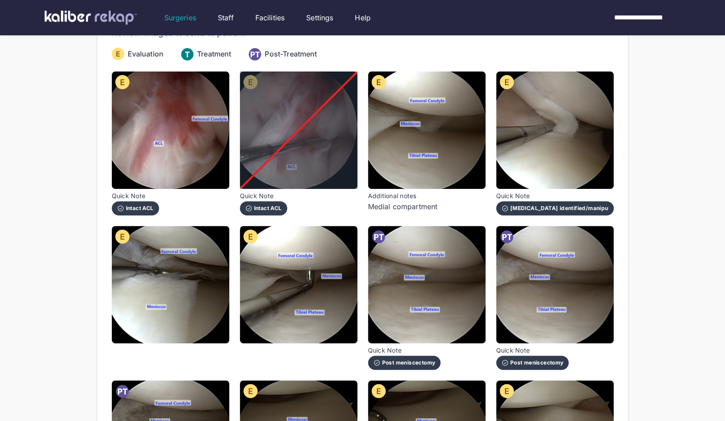
scroll to position [102, 0]
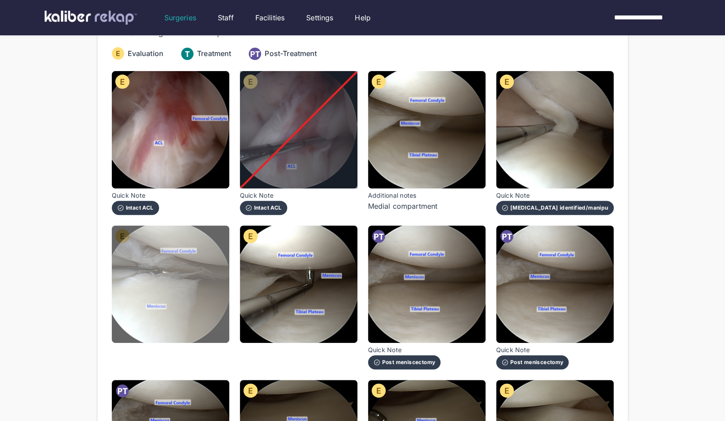
click at [206, 304] on img at bounding box center [170, 284] width 117 height 117
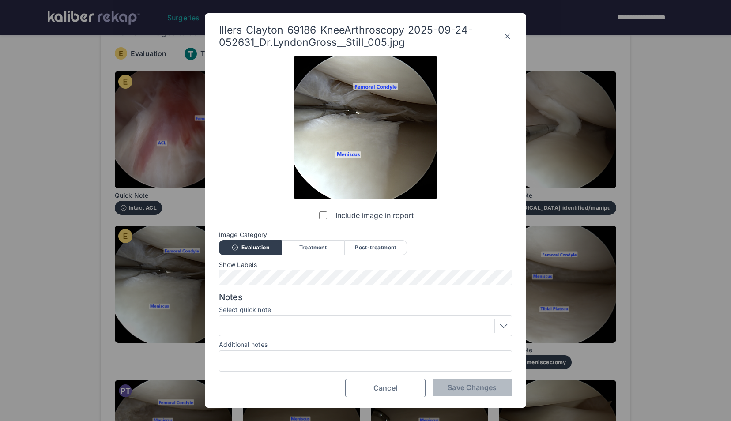
click at [382, 385] on span "Cancel" at bounding box center [386, 388] width 24 height 9
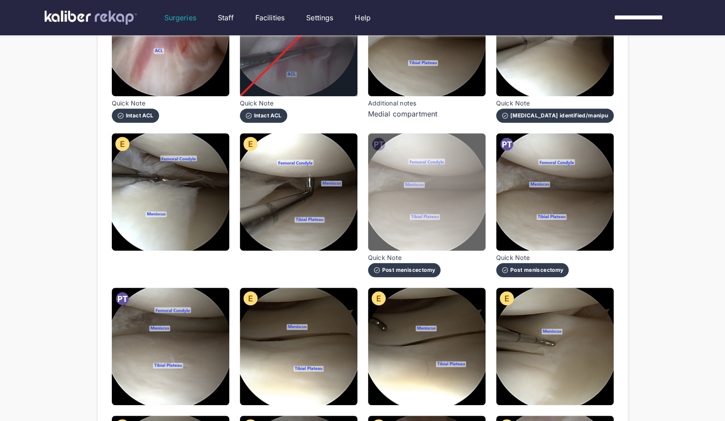
scroll to position [196, 0]
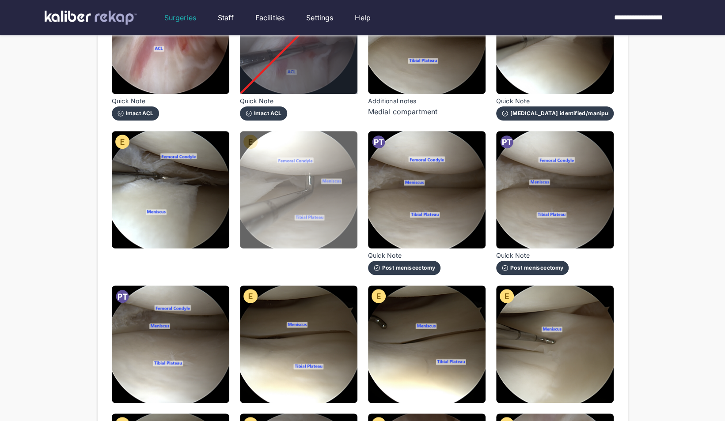
click at [273, 234] on img at bounding box center [298, 189] width 117 height 117
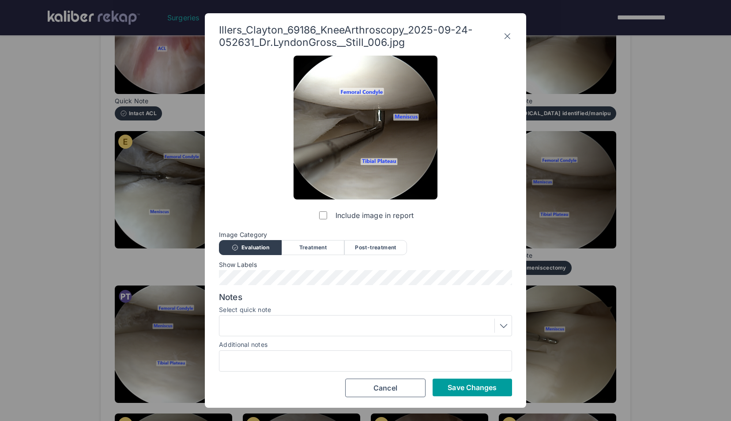
click at [464, 385] on span "Save Changes" at bounding box center [472, 387] width 49 height 9
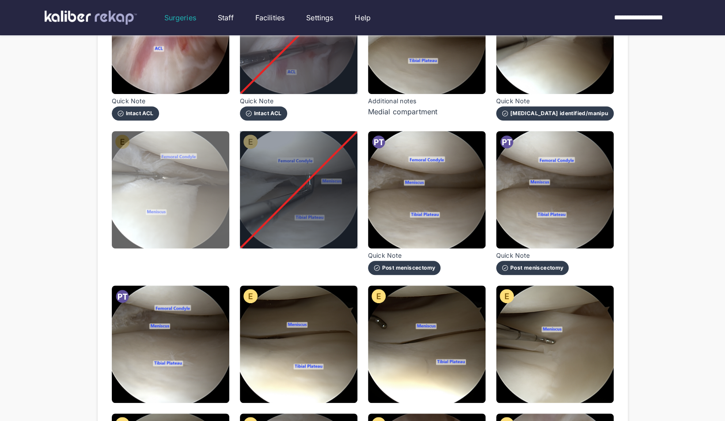
click at [222, 200] on img at bounding box center [170, 189] width 117 height 117
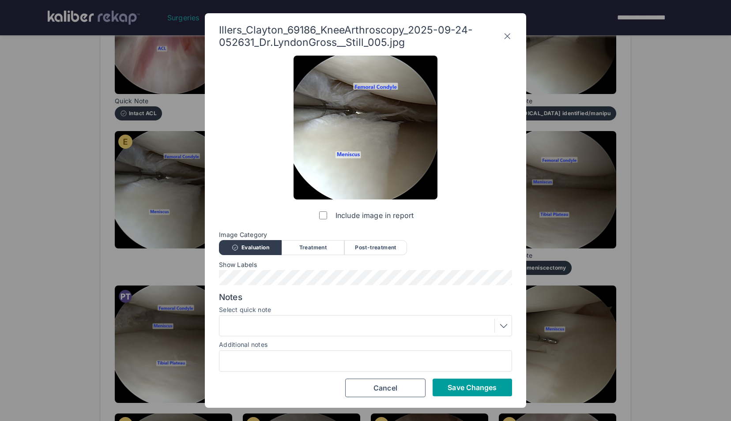
click at [454, 393] on button "Save Changes" at bounding box center [472, 388] width 79 height 18
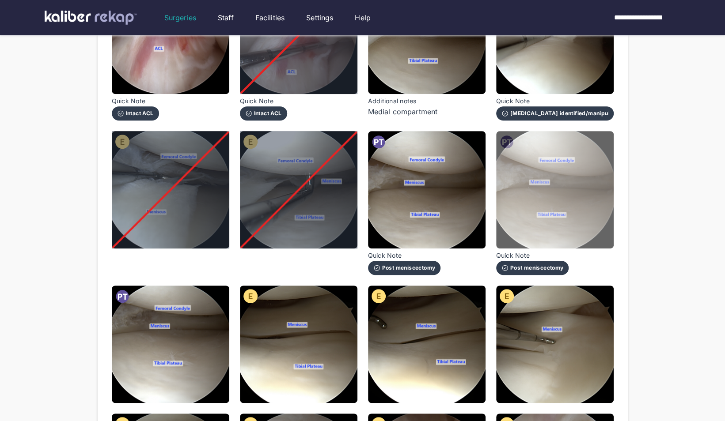
click at [592, 179] on img at bounding box center [554, 189] width 117 height 117
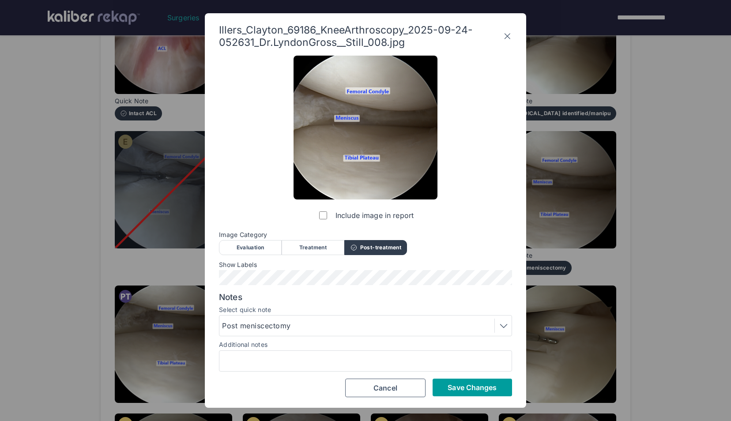
click at [461, 389] on span "Save Changes" at bounding box center [472, 387] width 49 height 9
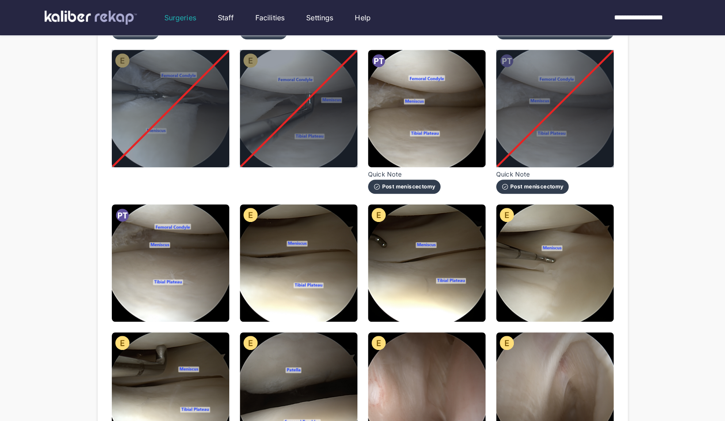
scroll to position [290, 0]
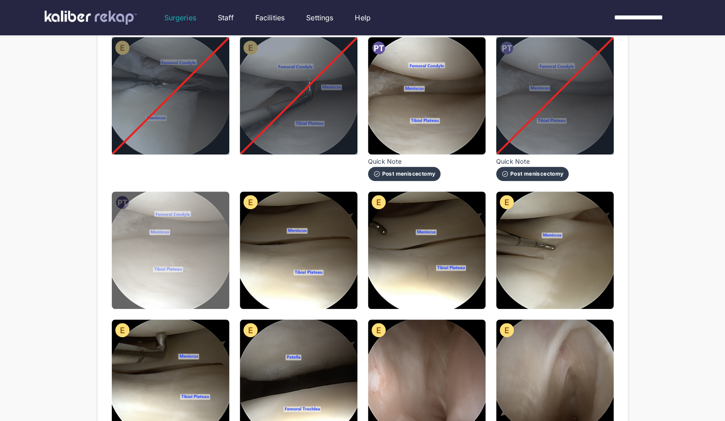
click at [223, 277] on img at bounding box center [170, 250] width 117 height 117
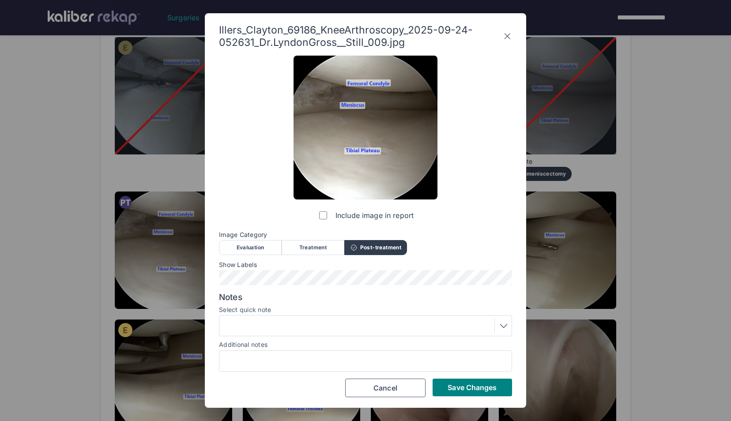
click at [445, 376] on div "Include image in report Image Category Evaluation Treatment Post-treatment Eval…" at bounding box center [365, 226] width 293 height 341
click at [446, 380] on button "Save Changes" at bounding box center [472, 388] width 79 height 18
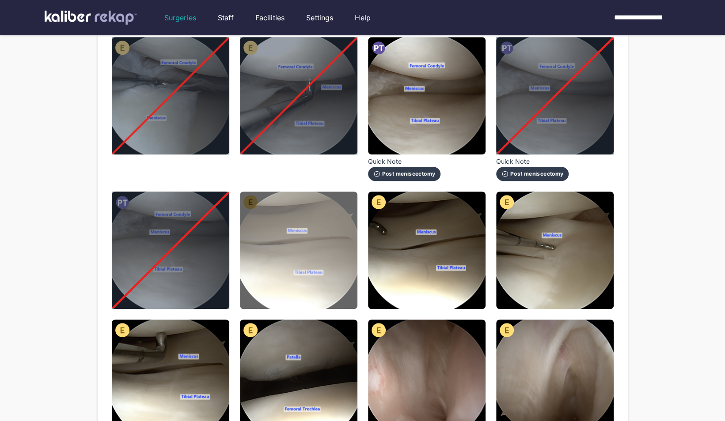
click at [316, 233] on img at bounding box center [298, 250] width 117 height 117
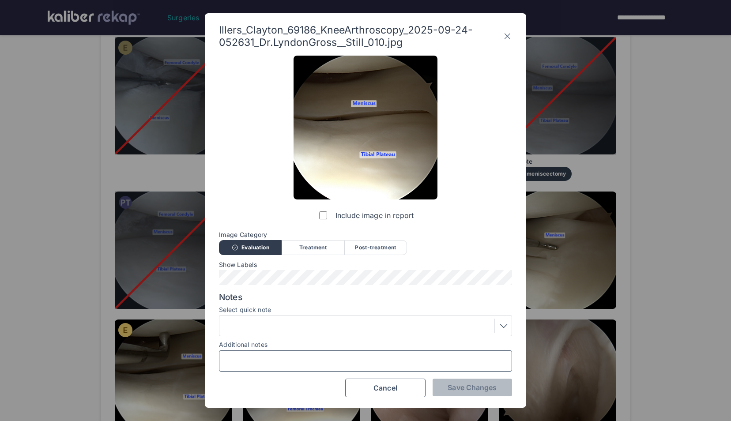
click at [316, 359] on input "Additional notes" at bounding box center [365, 360] width 285 height 11
type input "**********"
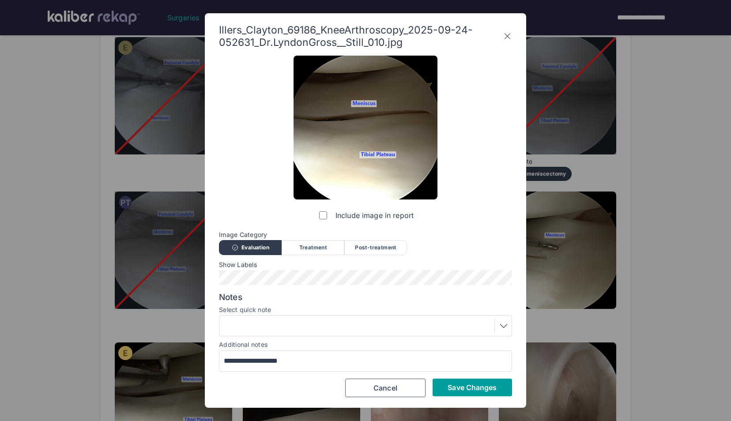
click at [449, 388] on span "Save Changes" at bounding box center [472, 387] width 49 height 9
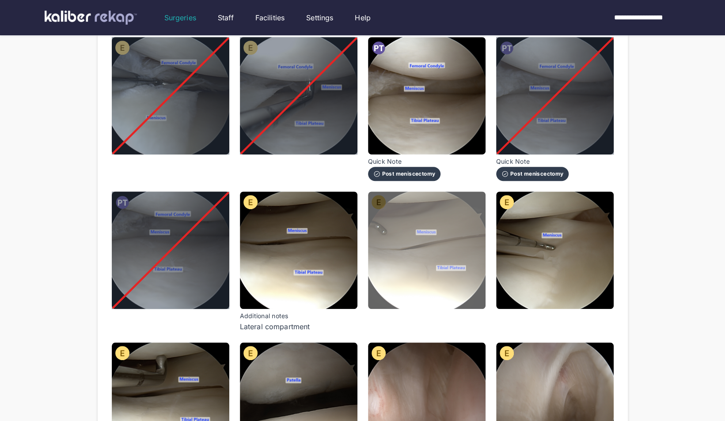
click at [399, 292] on img at bounding box center [426, 250] width 117 height 117
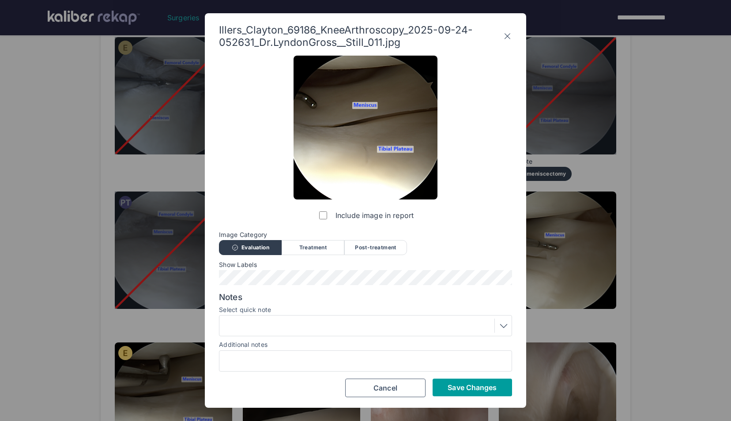
click at [490, 389] on span "Save Changes" at bounding box center [472, 387] width 49 height 9
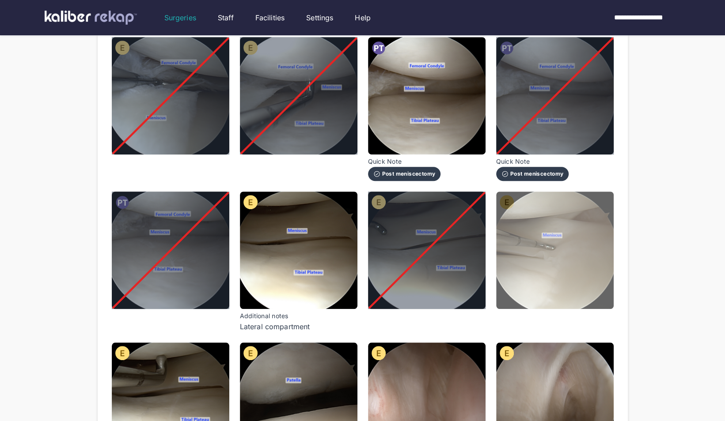
click at [545, 277] on img at bounding box center [554, 250] width 117 height 117
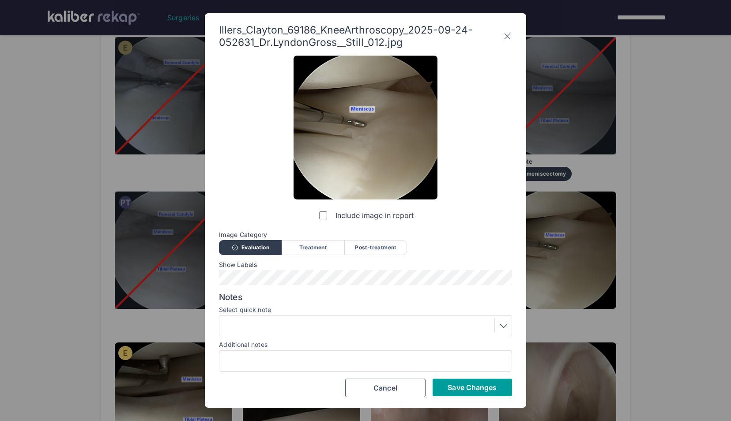
click at [450, 387] on span "Save Changes" at bounding box center [472, 387] width 49 height 9
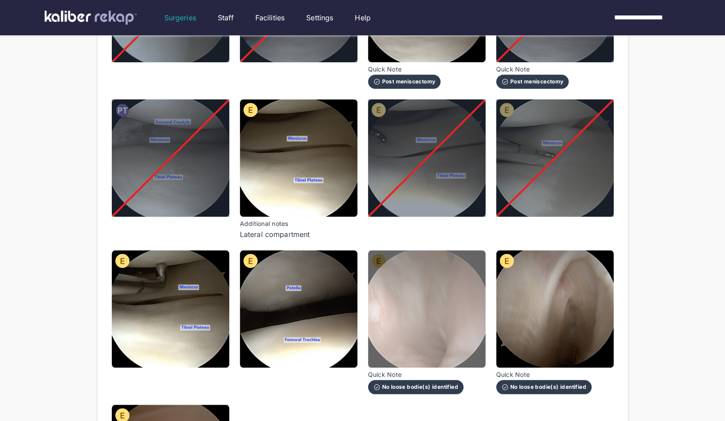
scroll to position [420, 0]
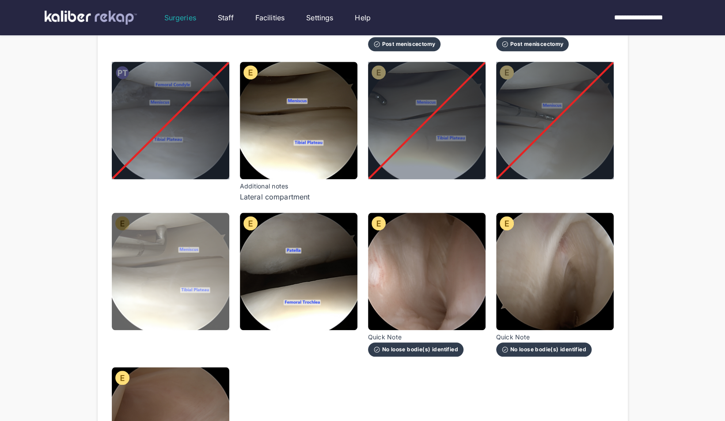
click at [163, 293] on img at bounding box center [170, 271] width 117 height 117
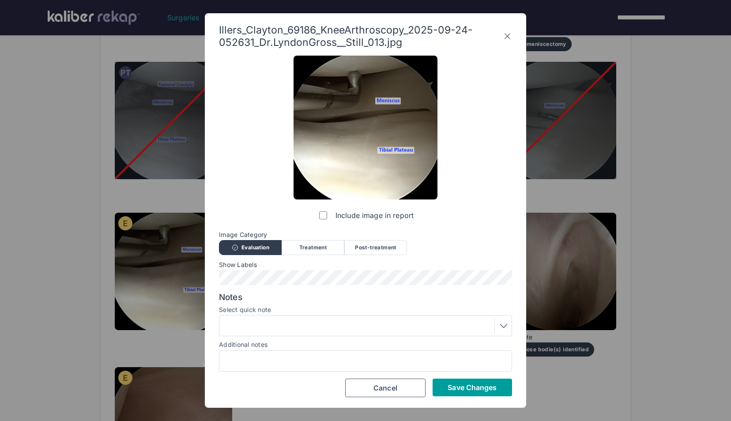
click at [458, 383] on span "Save Changes" at bounding box center [472, 387] width 49 height 9
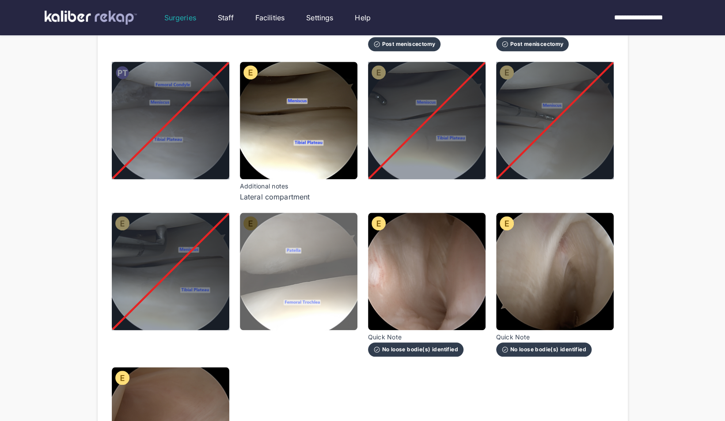
click at [346, 291] on img at bounding box center [298, 271] width 117 height 117
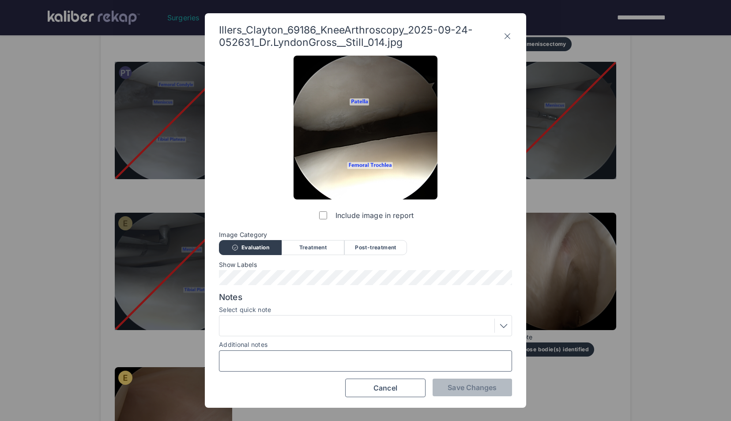
click at [333, 362] on input "Additional notes" at bounding box center [365, 360] width 285 height 11
type input "**********"
click at [459, 394] on button "Save Changes" at bounding box center [472, 388] width 79 height 18
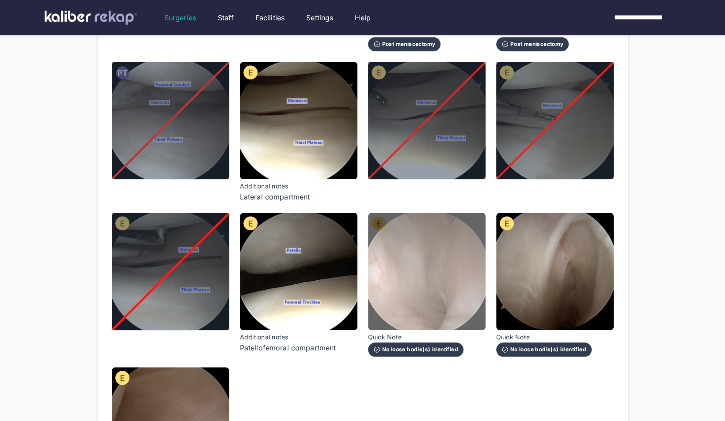
click at [407, 261] on img at bounding box center [426, 271] width 117 height 117
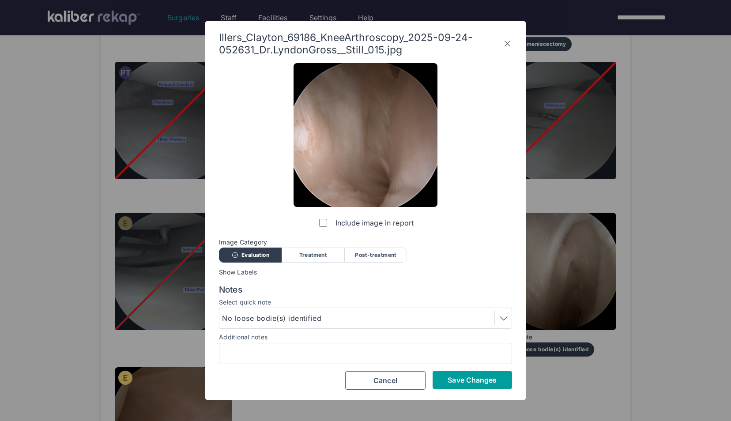
click at [457, 372] on button "Save Changes" at bounding box center [472, 380] width 79 height 18
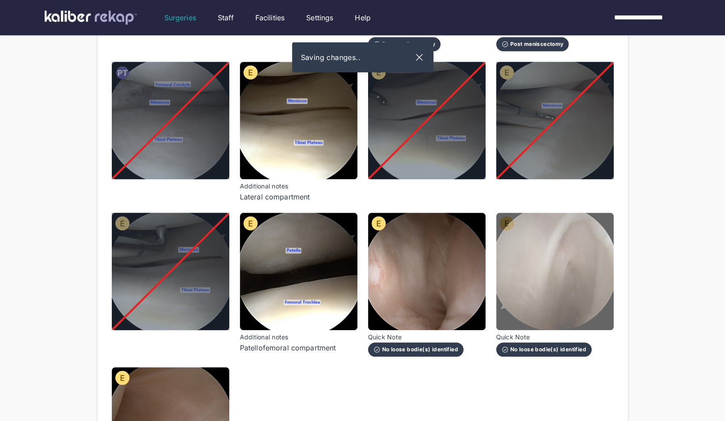
click at [525, 264] on img at bounding box center [554, 271] width 117 height 117
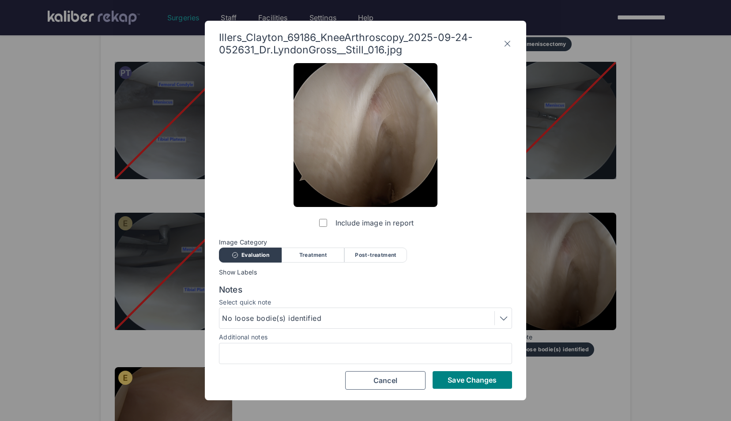
click at [461, 370] on div "Include image in report Image Category Evaluation Treatment Post-treatment Eval…" at bounding box center [365, 226] width 293 height 327
click at [457, 374] on button "Save Changes" at bounding box center [472, 380] width 79 height 18
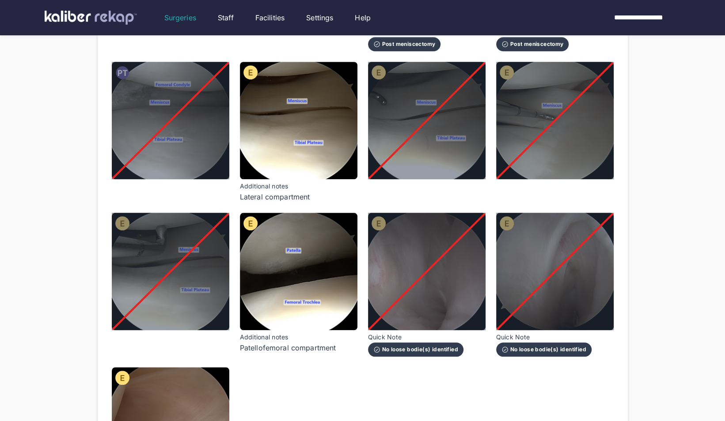
scroll to position [537, 0]
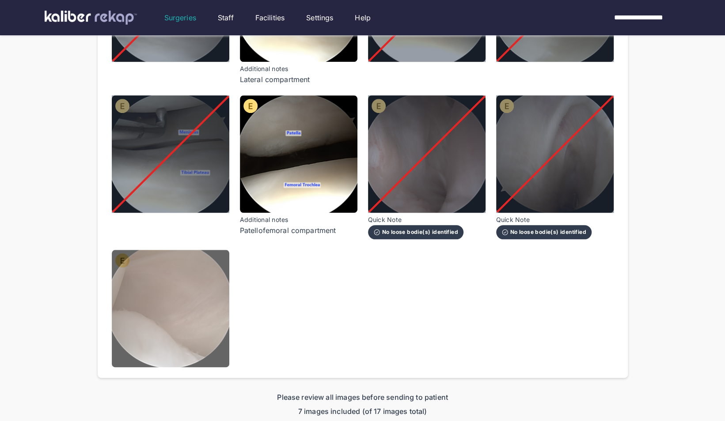
click at [193, 335] on img at bounding box center [170, 308] width 117 height 117
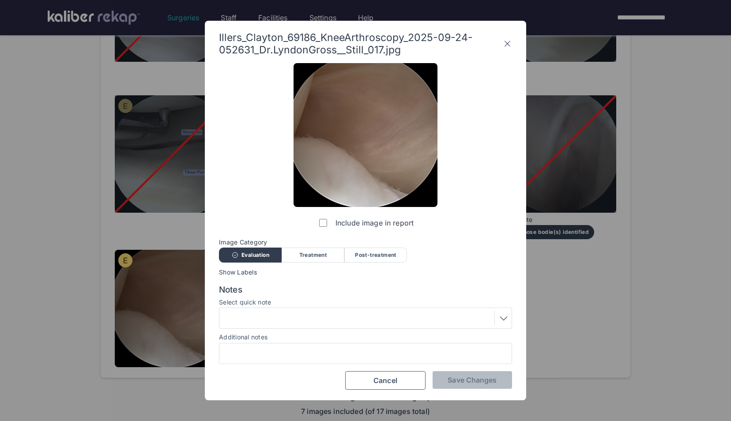
click at [333, 224] on label "Include image in report" at bounding box center [365, 223] width 96 height 18
click at [456, 383] on span "Save Changes" at bounding box center [472, 380] width 49 height 9
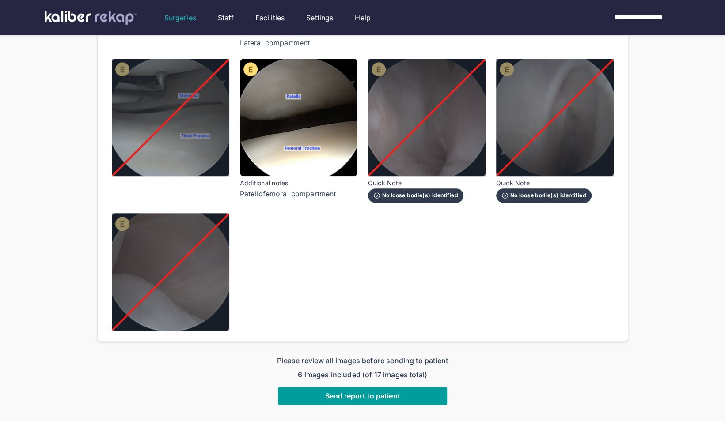
scroll to position [574, 0]
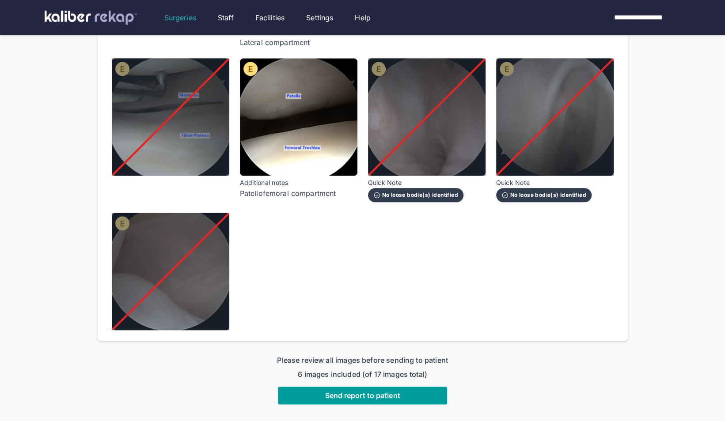
click at [398, 396] on span "Send report to patient" at bounding box center [362, 395] width 75 height 9
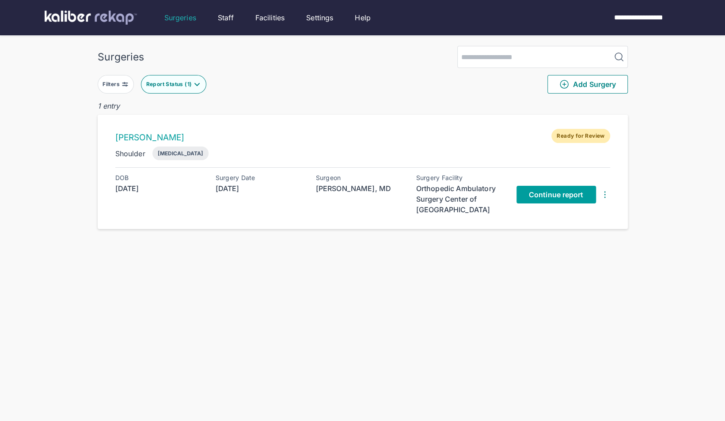
click at [570, 190] on span "Continue report" at bounding box center [556, 194] width 55 height 9
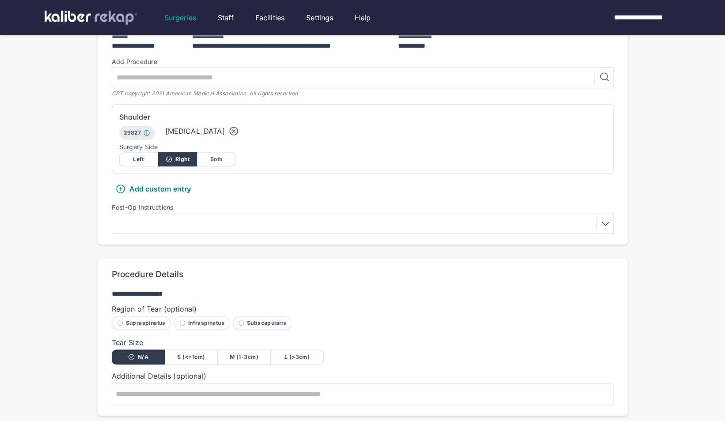
scroll to position [202, 0]
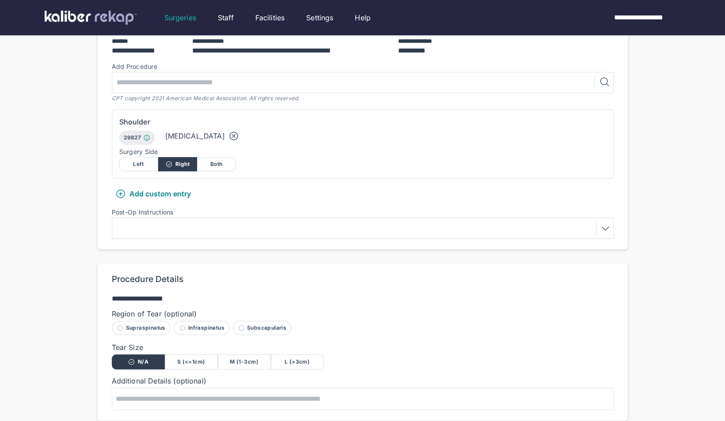
click at [162, 212] on label "Post-Op Instructions" at bounding box center [363, 212] width 502 height 7
click at [158, 219] on div at bounding box center [363, 228] width 502 height 21
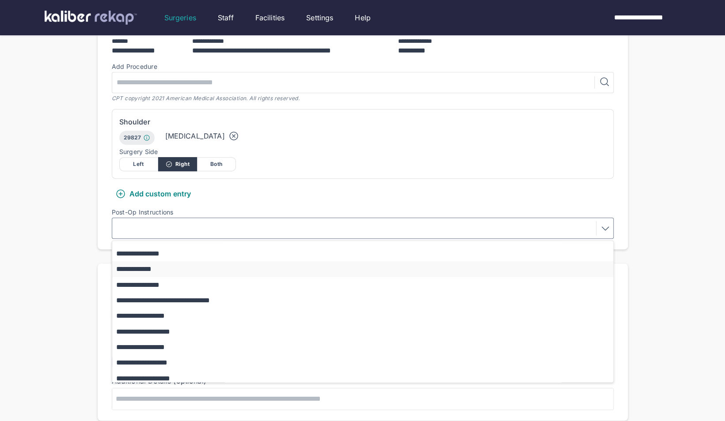
scroll to position [77, 0]
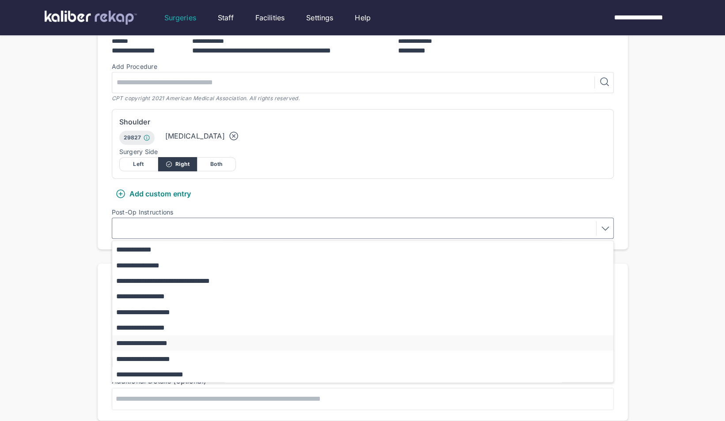
click at [178, 341] on button "**********" at bounding box center [366, 343] width 509 height 15
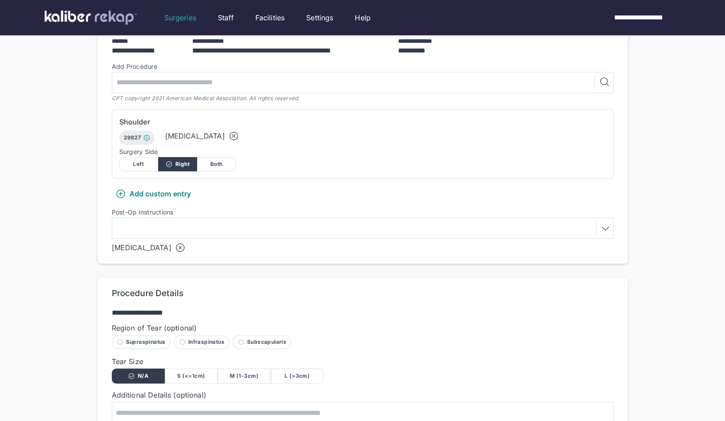
click at [82, 315] on div "**********" at bounding box center [362, 152] width 725 height 709
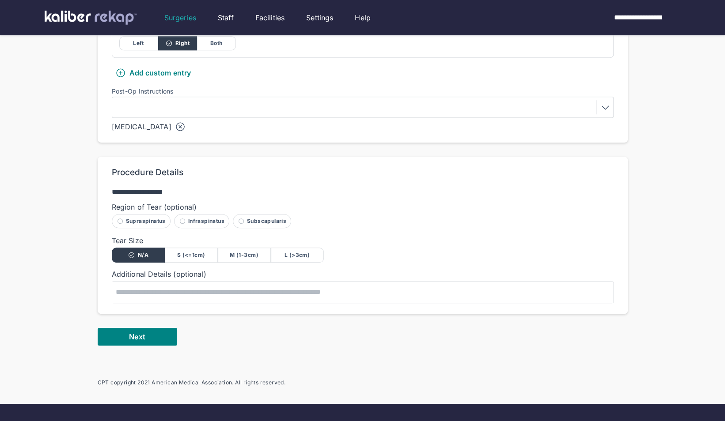
scroll to position [324, 0]
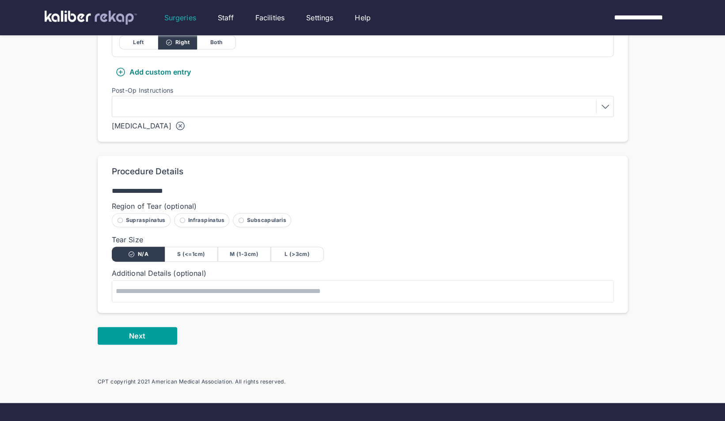
click at [132, 329] on button "Next" at bounding box center [137, 336] width 79 height 18
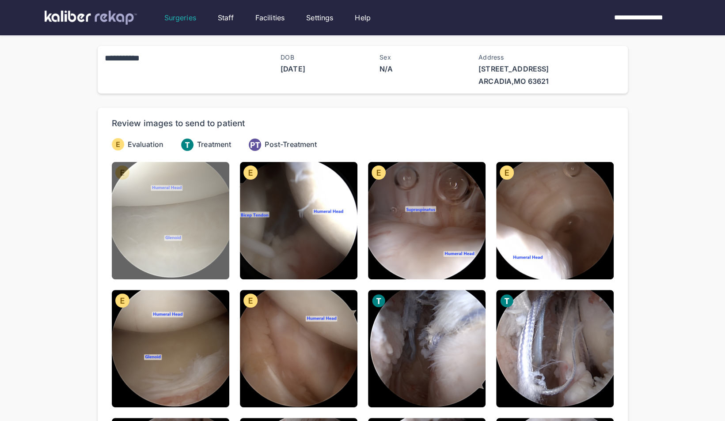
click at [117, 220] on img at bounding box center [170, 220] width 117 height 117
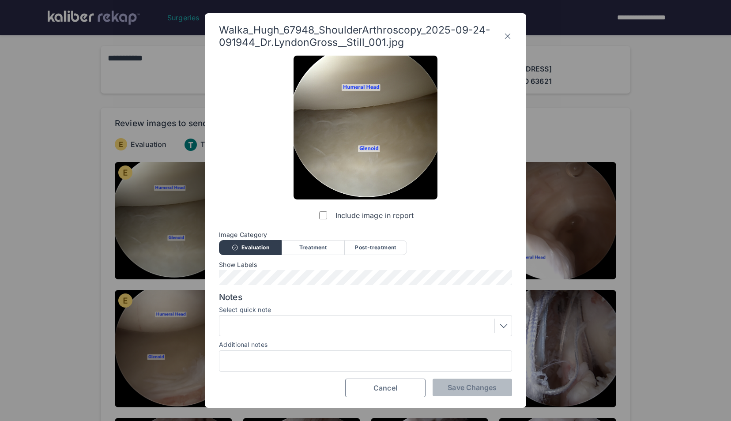
click at [399, 391] on button "Cancel" at bounding box center [385, 388] width 80 height 19
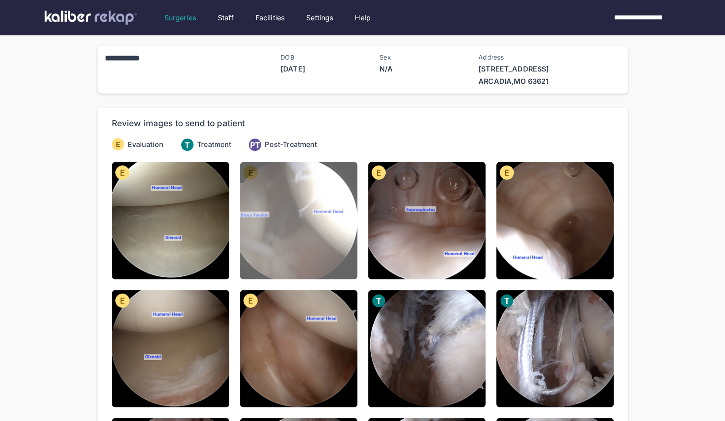
click at [316, 261] on img at bounding box center [298, 220] width 117 height 117
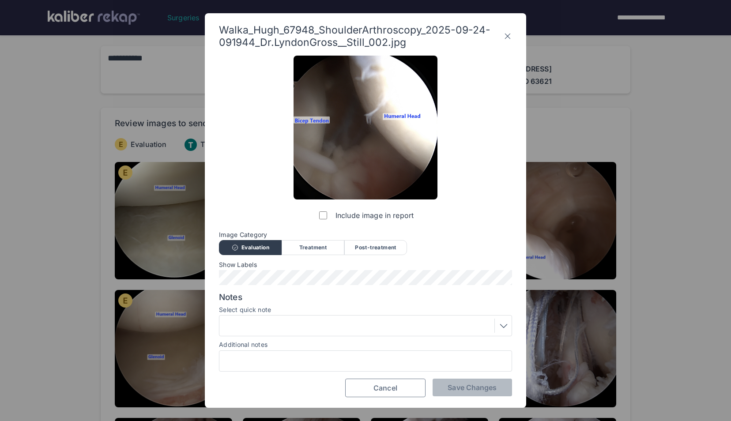
click at [379, 387] on span "Cancel" at bounding box center [386, 388] width 24 height 9
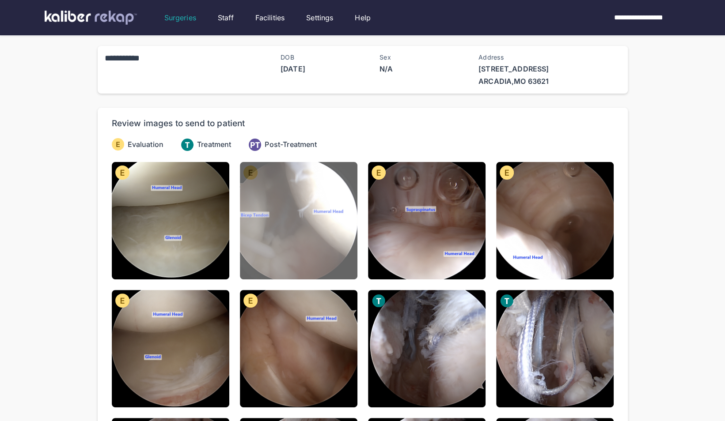
click at [298, 253] on img at bounding box center [298, 220] width 117 height 117
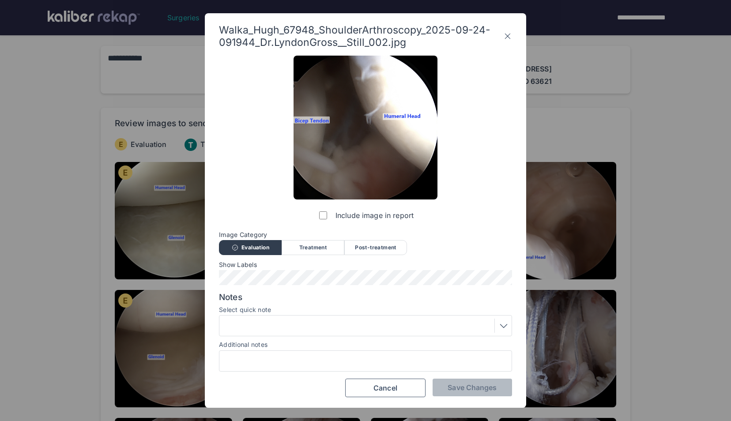
click at [361, 322] on div at bounding box center [365, 326] width 287 height 14
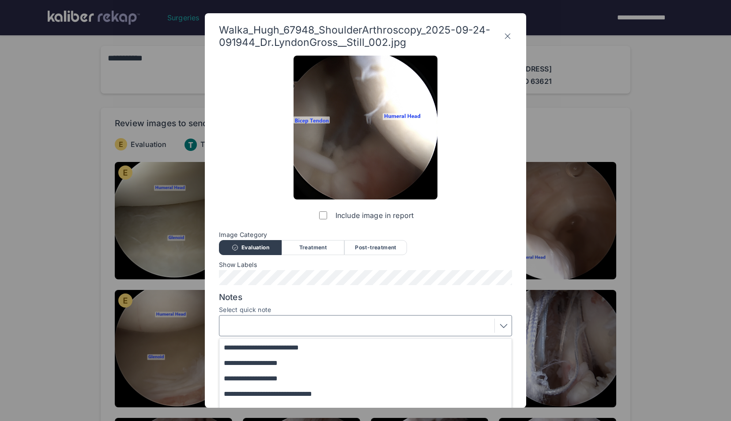
scroll to position [72, 0]
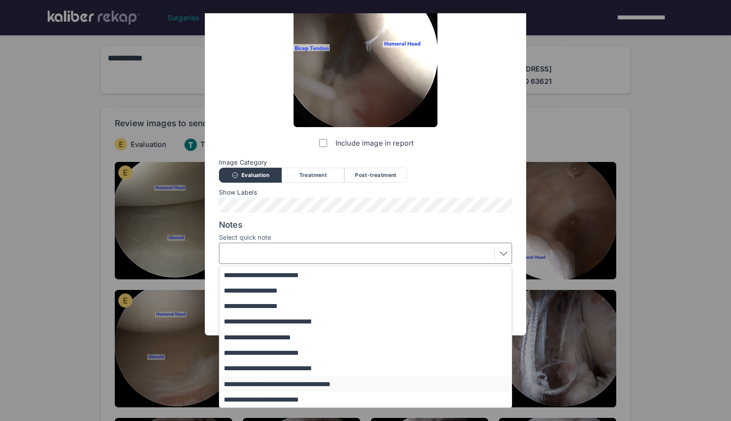
click at [315, 380] on button "**********" at bounding box center [369, 383] width 301 height 15
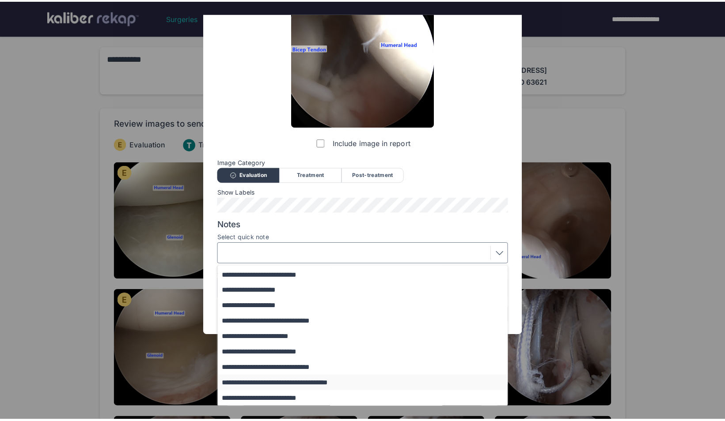
scroll to position [0, 0]
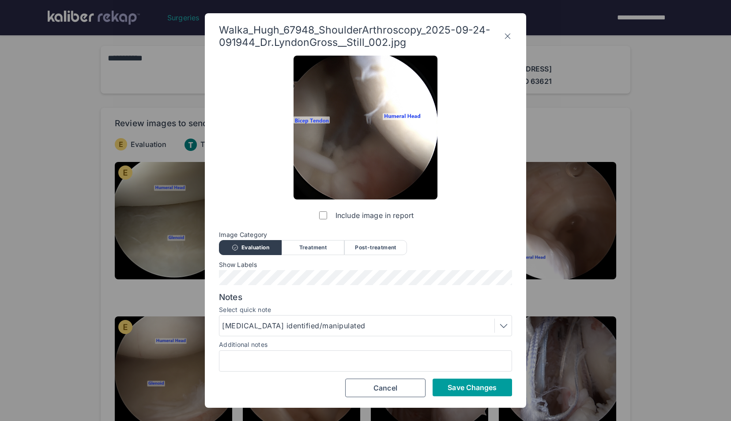
click at [451, 387] on span "Save Changes" at bounding box center [472, 387] width 49 height 9
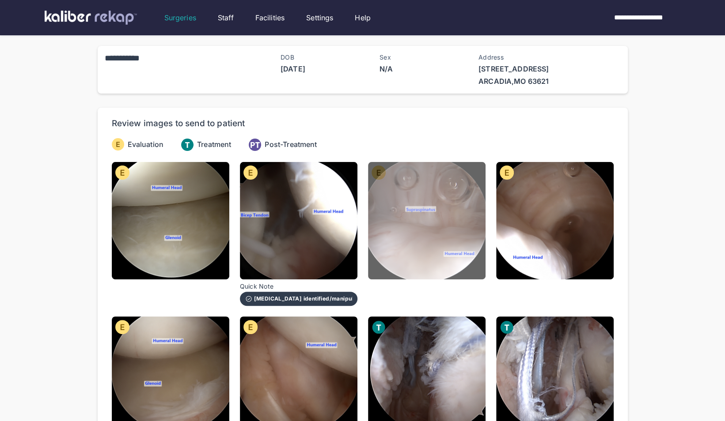
click at [434, 264] on img at bounding box center [426, 220] width 117 height 117
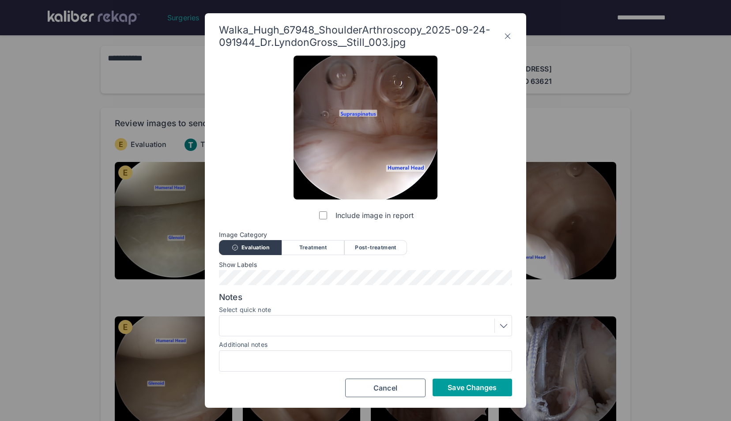
click at [474, 391] on span "Save Changes" at bounding box center [472, 387] width 49 height 9
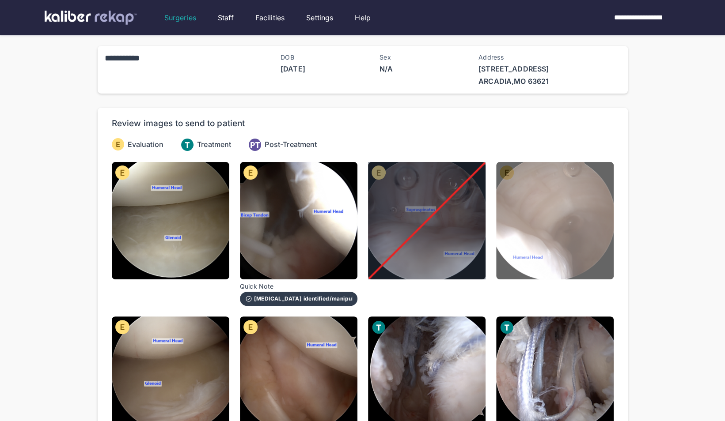
click at [536, 252] on img at bounding box center [554, 220] width 117 height 117
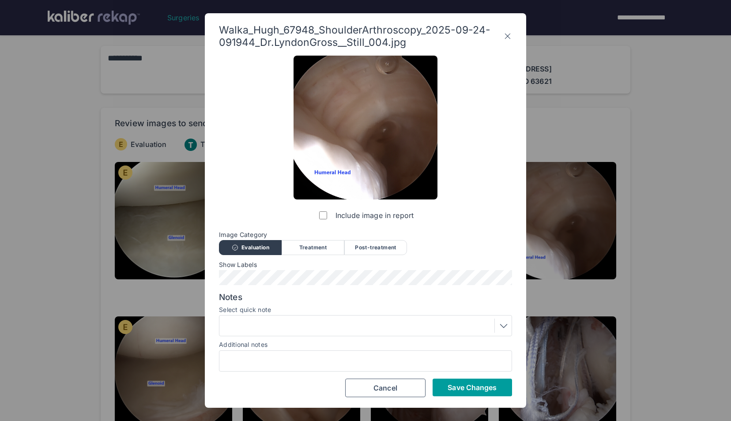
click at [489, 389] on span "Save Changes" at bounding box center [472, 387] width 49 height 9
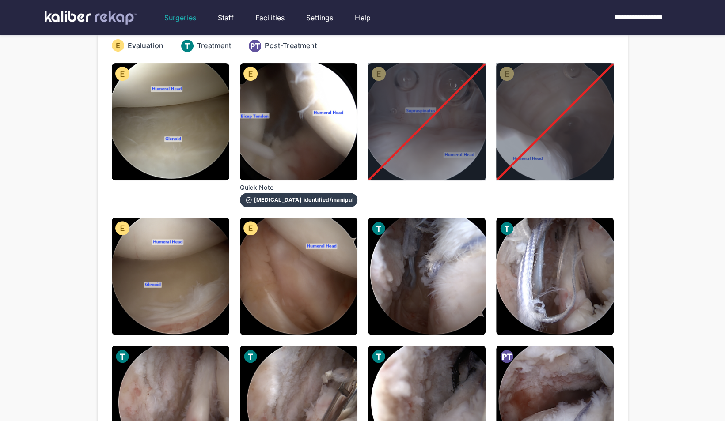
scroll to position [100, 0]
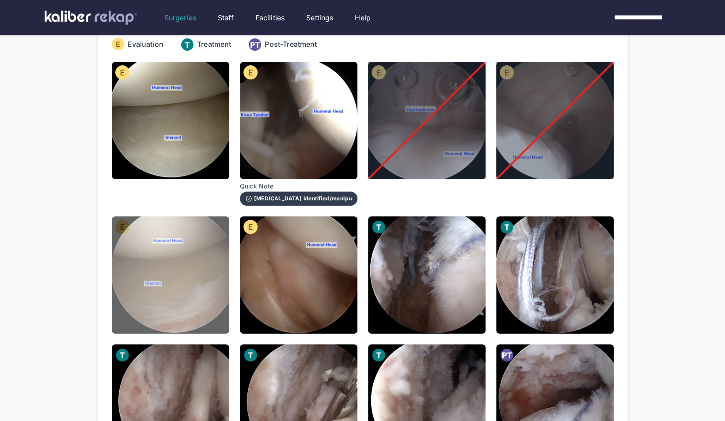
click at [220, 314] on img at bounding box center [170, 274] width 117 height 117
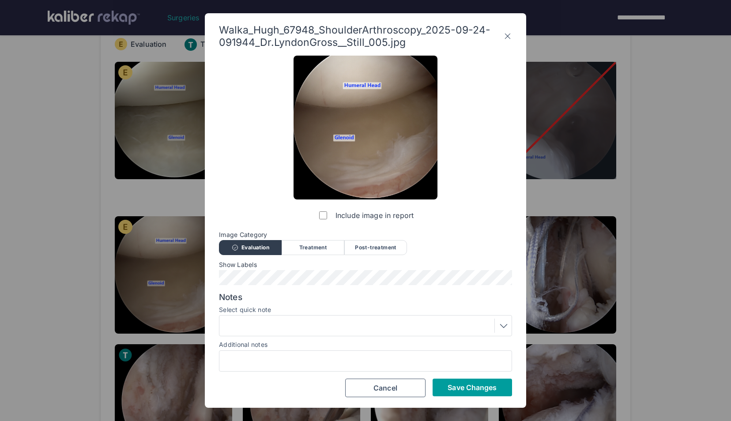
click at [445, 384] on button "Save Changes" at bounding box center [472, 388] width 79 height 18
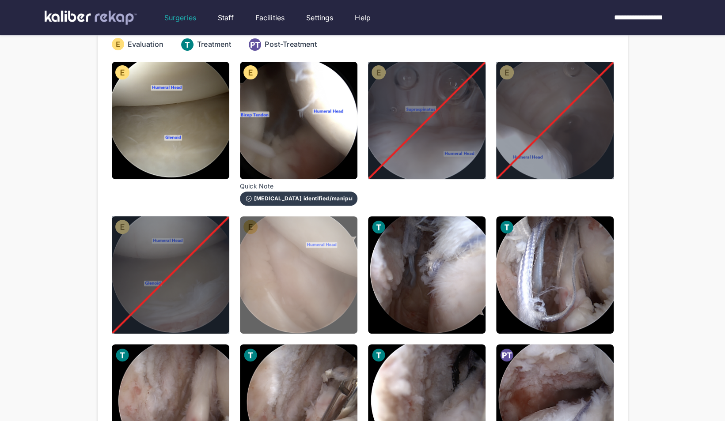
click at [311, 323] on img at bounding box center [298, 274] width 117 height 117
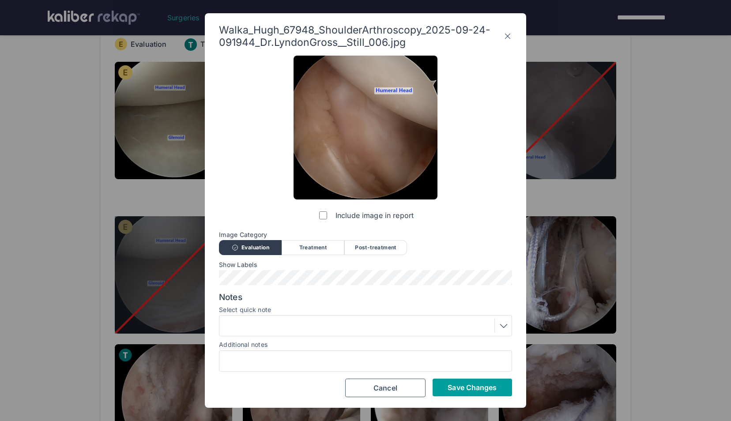
click at [460, 383] on span "Save Changes" at bounding box center [472, 387] width 49 height 9
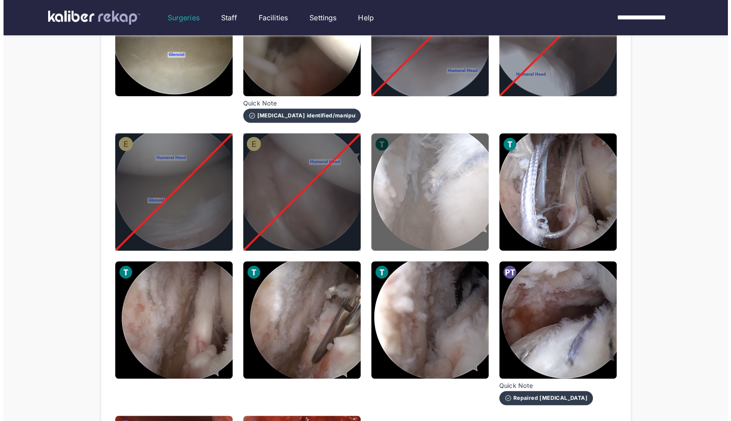
scroll to position [185, 0]
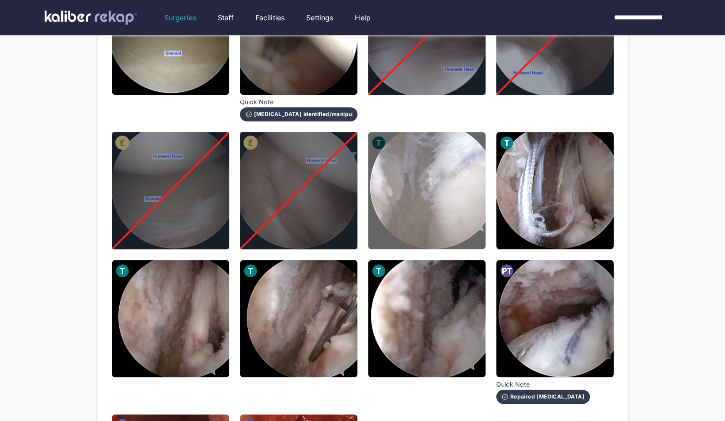
click at [443, 223] on img at bounding box center [426, 190] width 117 height 117
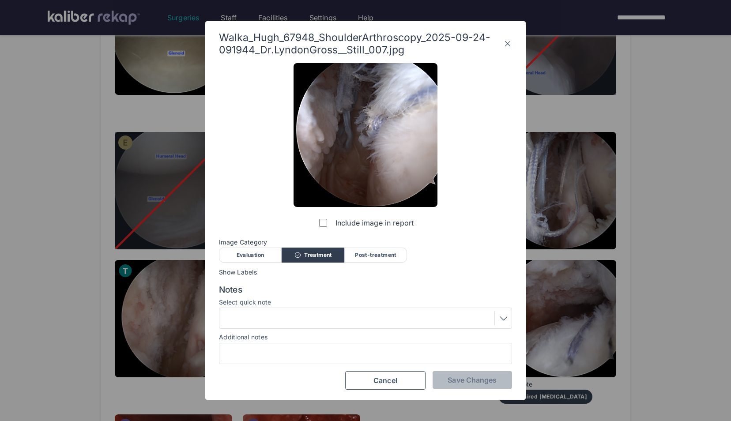
click at [314, 321] on div at bounding box center [365, 318] width 287 height 14
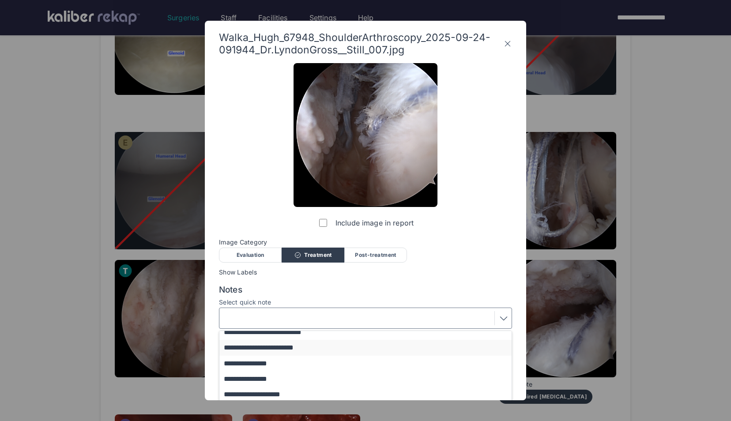
scroll to position [19, 0]
click at [257, 254] on div "Evaluation" at bounding box center [250, 255] width 63 height 15
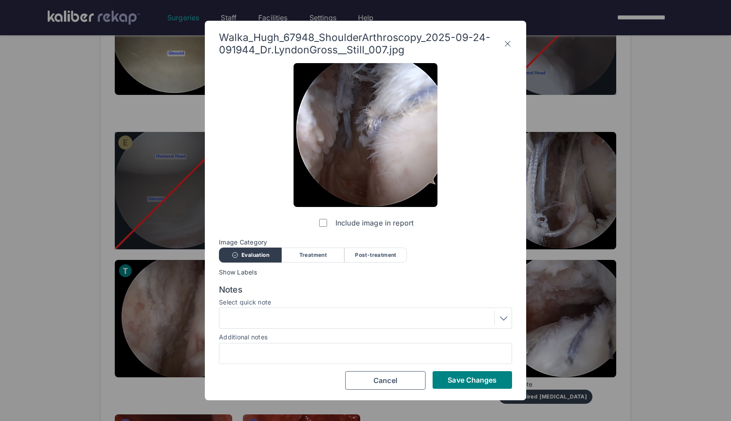
click at [286, 314] on div at bounding box center [365, 318] width 287 height 14
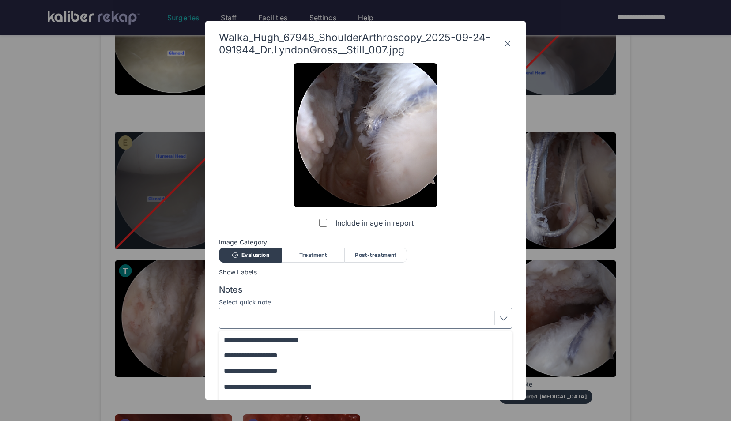
scroll to position [72, 0]
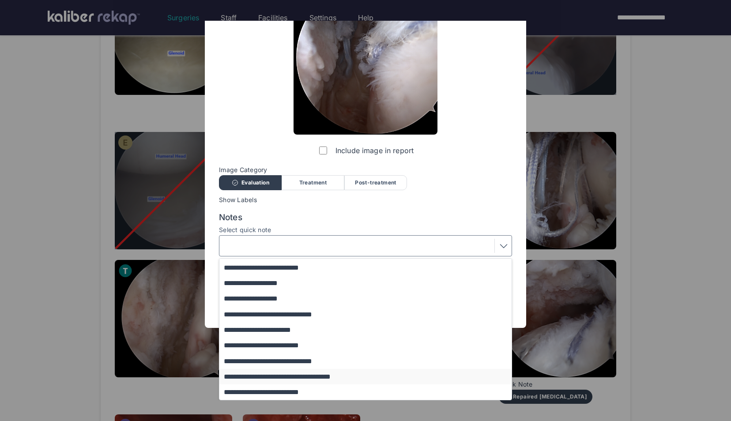
click at [310, 378] on button "**********" at bounding box center [369, 376] width 301 height 15
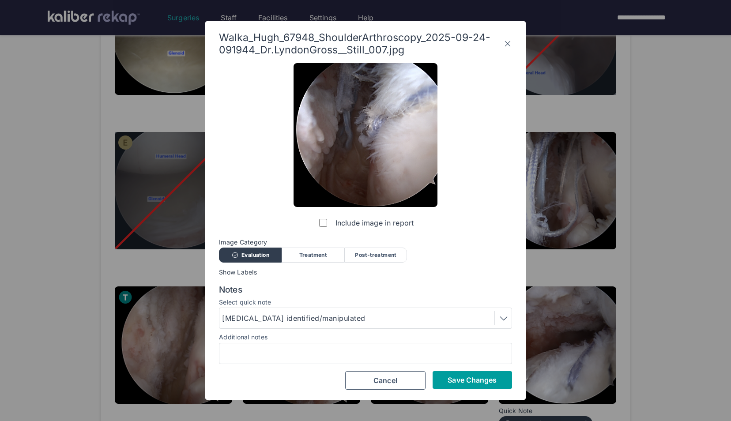
click at [446, 378] on button "Save Changes" at bounding box center [472, 380] width 79 height 18
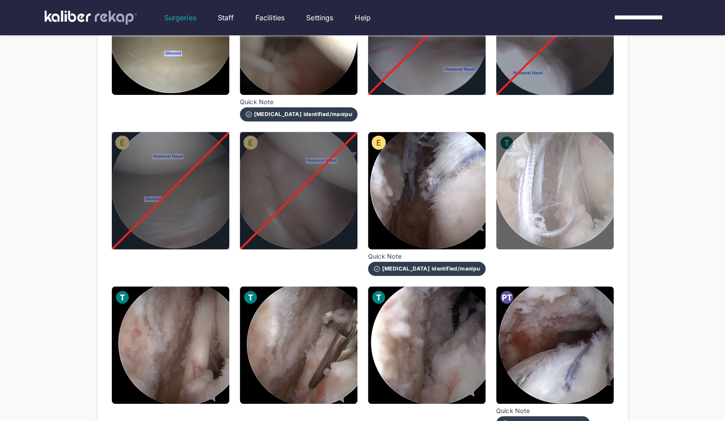
click at [518, 231] on img at bounding box center [554, 190] width 117 height 117
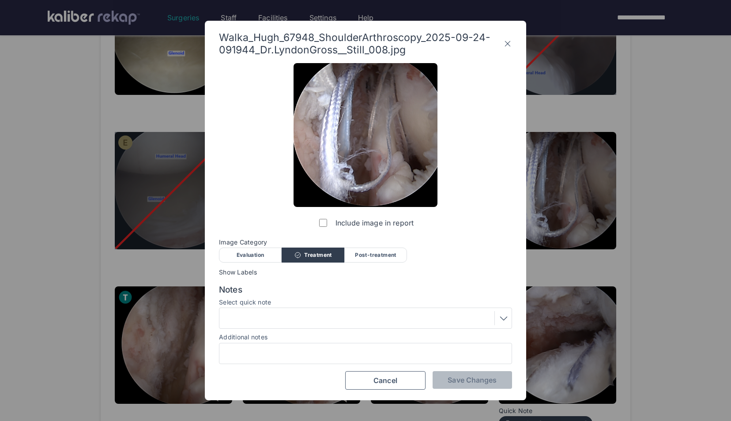
click at [261, 252] on div "Evaluation" at bounding box center [250, 255] width 63 height 15
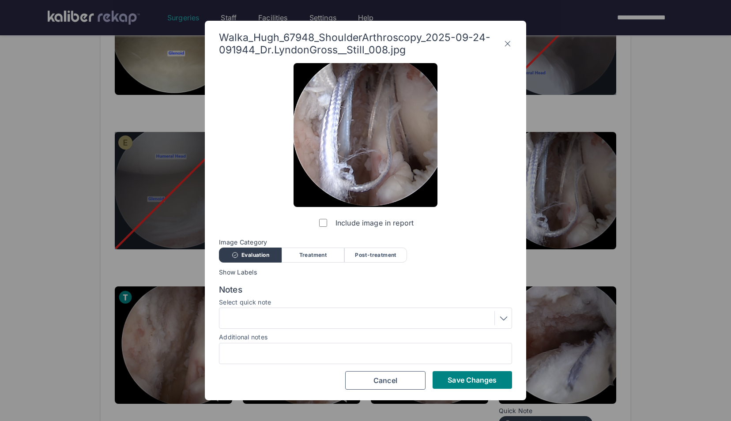
click at [301, 315] on div at bounding box center [365, 318] width 287 height 14
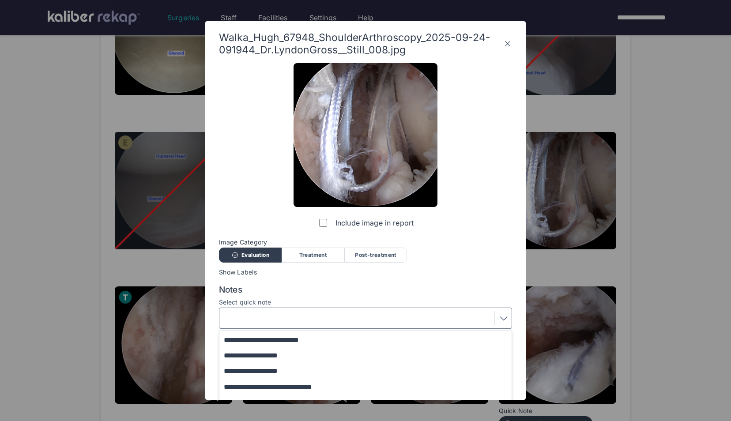
scroll to position [72, 0]
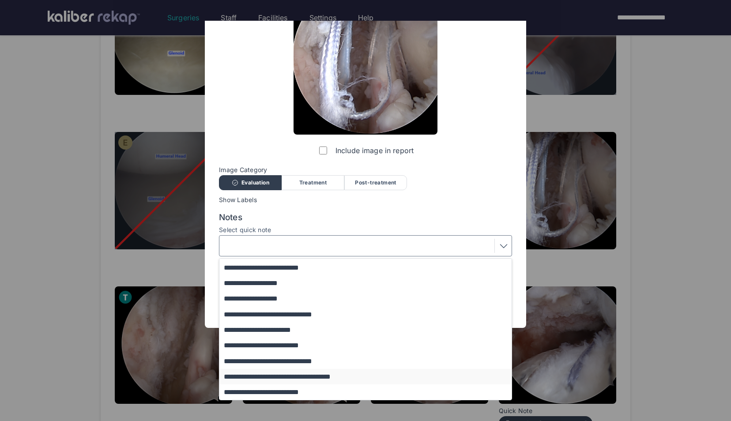
click at [313, 375] on button "**********" at bounding box center [369, 376] width 301 height 15
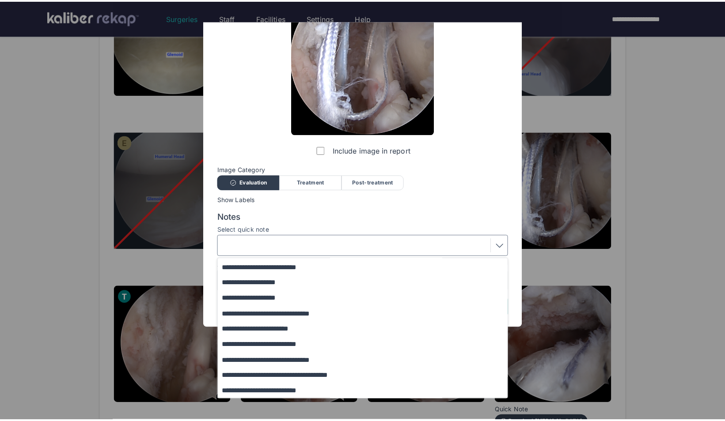
scroll to position [0, 0]
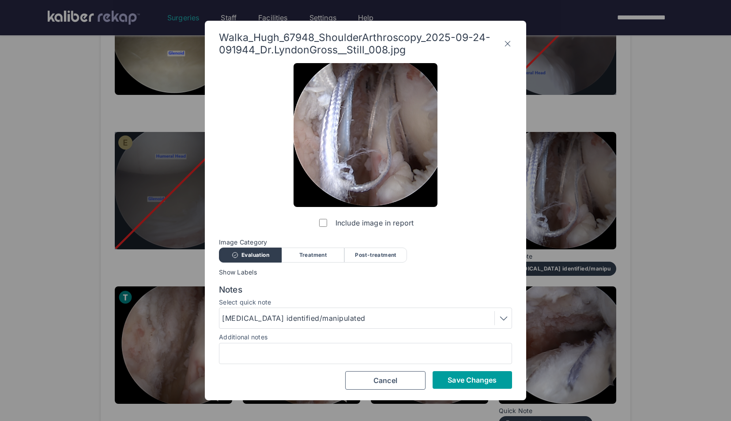
click at [471, 372] on button "Save Changes" at bounding box center [472, 380] width 79 height 18
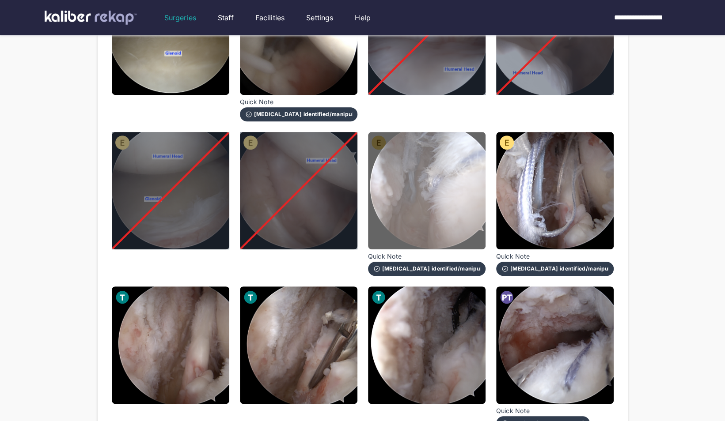
click at [430, 208] on img at bounding box center [426, 190] width 117 height 117
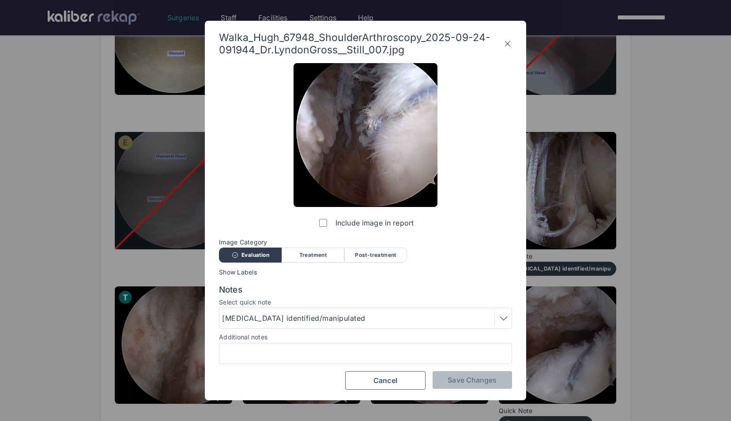
click at [324, 218] on label "Include image in report" at bounding box center [365, 223] width 96 height 18
click at [491, 380] on span "Save Changes" at bounding box center [472, 380] width 49 height 9
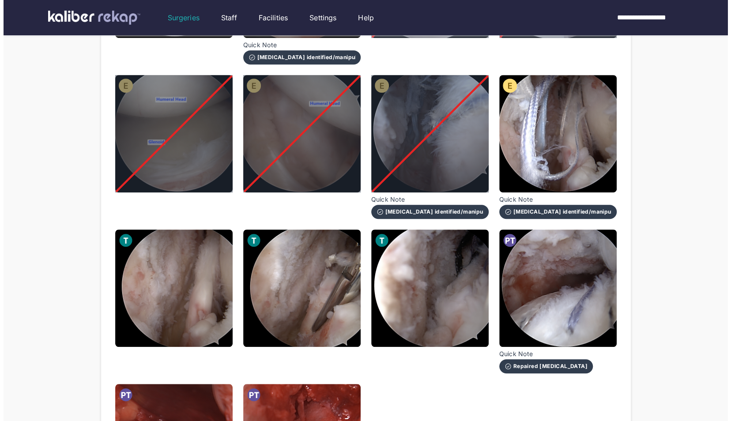
scroll to position [241, 0]
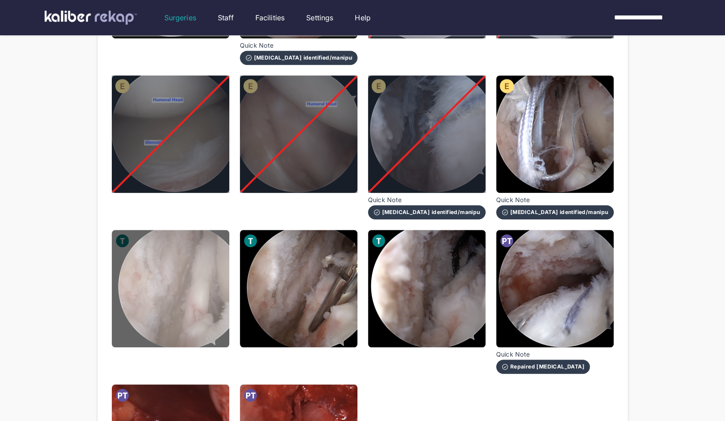
click at [141, 314] on img at bounding box center [170, 288] width 117 height 117
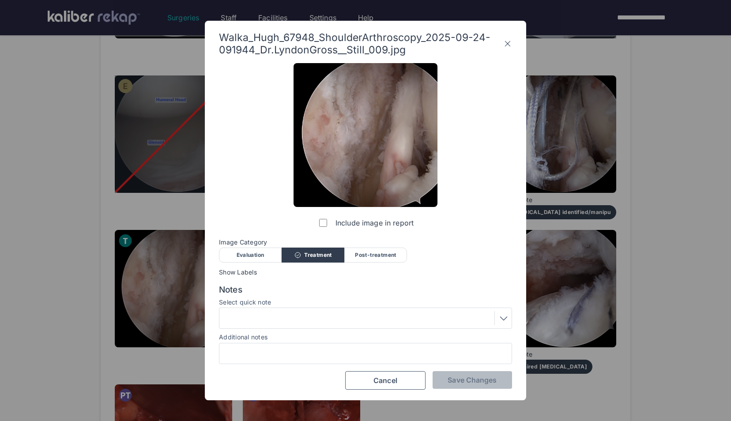
click at [311, 320] on div at bounding box center [365, 318] width 287 height 14
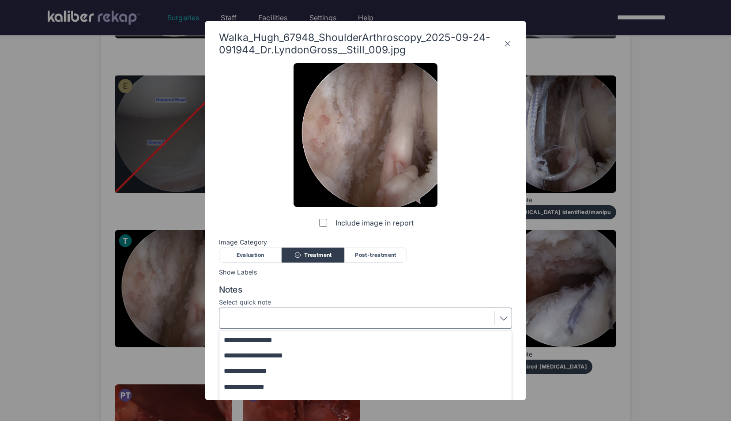
scroll to position [72, 0]
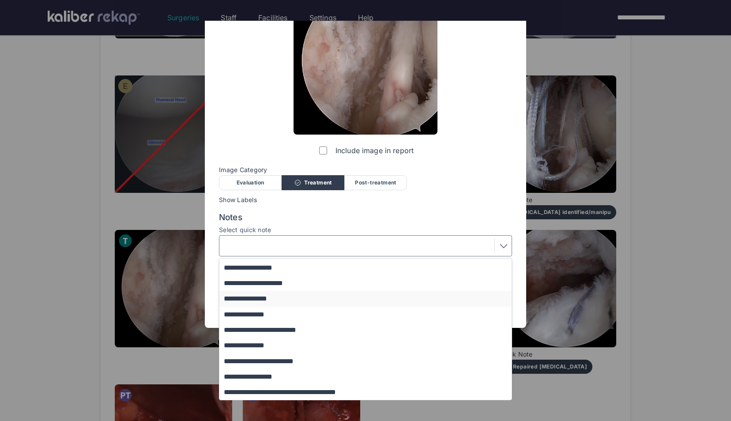
click at [317, 298] on button "**********" at bounding box center [369, 298] width 301 height 15
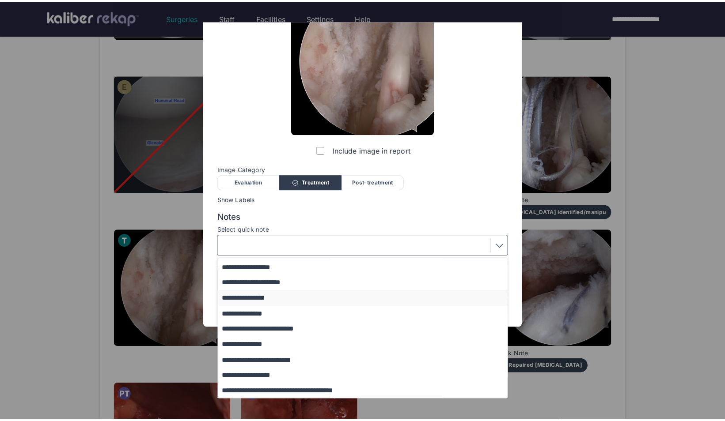
scroll to position [0, 0]
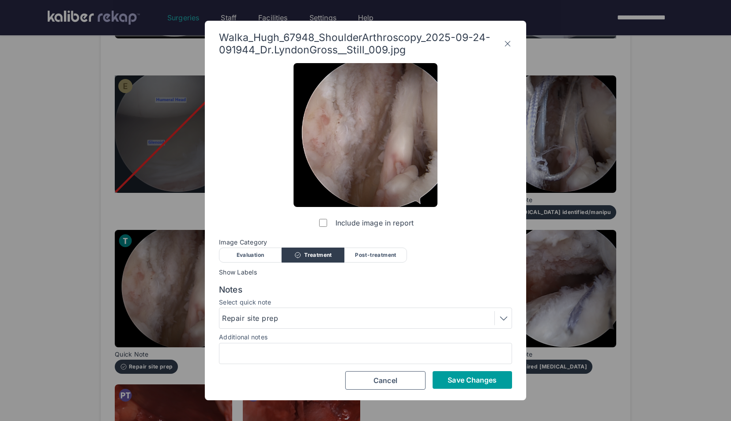
click at [462, 380] on span "Save Changes" at bounding box center [472, 380] width 49 height 9
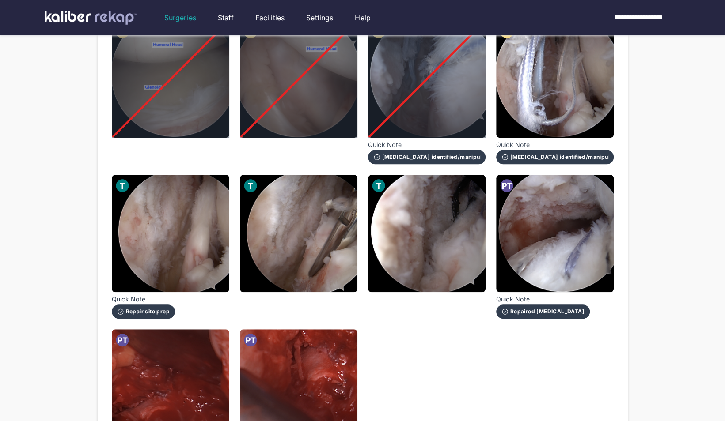
scroll to position [303, 0]
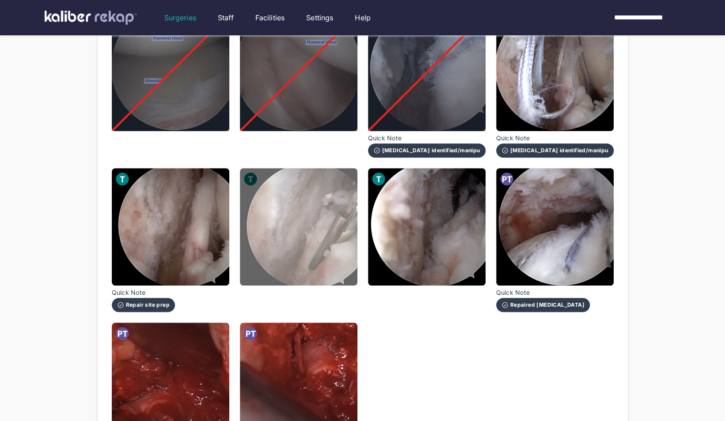
click at [272, 248] on img at bounding box center [298, 226] width 117 height 117
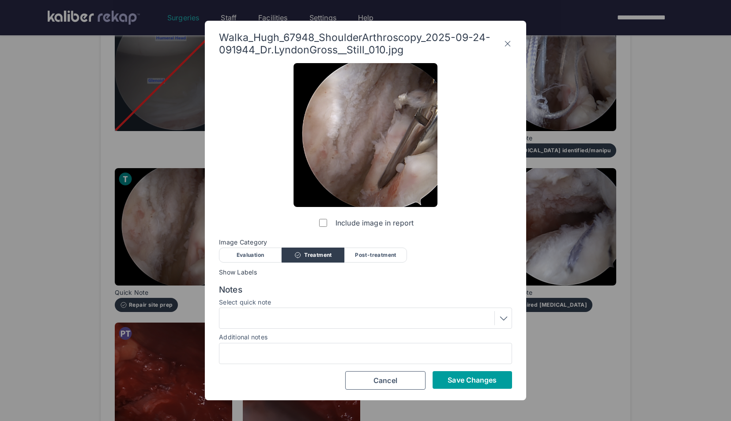
click at [476, 382] on span "Save Changes" at bounding box center [472, 380] width 49 height 9
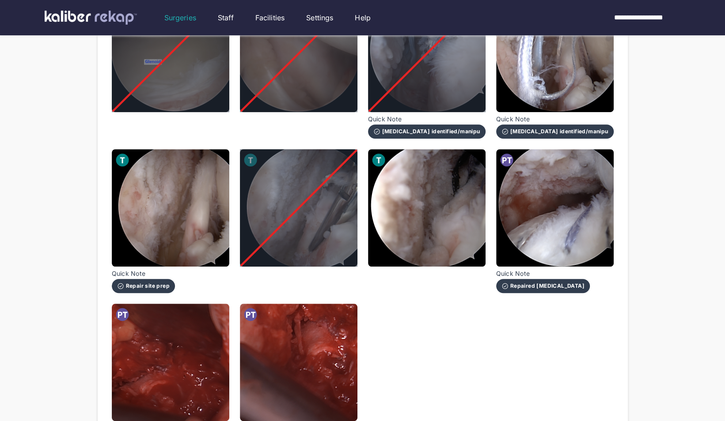
scroll to position [321, 0]
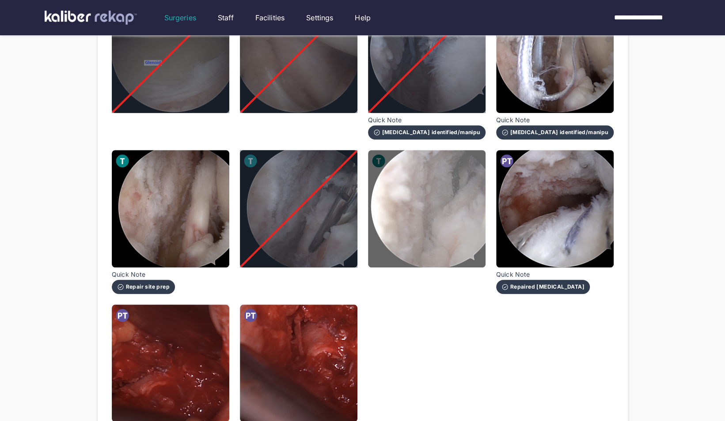
click at [411, 239] on img at bounding box center [426, 208] width 117 height 117
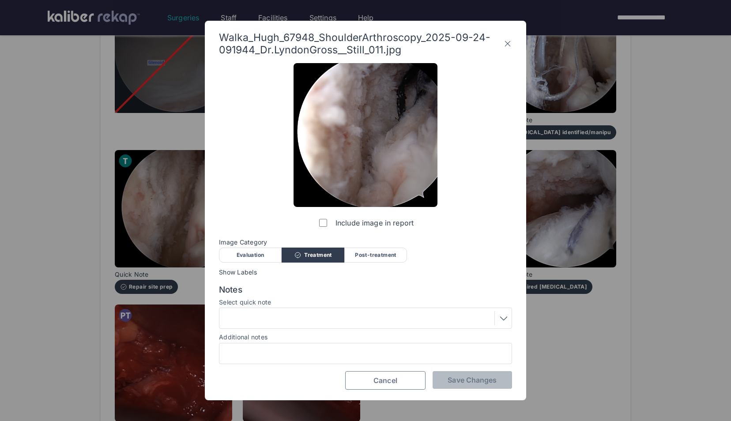
click at [374, 378] on span "Cancel" at bounding box center [386, 380] width 24 height 9
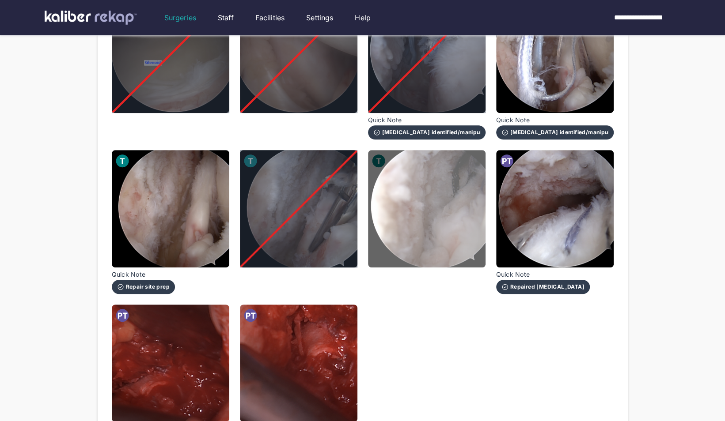
click at [401, 224] on img at bounding box center [426, 208] width 117 height 117
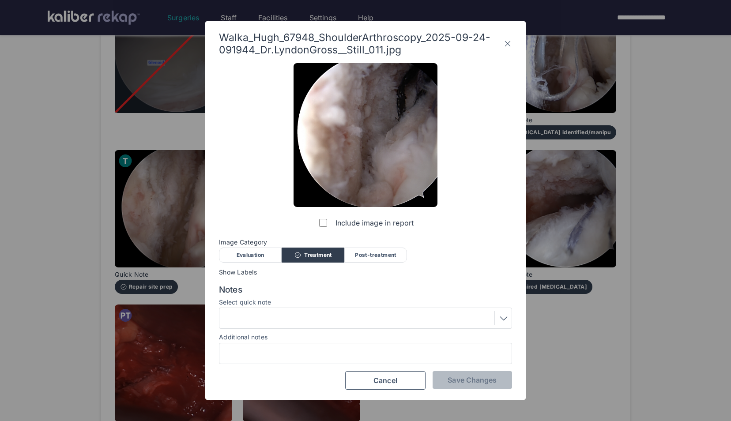
click at [328, 222] on label "Include image in report" at bounding box center [365, 223] width 96 height 18
click at [495, 373] on button "Save Changes" at bounding box center [472, 380] width 79 height 18
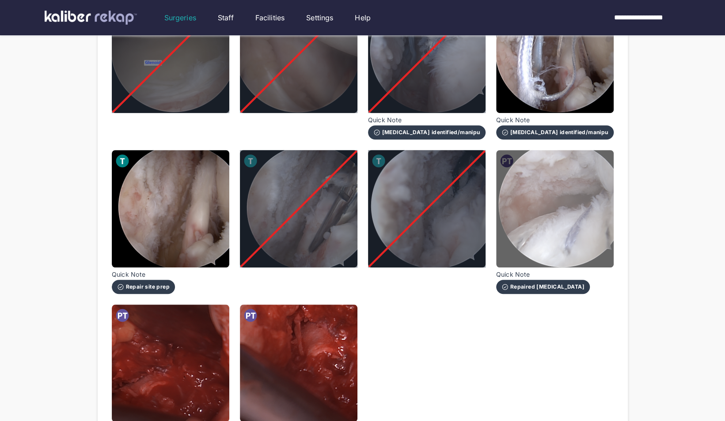
click at [562, 208] on img at bounding box center [554, 208] width 117 height 117
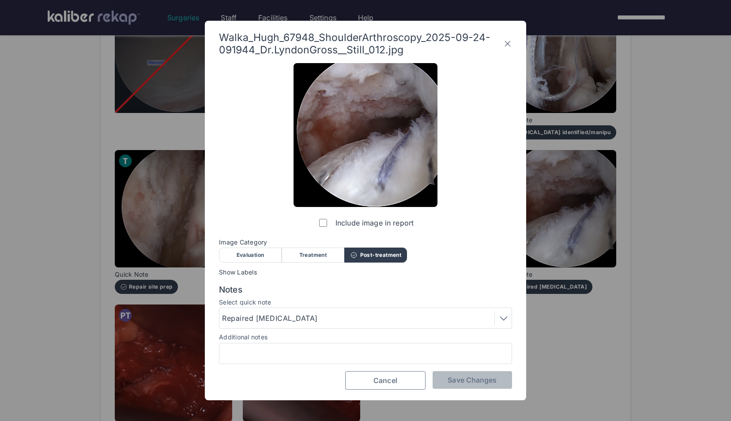
click at [385, 377] on span "Cancel" at bounding box center [386, 380] width 24 height 9
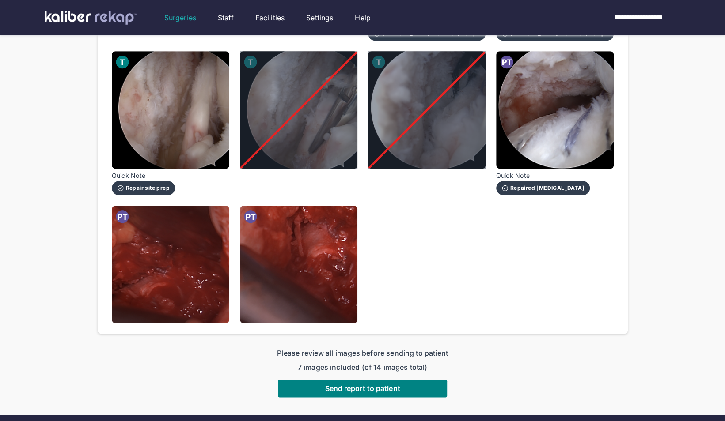
scroll to position [420, 0]
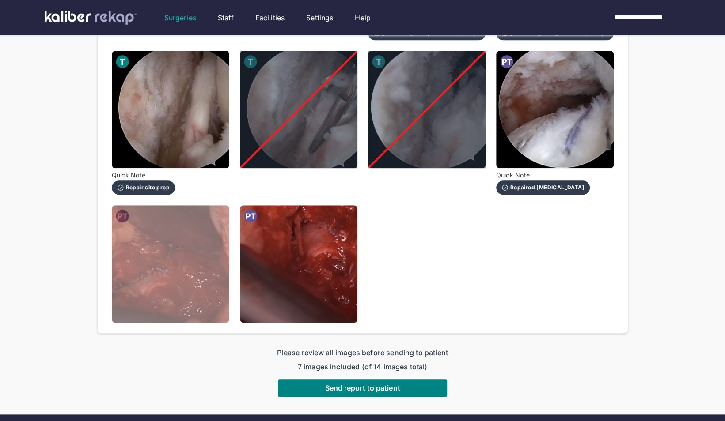
click at [171, 303] on img at bounding box center [170, 263] width 117 height 117
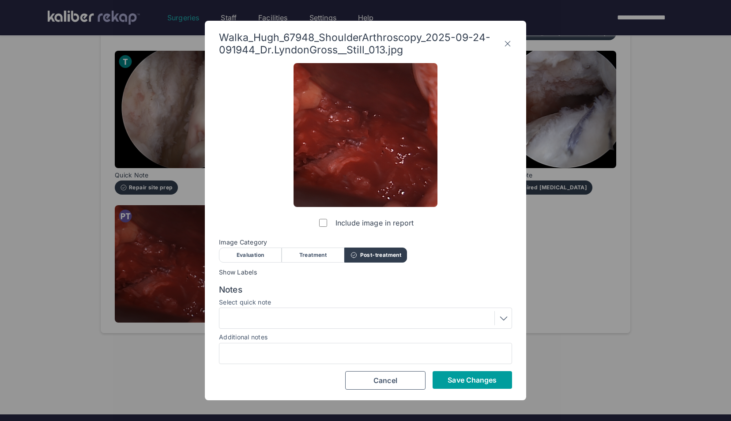
click at [460, 381] on span "Save Changes" at bounding box center [472, 380] width 49 height 9
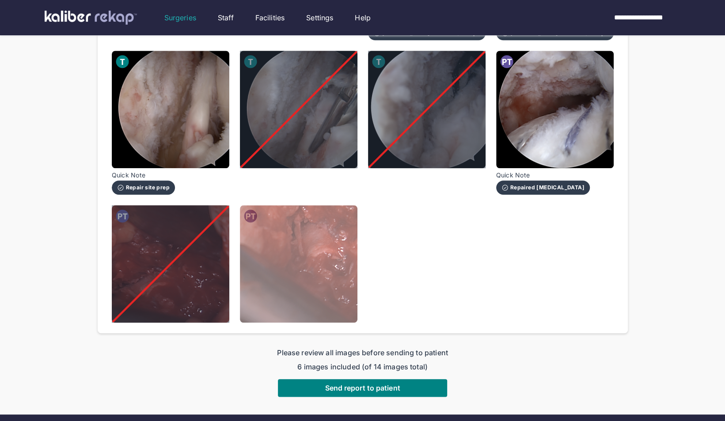
click at [295, 261] on img at bounding box center [298, 263] width 117 height 117
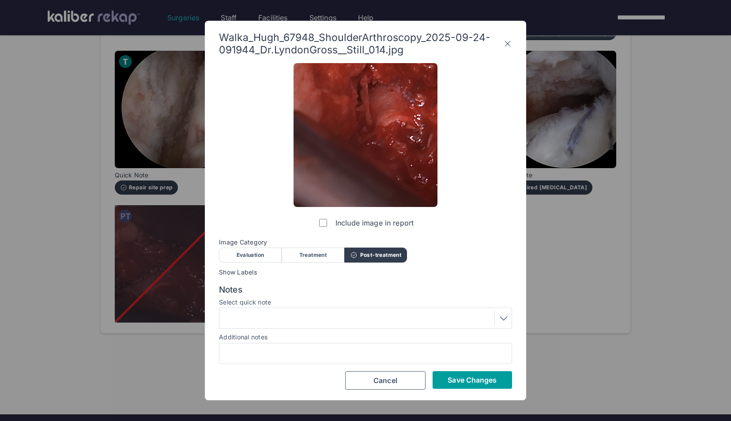
click at [468, 381] on span "Save Changes" at bounding box center [472, 380] width 49 height 9
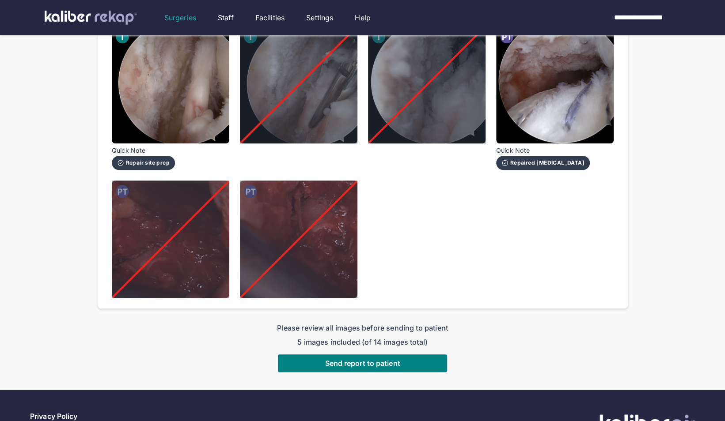
scroll to position [495, 0]
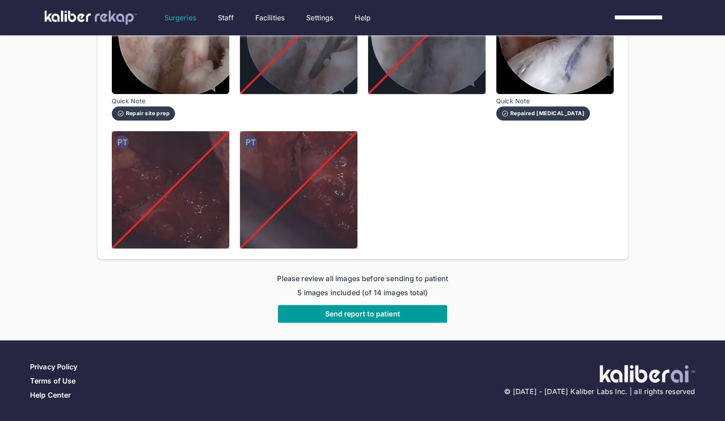
click at [368, 314] on span "Send report to patient" at bounding box center [362, 314] width 75 height 9
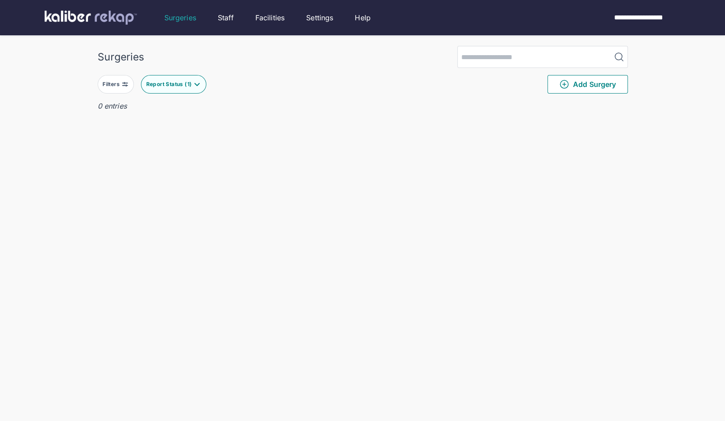
click at [170, 78] on button "Report Status ( 1 )" at bounding box center [173, 84] width 65 height 19
